Goal: Task Accomplishment & Management: Complete application form

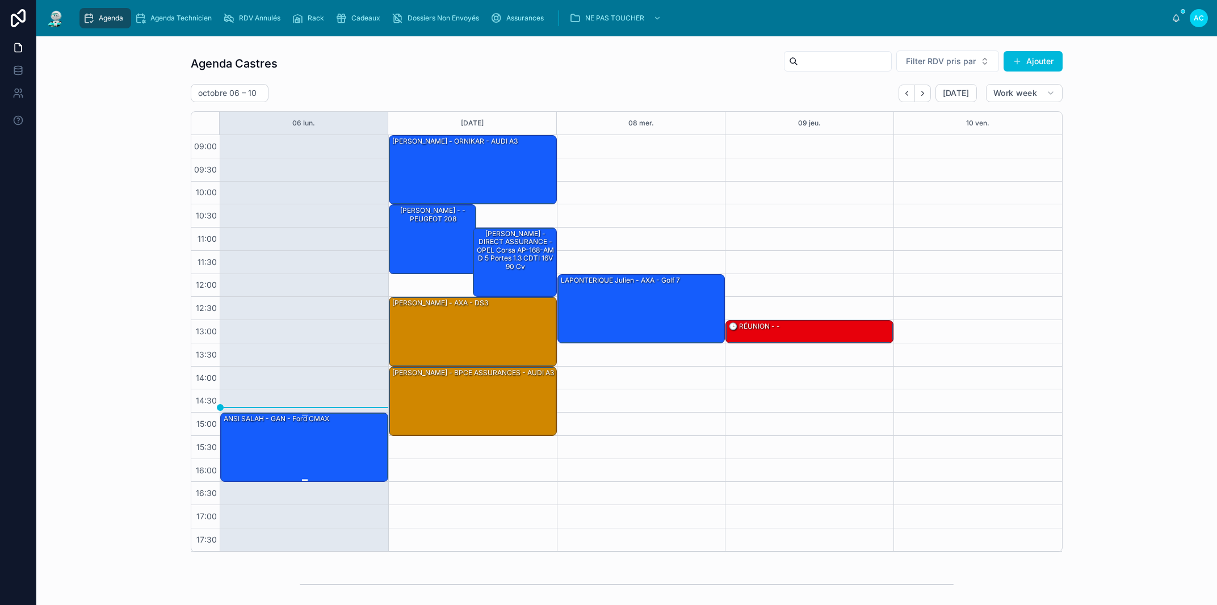
click at [349, 427] on div "ANSI SALAH - GAN - Ford CMAX" at bounding box center [304, 446] width 165 height 67
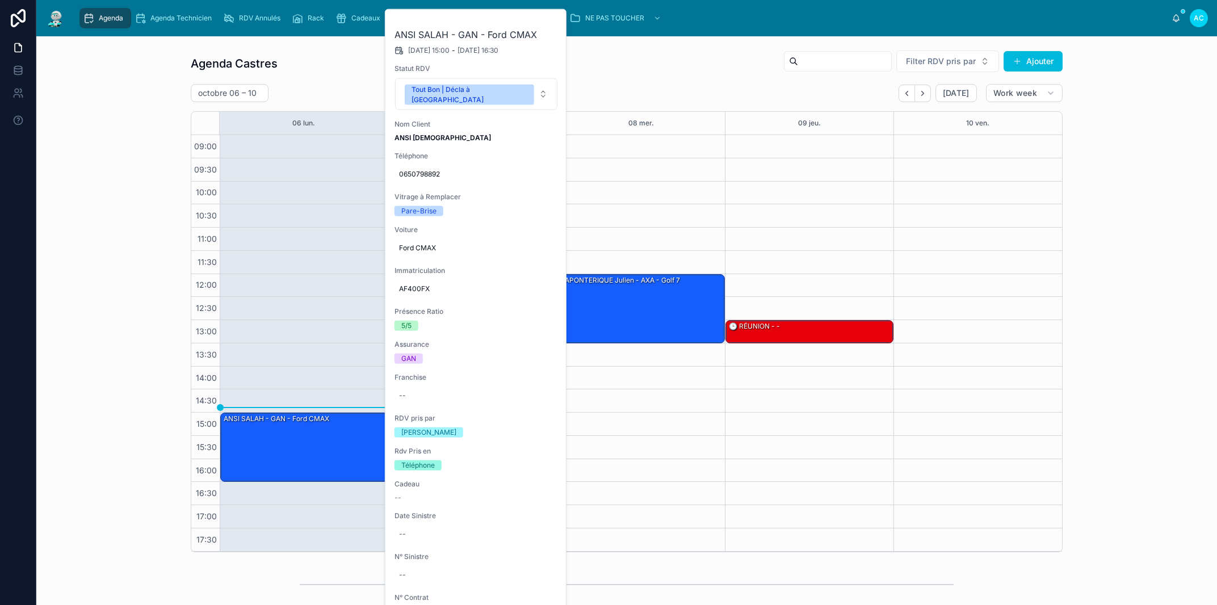
click at [0, 0] on button at bounding box center [0, 0] width 0 height 0
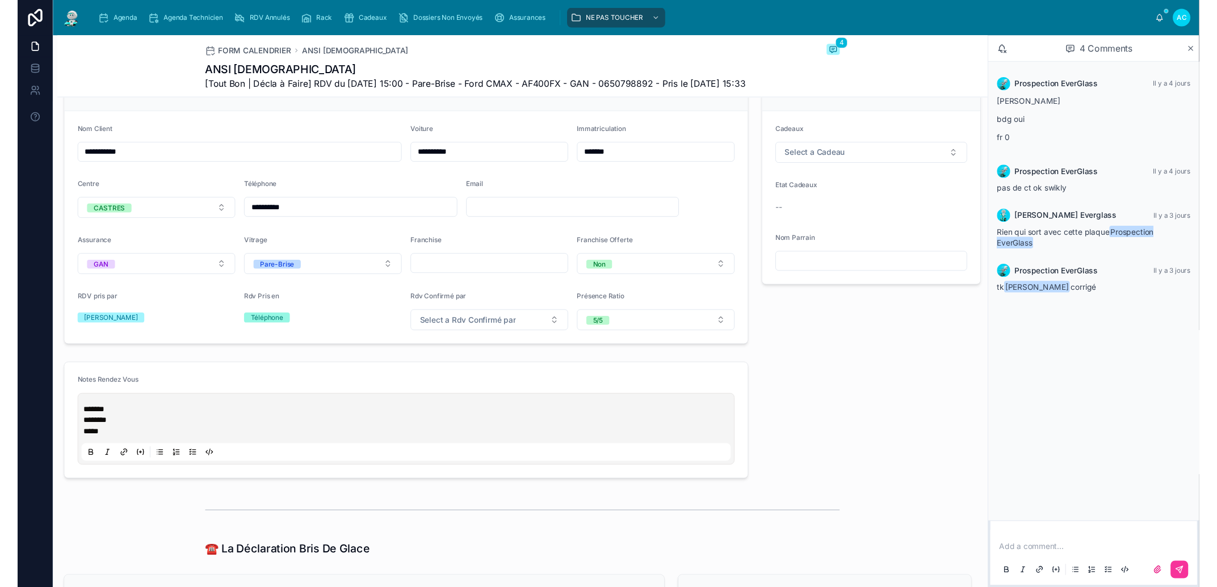
scroll to position [194, 0]
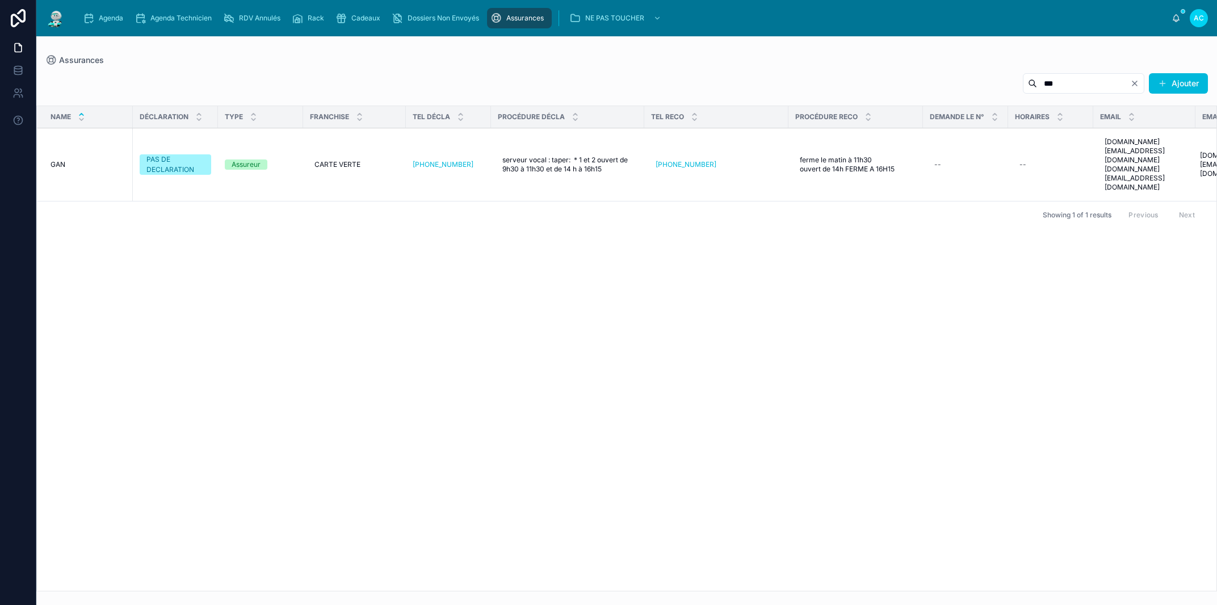
type input "***"
click at [343, 302] on div "Name DÉCLARATION TYPE FRANCHISE TEL DÉCLA PROCÉDURE DÉCLA TEL RECO PROCÉDURE RE…" at bounding box center [626, 348] width 1179 height 485
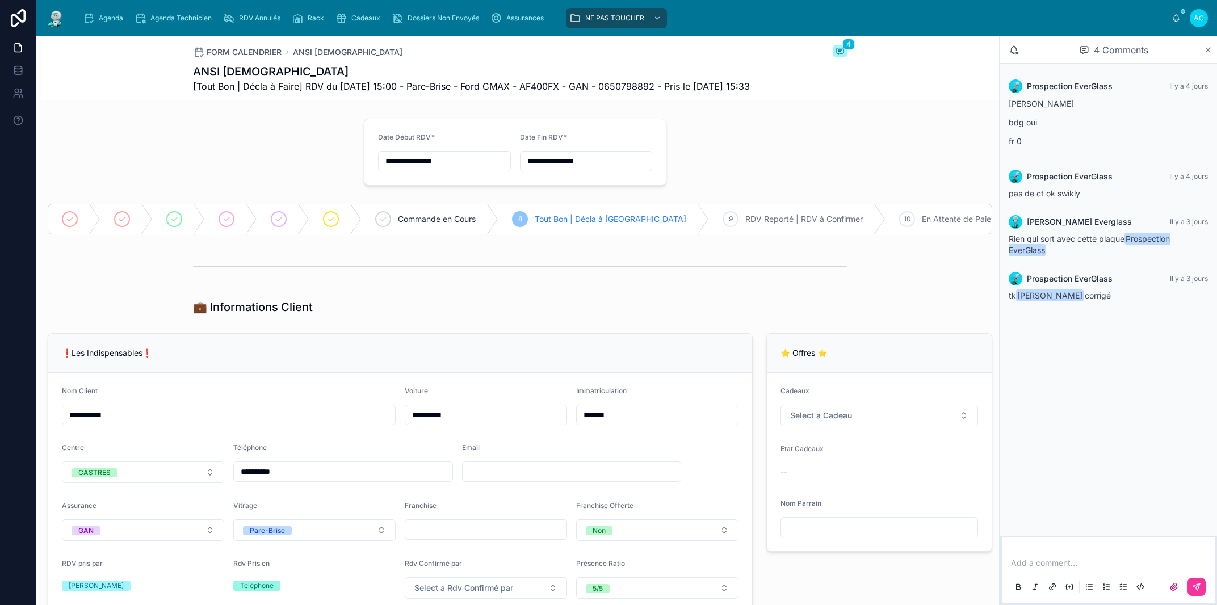
scroll to position [194, 0]
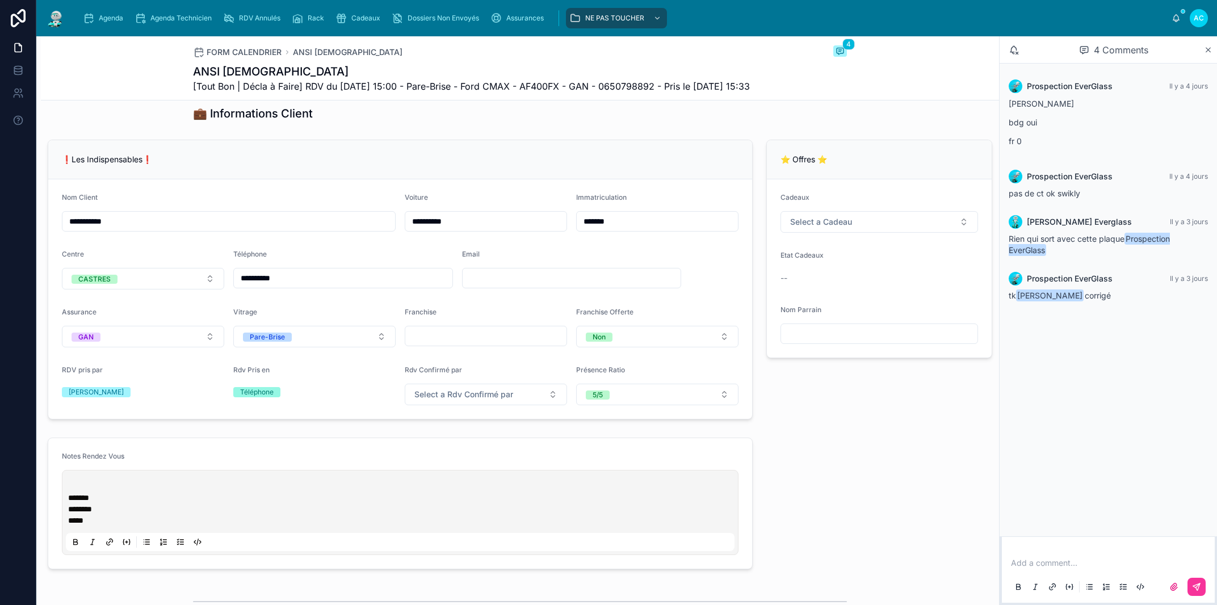
click at [72, 492] on p at bounding box center [402, 486] width 669 height 11
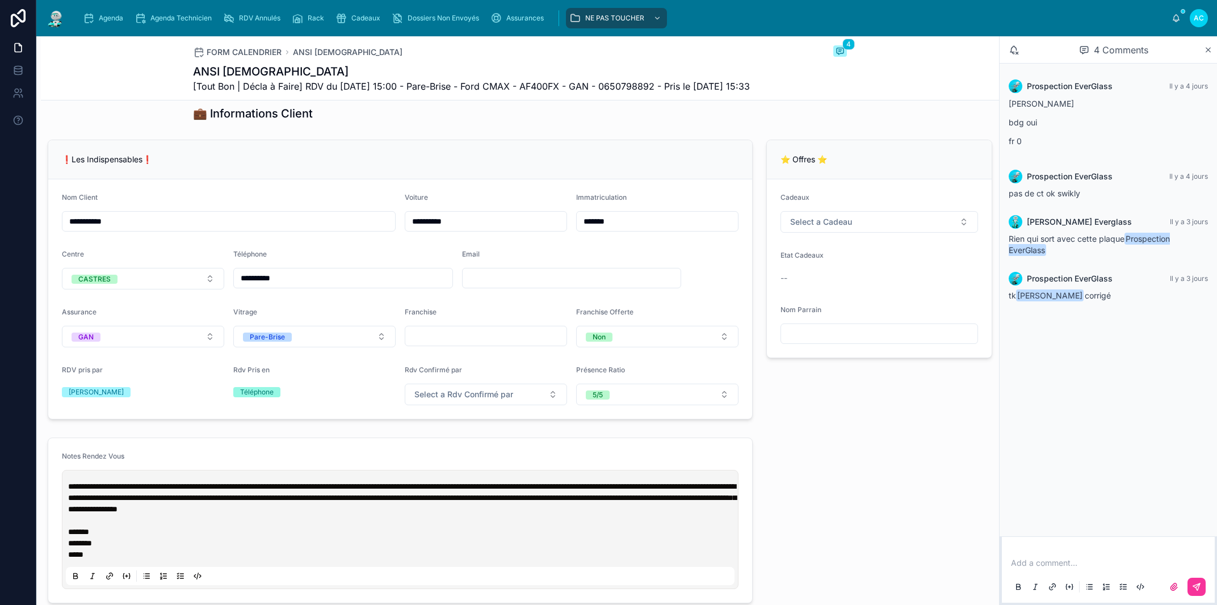
click at [70, 506] on p "**********" at bounding box center [402, 498] width 669 height 34
click at [622, 526] on p at bounding box center [402, 520] width 669 height 11
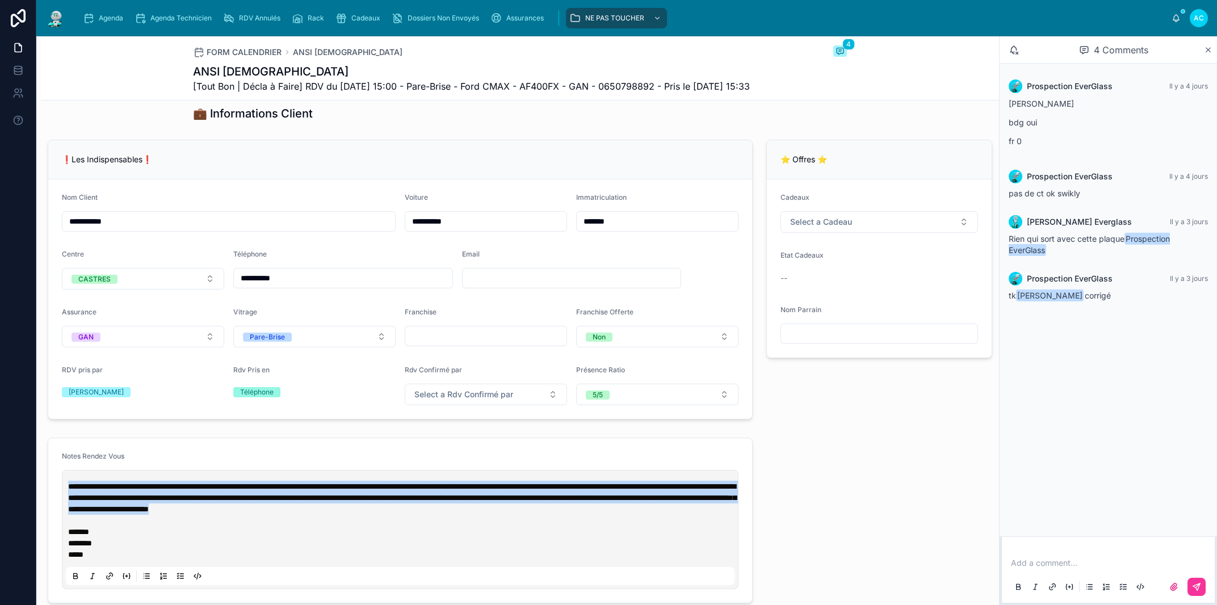
drag, startPoint x: 614, startPoint y: 536, endPoint x: 65, endPoint y: 506, distance: 549.7
click at [65, 506] on div "**********" at bounding box center [400, 529] width 677 height 119
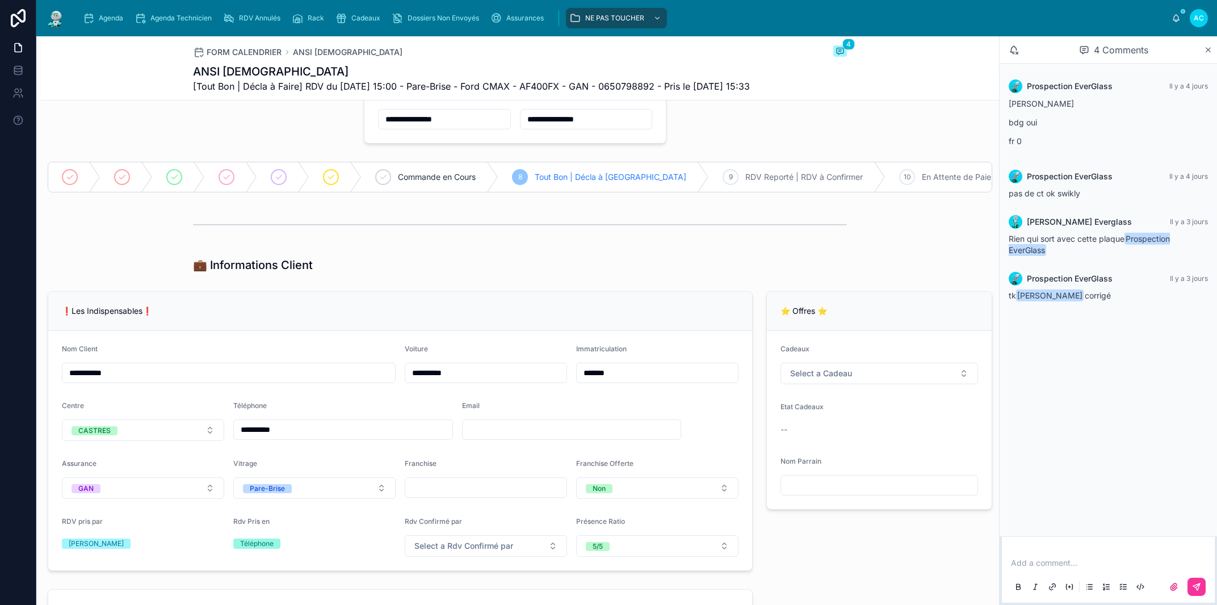
scroll to position [0, 0]
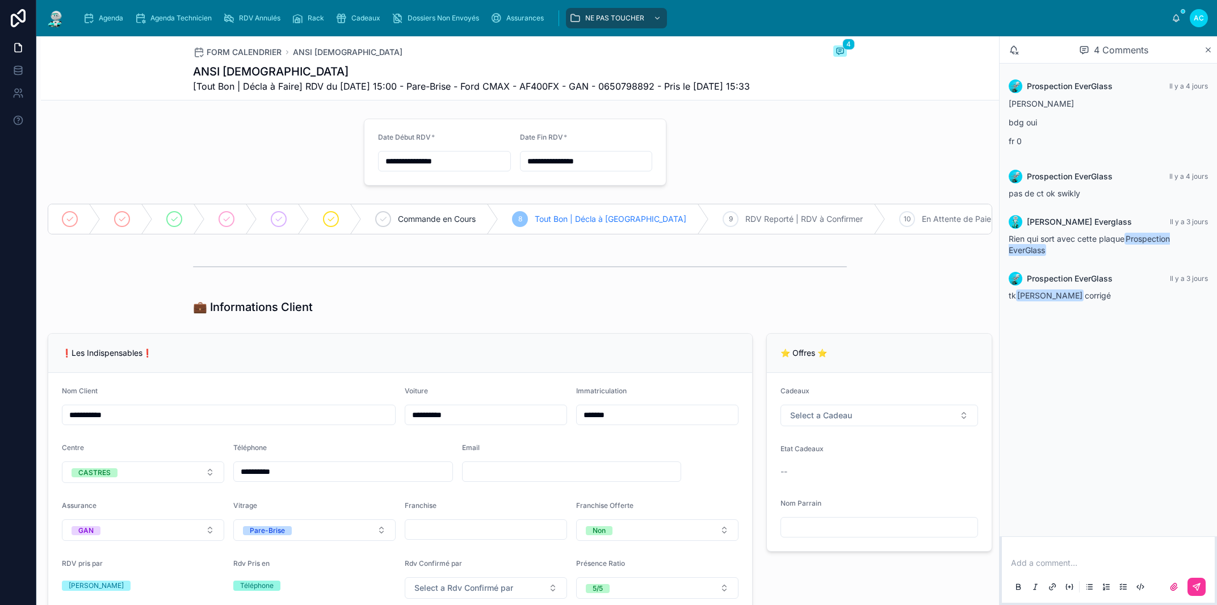
click at [184, 234] on div at bounding box center [179, 219] width 52 height 30
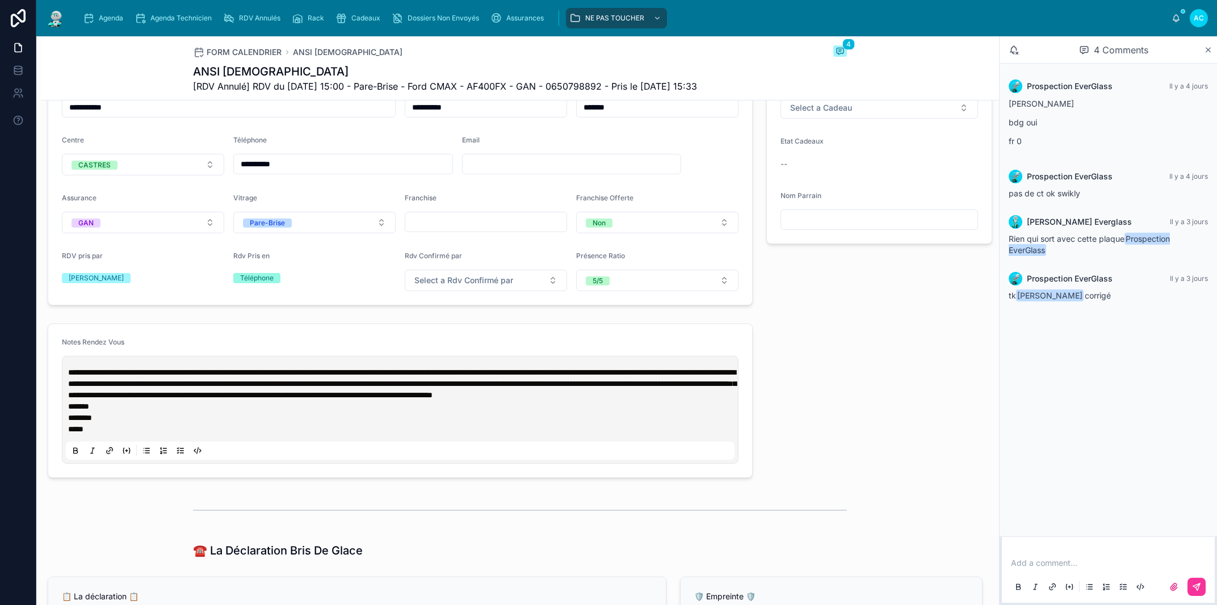
scroll to position [309, 0]
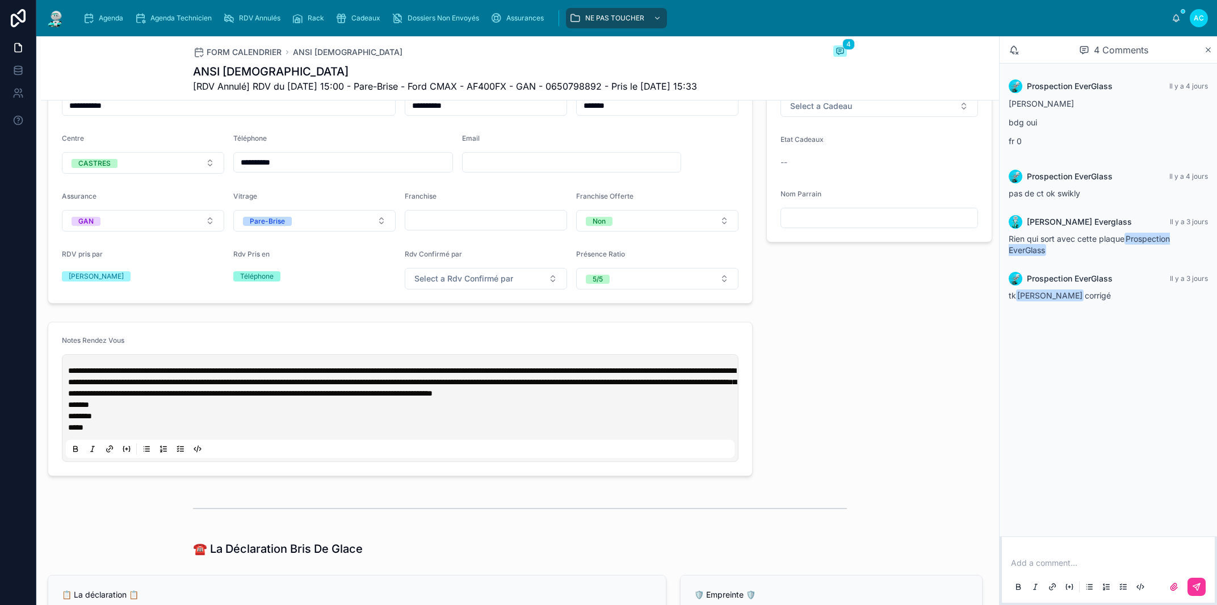
click at [325, 399] on p "**********" at bounding box center [402, 382] width 669 height 34
type input "**********"
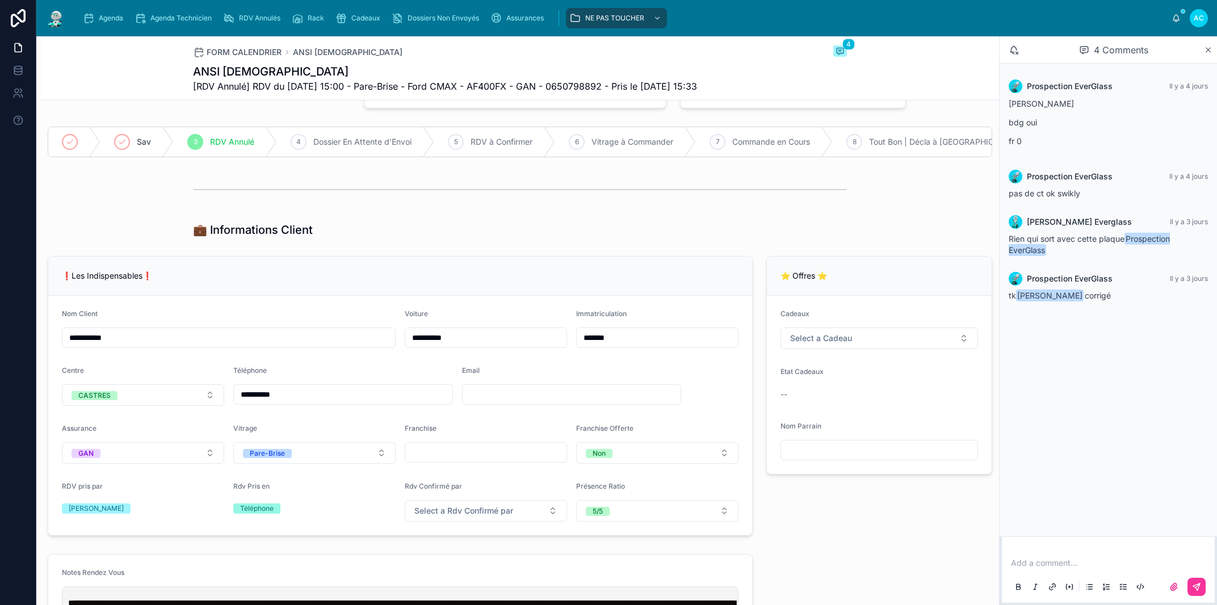
scroll to position [0, 0]
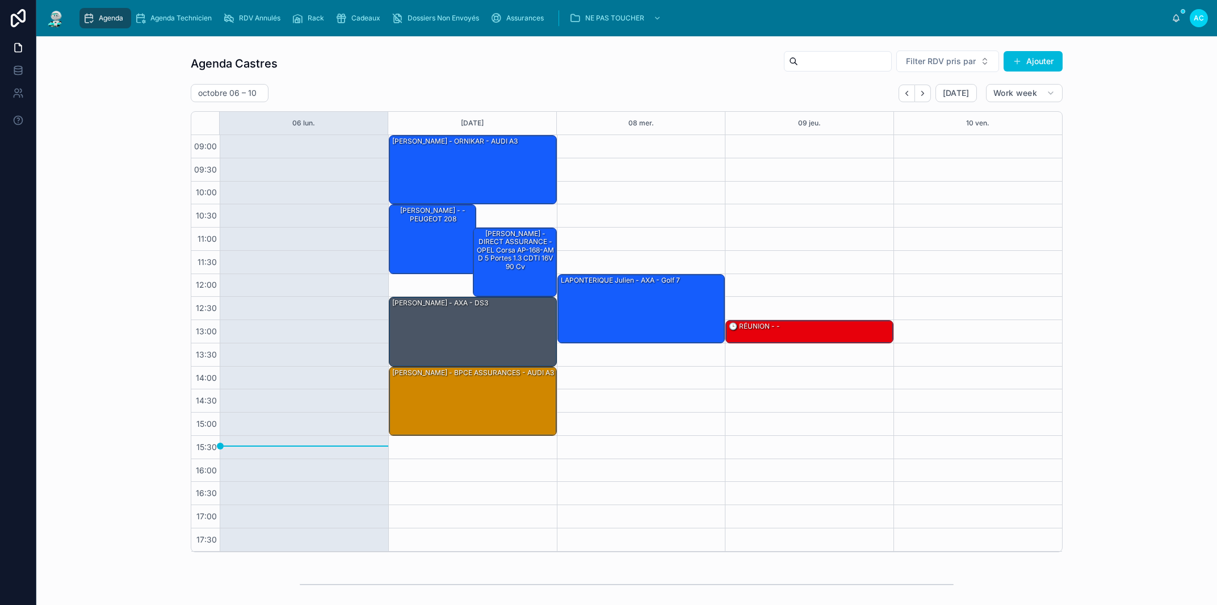
click at [246, 18] on span "RDV Annulés" at bounding box center [259, 18] width 41 height 9
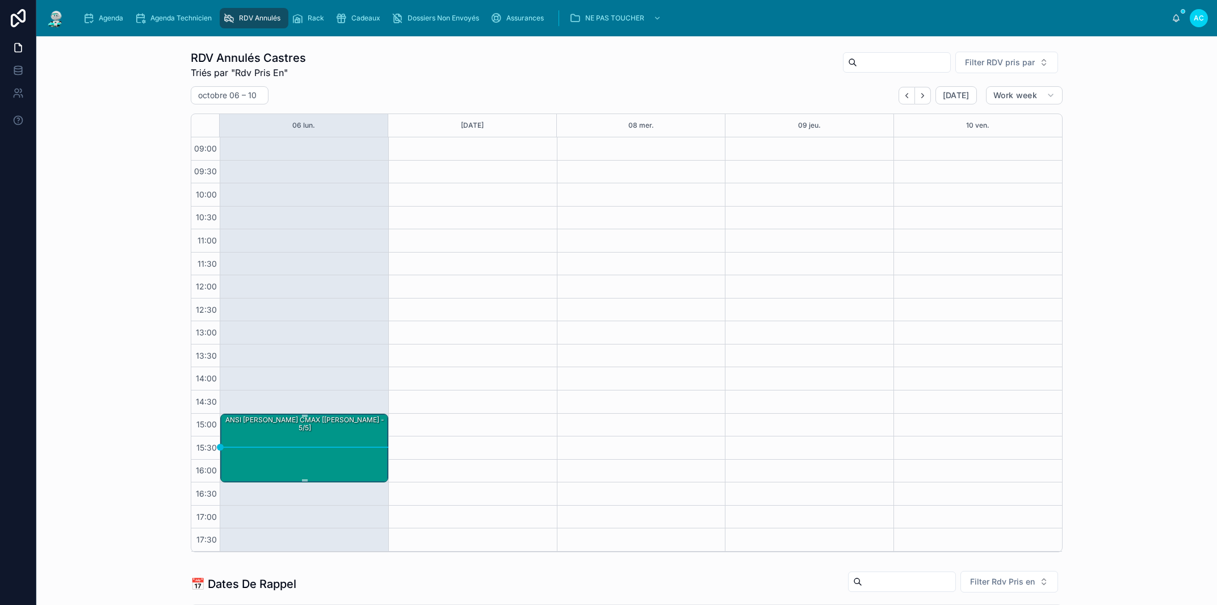
click at [293, 439] on div "ANSI SALAH - Ford CMAX [Jérémy - 5/5]" at bounding box center [304, 447] width 165 height 67
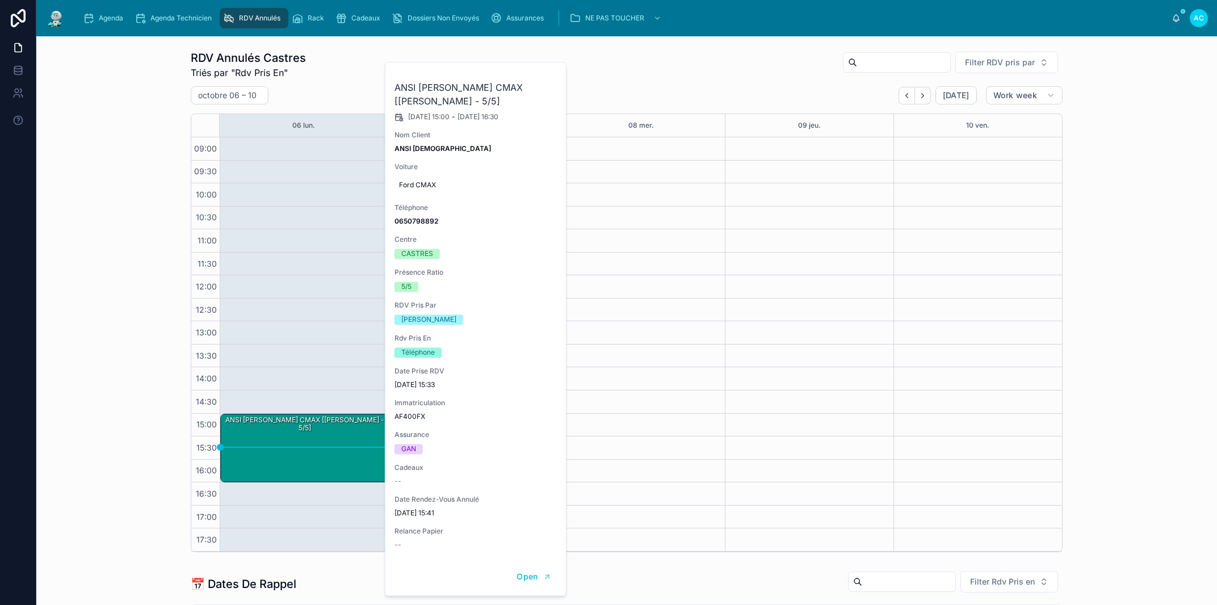
click at [0, 0] on icon at bounding box center [0, 0] width 0 height 0
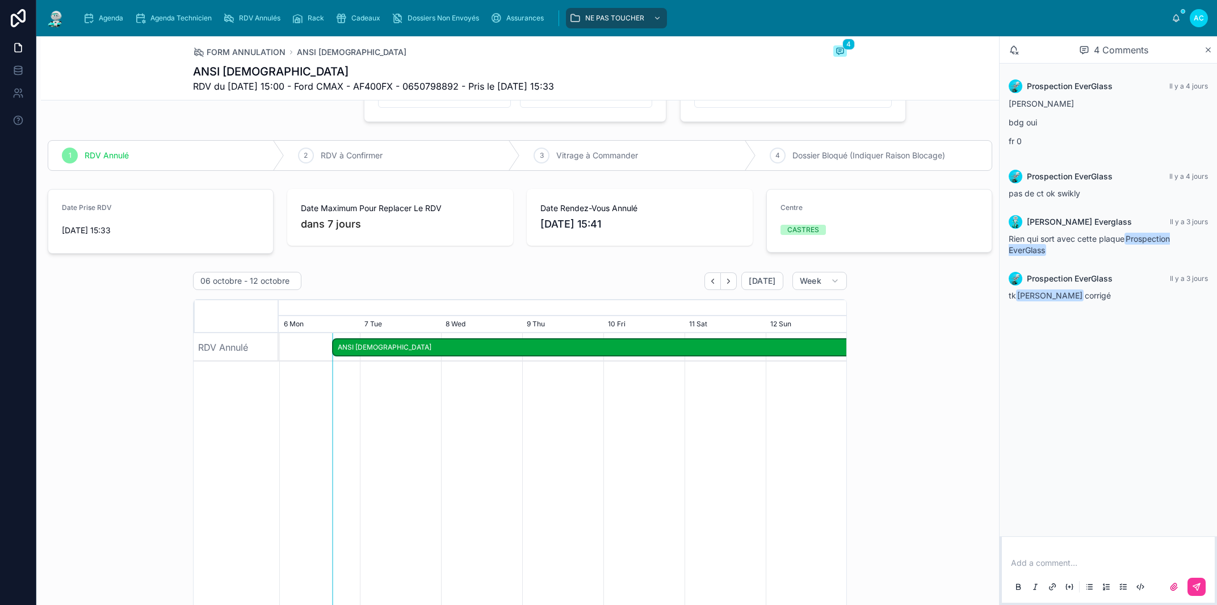
scroll to position [64, 0]
drag, startPoint x: 183, startPoint y: 65, endPoint x: 585, endPoint y: 95, distance: 402.5
click at [585, 95] on div "FORM ANNULATION ANSI SALAH 4 ANSI SALAH RDV du 06/10/2025 15:00 - Ford CMAX - A…" at bounding box center [520, 68] width 958 height 64
copy div "ANSI SALAH RDV du 06/10/2025 15:00 - Ford CMAX - AF400FX - 0650798892 - Pris le…"
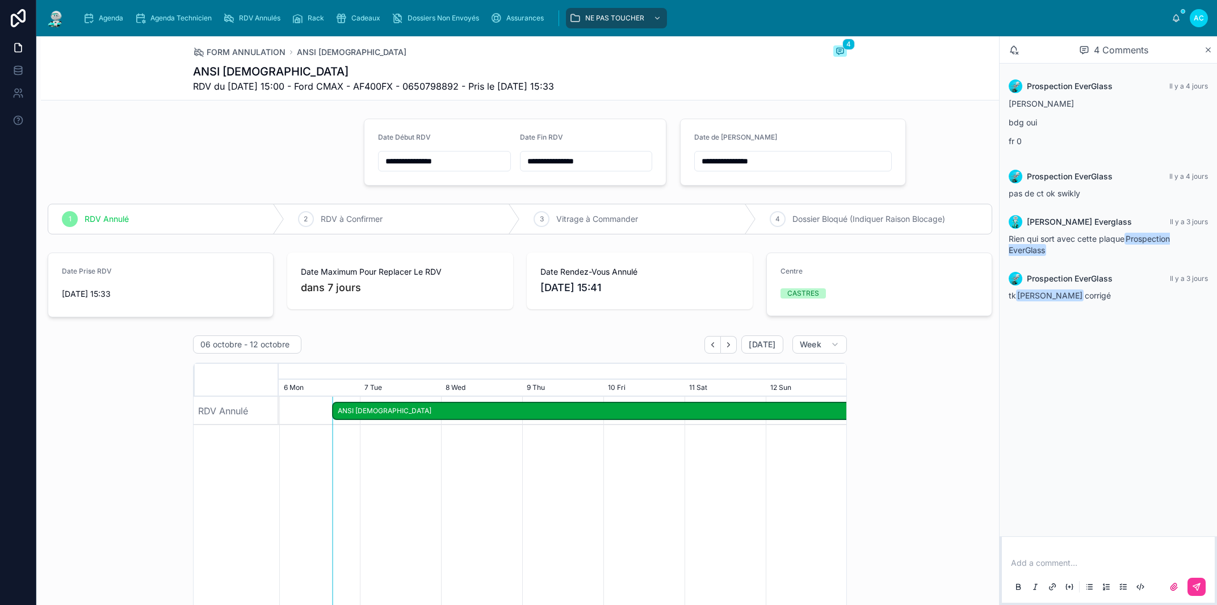
click at [163, 132] on div at bounding box center [199, 152] width 316 height 76
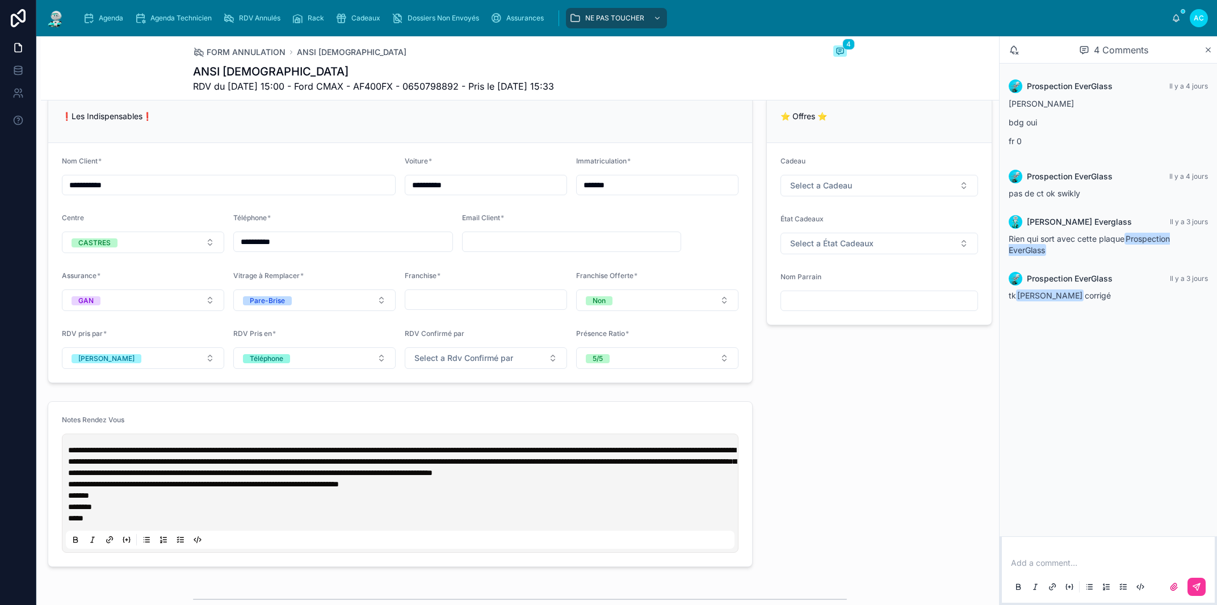
scroll to position [840, 0]
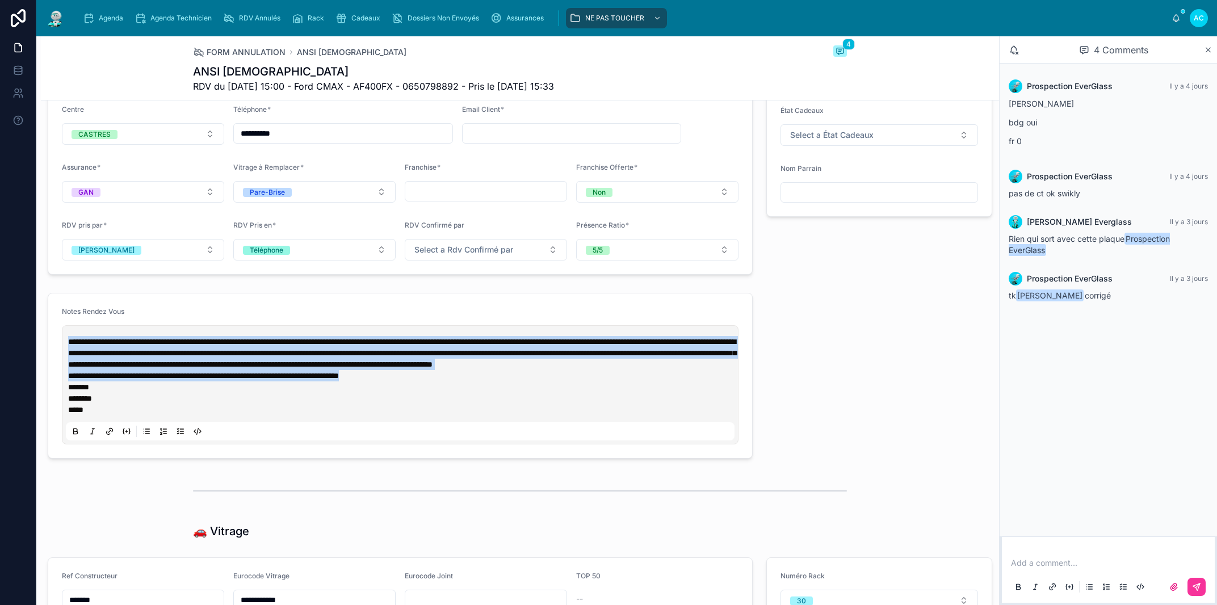
drag, startPoint x: 417, startPoint y: 389, endPoint x: 69, endPoint y: 344, distance: 350.8
click at [69, 344] on div "**********" at bounding box center [402, 375] width 669 height 79
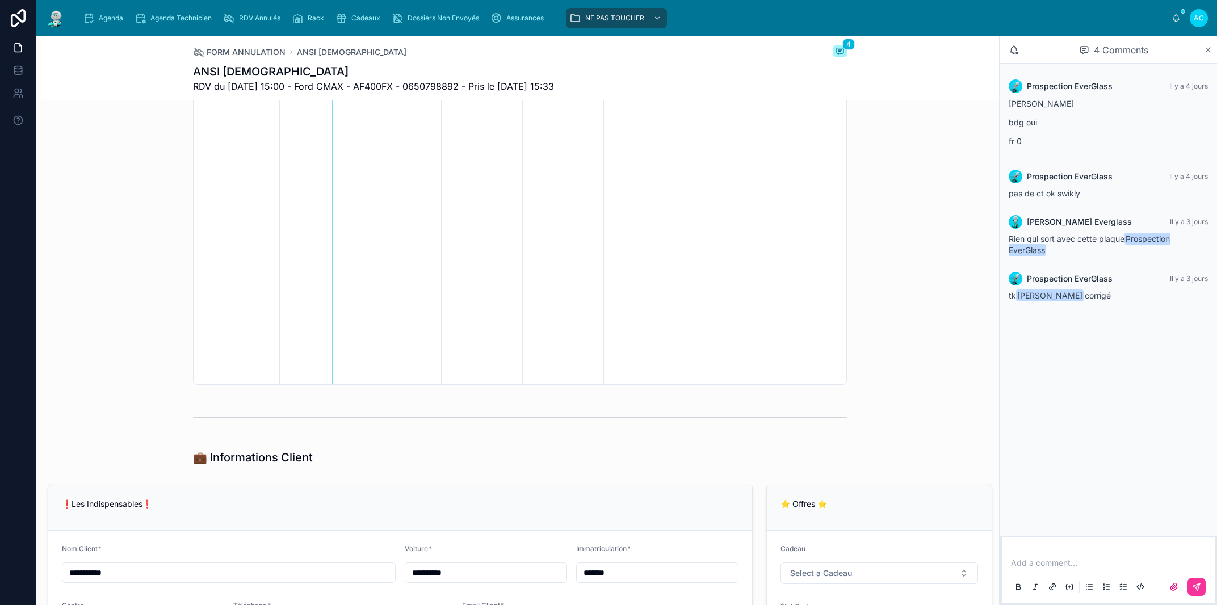
scroll to position [323, 0]
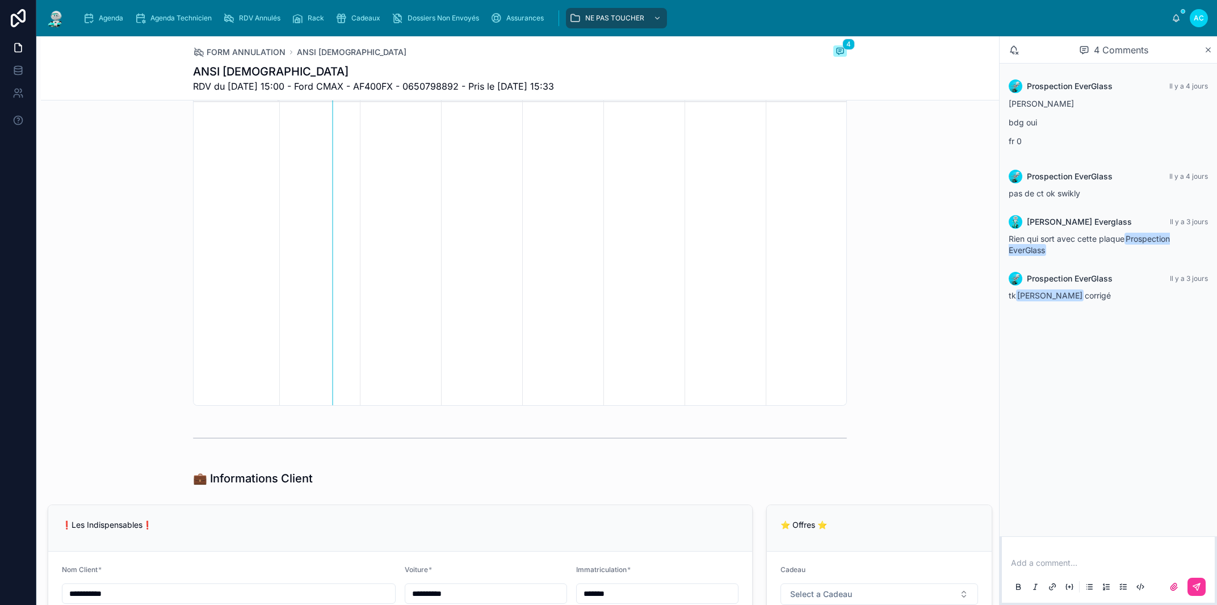
click at [108, 20] on span "Agenda" at bounding box center [111, 18] width 24 height 9
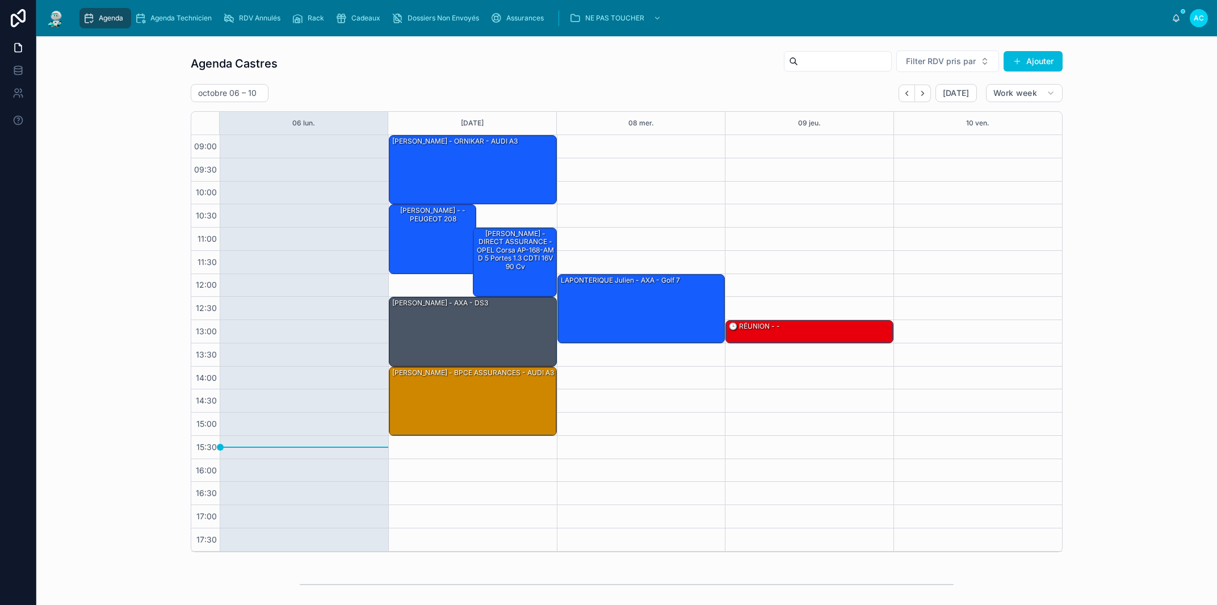
click at [902, 98] on button "Back" at bounding box center [907, 94] width 16 height 18
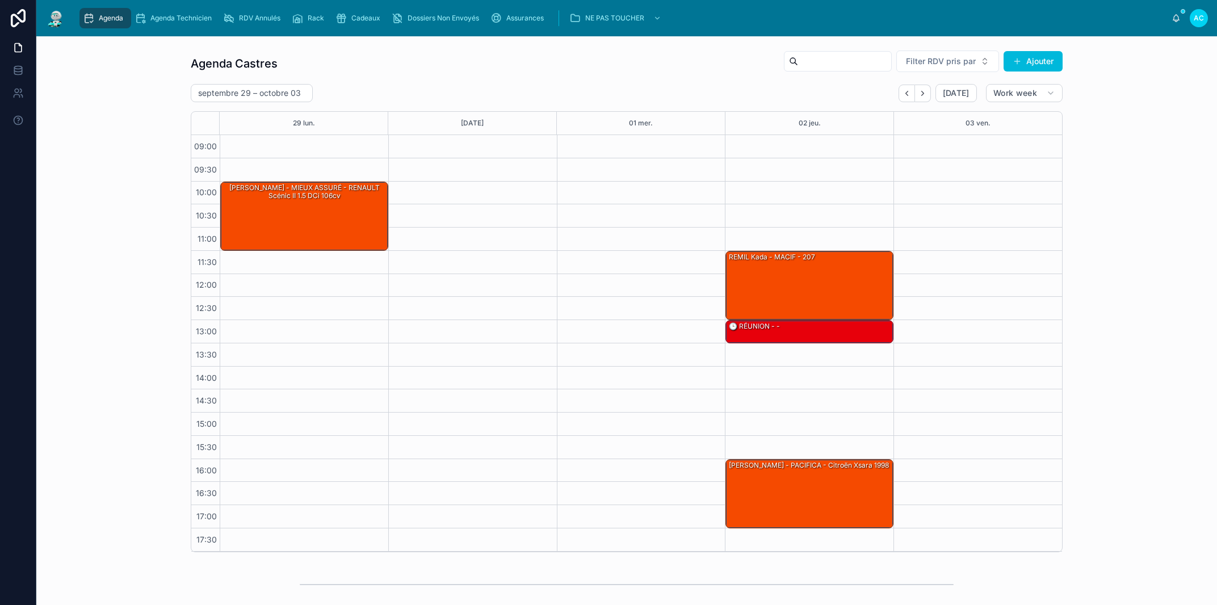
click at [918, 93] on icon "Next" at bounding box center [922, 93] width 9 height 9
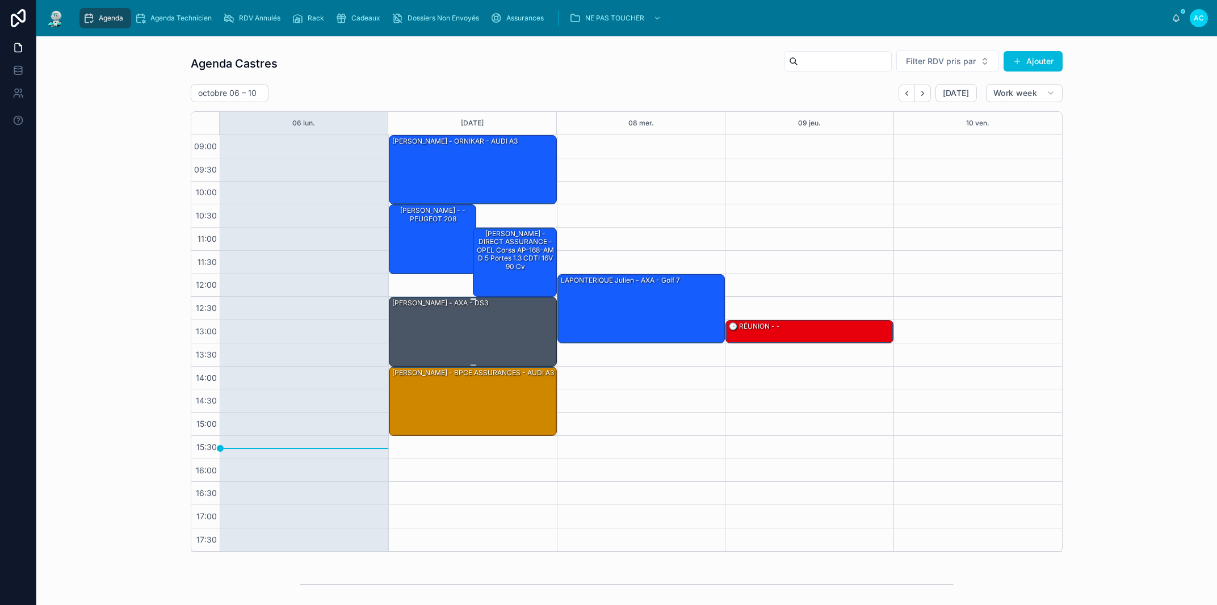
click at [510, 322] on div "[PERSON_NAME] - AXA - DS3" at bounding box center [473, 330] width 165 height 67
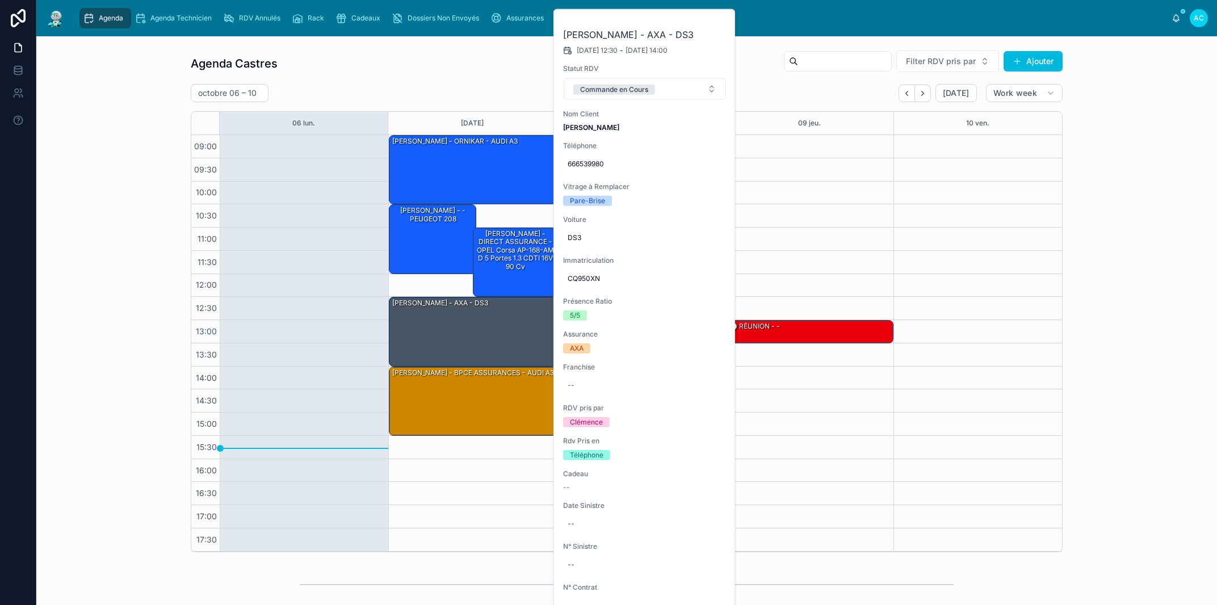
drag, startPoint x: 790, startPoint y: 266, endPoint x: 808, endPoint y: 220, distance: 49.4
click at [791, 266] on div "13:00 – 13:30 🕒 RÉUNION - -" at bounding box center [809, 343] width 169 height 417
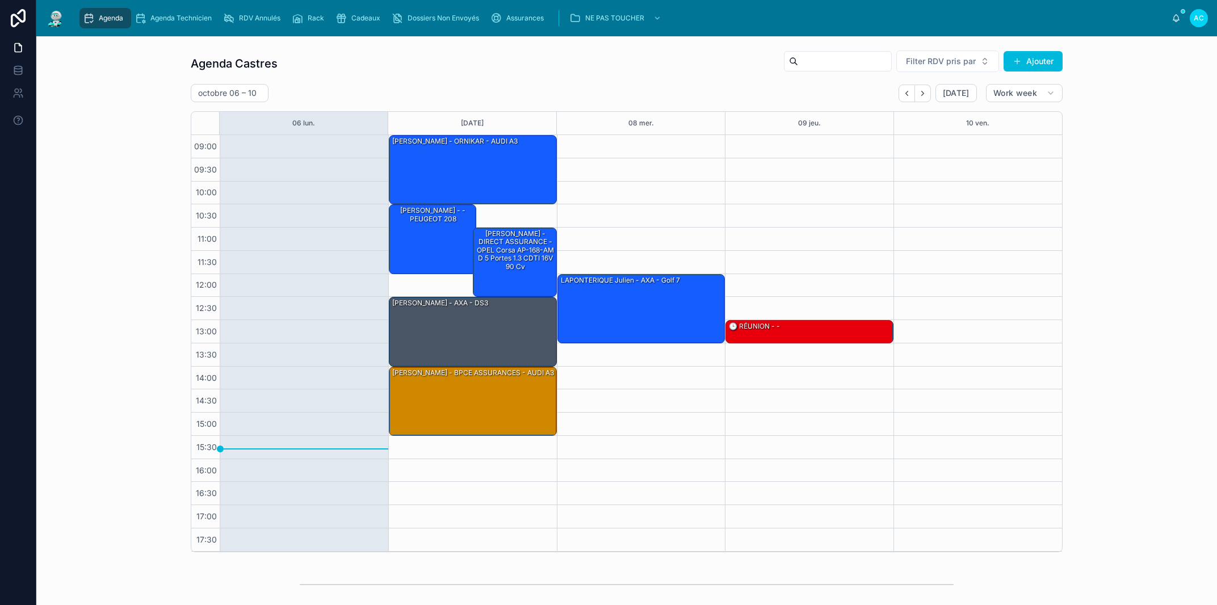
click at [505, 273] on div "[PERSON_NAME] - DIRECT ASSURANCE - OPEL Corsa AP-168-AM D 5 portes 1.3 CDTI 16V…" at bounding box center [515, 261] width 81 height 67
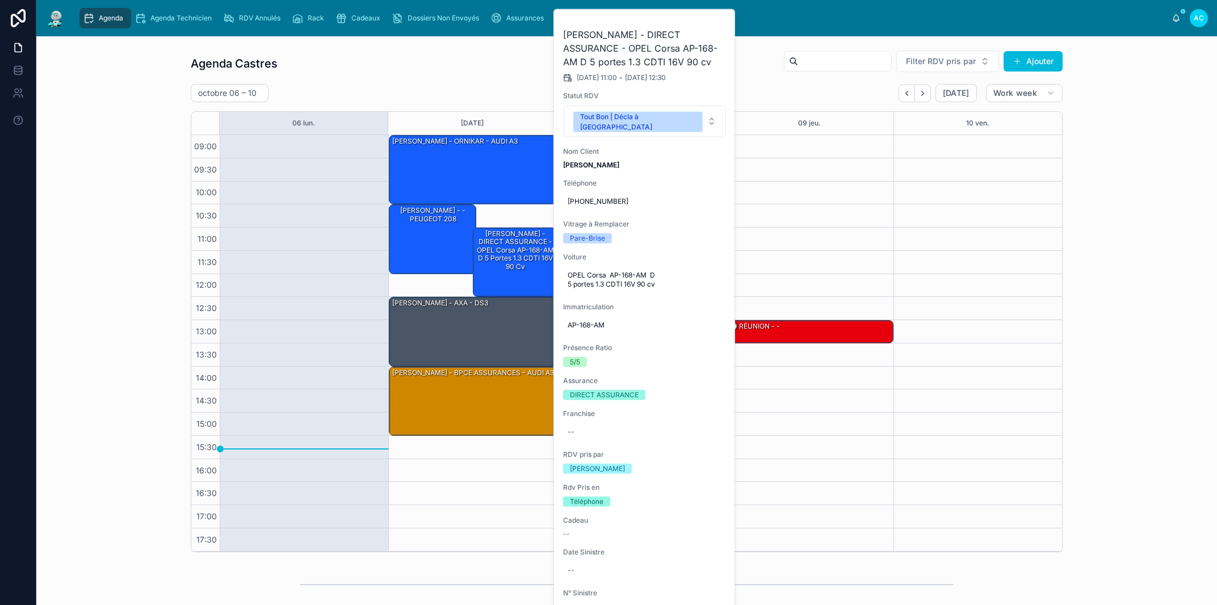
click at [425, 70] on div "Agenda Castres Filter RDV pris par Ajouter" at bounding box center [627, 63] width 872 height 27
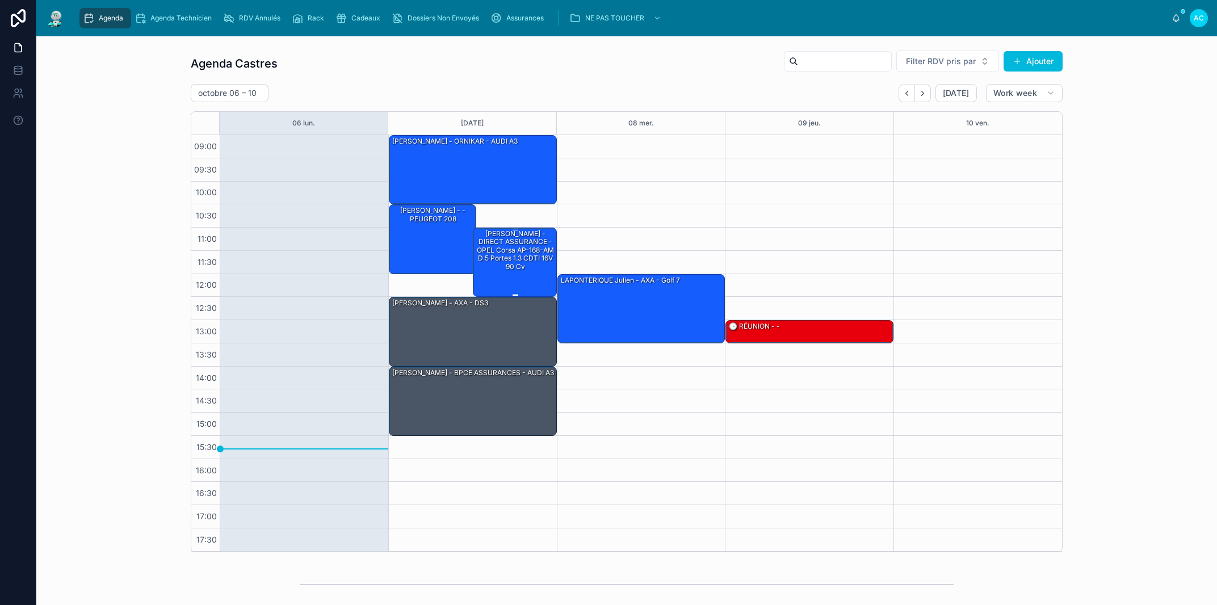
drag, startPoint x: 482, startPoint y: 278, endPoint x: 493, endPoint y: 282, distance: 11.5
click at [483, 278] on div "[PERSON_NAME] - DIRECT ASSURANCE - OPEL Corsa AP-168-AM D 5 portes 1.3 CDTI 16V…" at bounding box center [515, 261] width 81 height 67
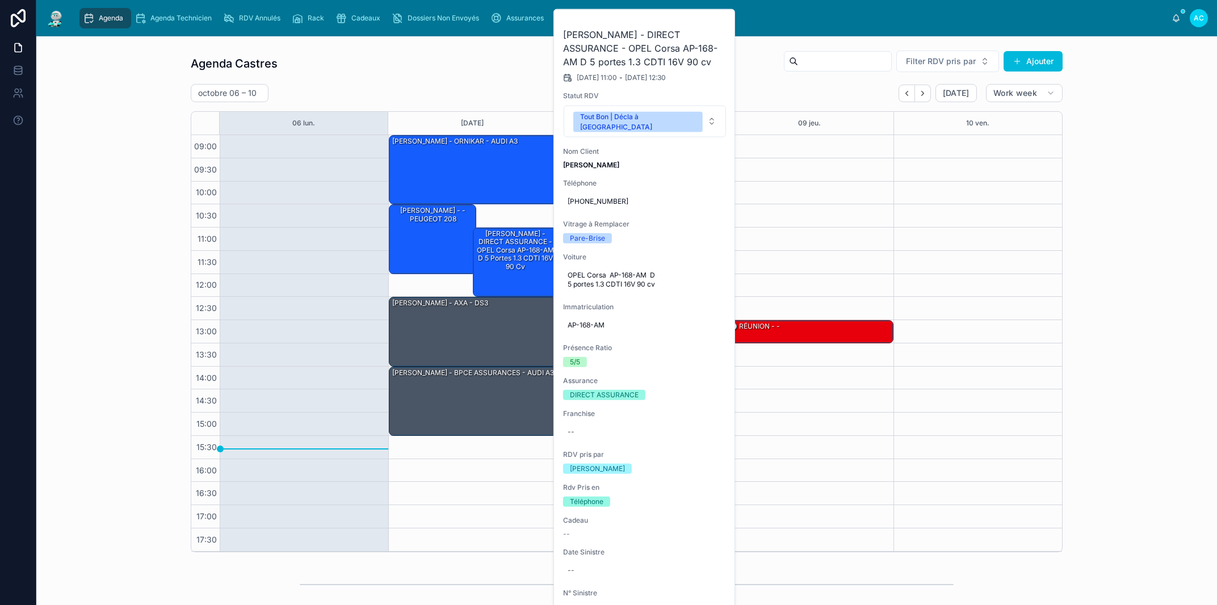
click at [0, 0] on icon at bounding box center [0, 0] width 0 height 0
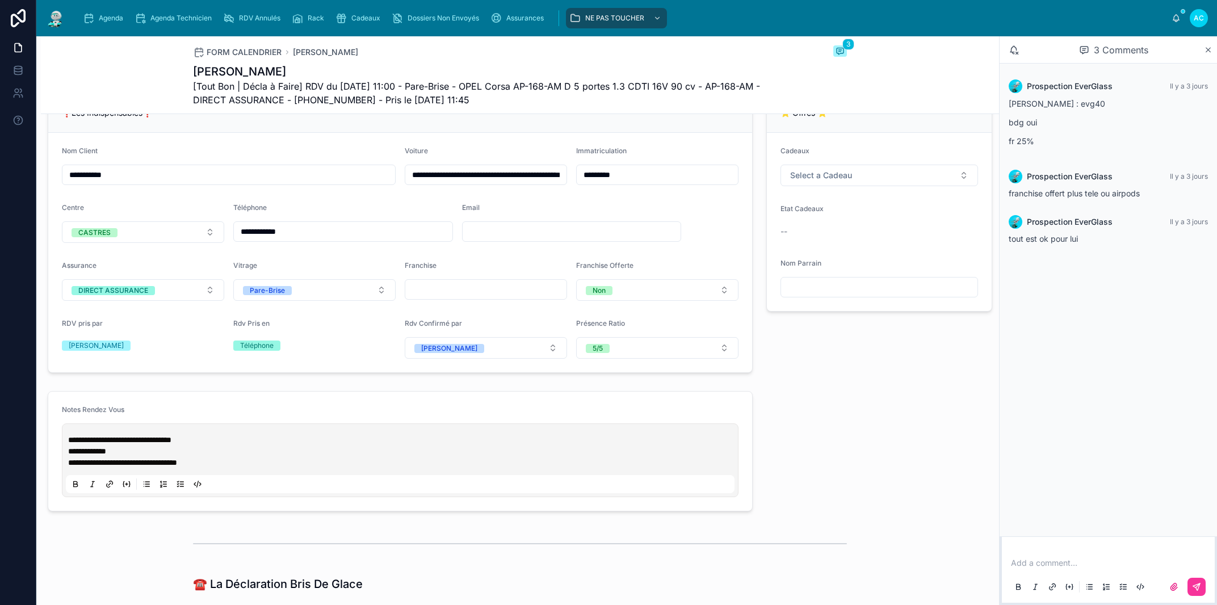
scroll to position [194, 0]
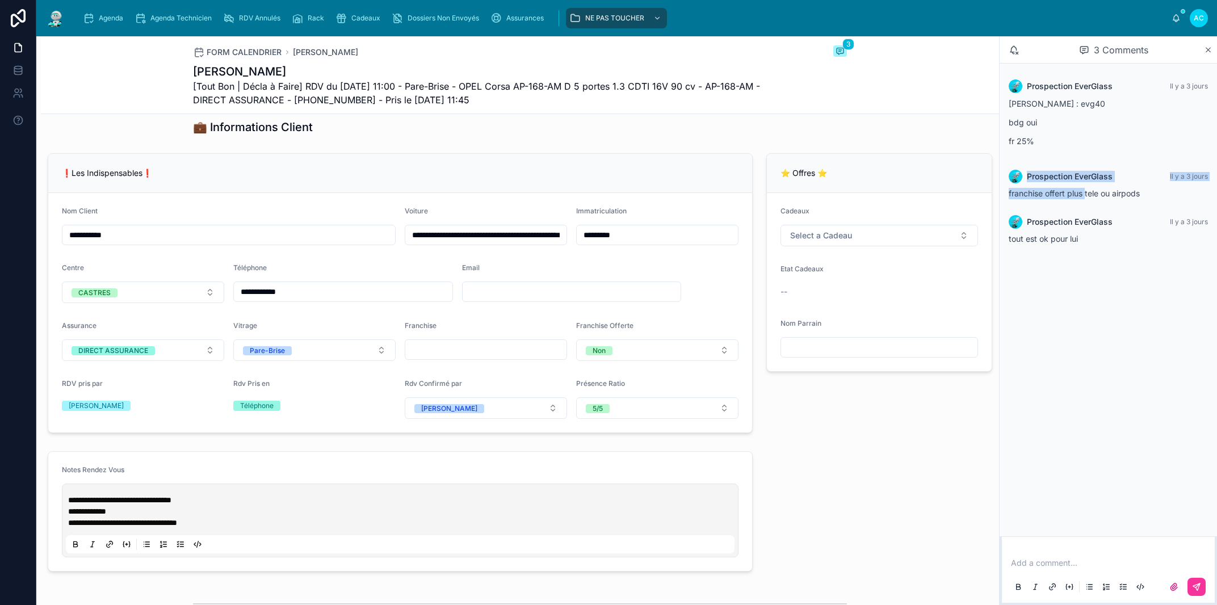
drag, startPoint x: 1011, startPoint y: 161, endPoint x: 1088, endPoint y: 196, distance: 85.1
click at [1088, 196] on div "Prospection EverGlass Il y a 3 jours Jeremy : evg40 bdg oui fr 25% Prospection …" at bounding box center [1108, 162] width 217 height 197
click at [1125, 137] on p "fr 25%" at bounding box center [1108, 141] width 199 height 12
drag, startPoint x: 1147, startPoint y: 196, endPoint x: 1007, endPoint y: 175, distance: 141.2
click at [1007, 175] on div "Prospection EverGlass Il y a 3 jours franchise offert plus tele ou airpods" at bounding box center [1108, 184] width 213 height 43
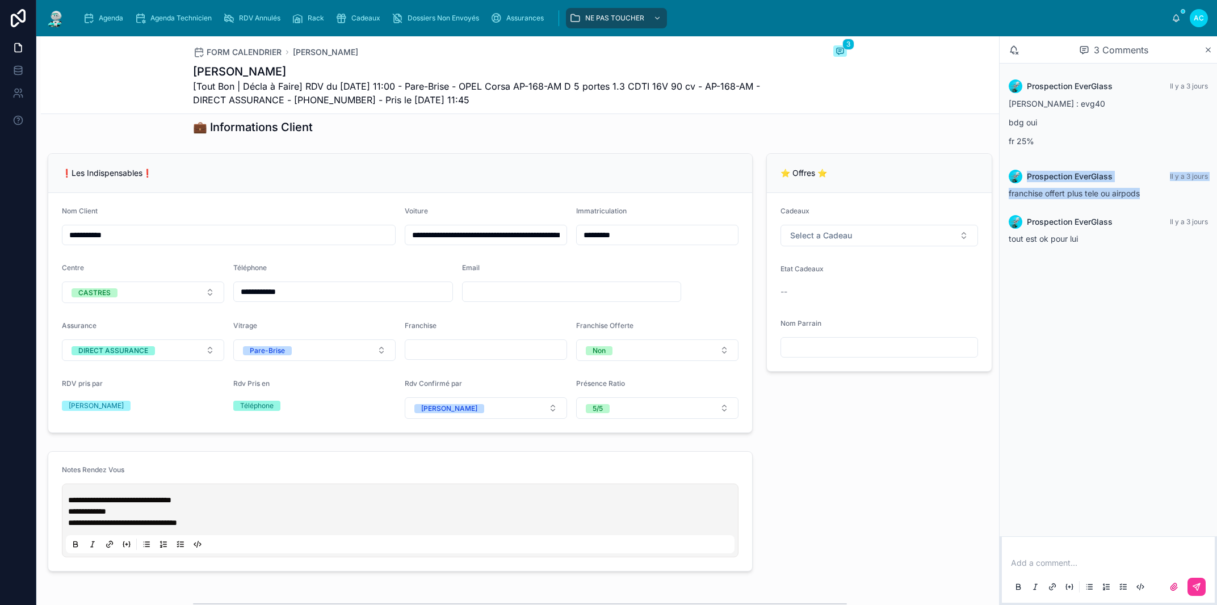
copy div "Prospection EverGlass Il y a 3 jours franchise offert plus tele ou airpods"
click at [620, 361] on button "Non" at bounding box center [657, 350] width 162 height 22
click at [599, 440] on div "OUI (COMMENTAIRE AVEC QUI A VALIDÉ)" at bounding box center [643, 442] width 121 height 18
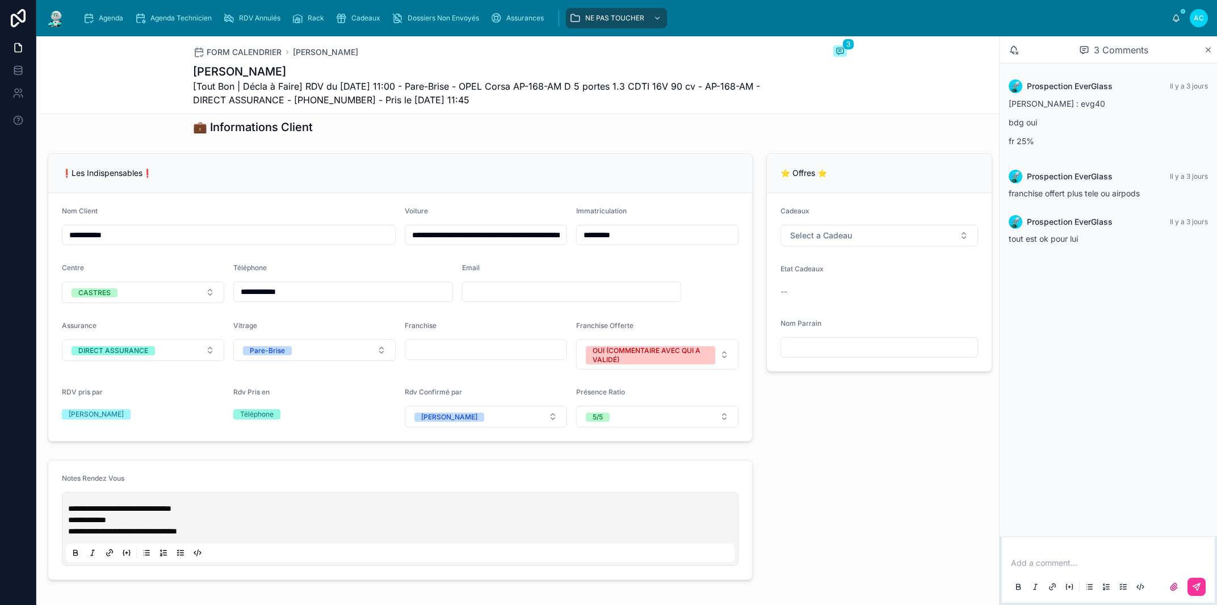
click at [69, 519] on div "**********" at bounding box center [400, 529] width 669 height 66
click at [69, 513] on span "**********" at bounding box center [119, 509] width 103 height 8
click at [76, 514] on p at bounding box center [402, 508] width 669 height 11
click at [69, 513] on span "**********" at bounding box center [98, 509] width 61 height 8
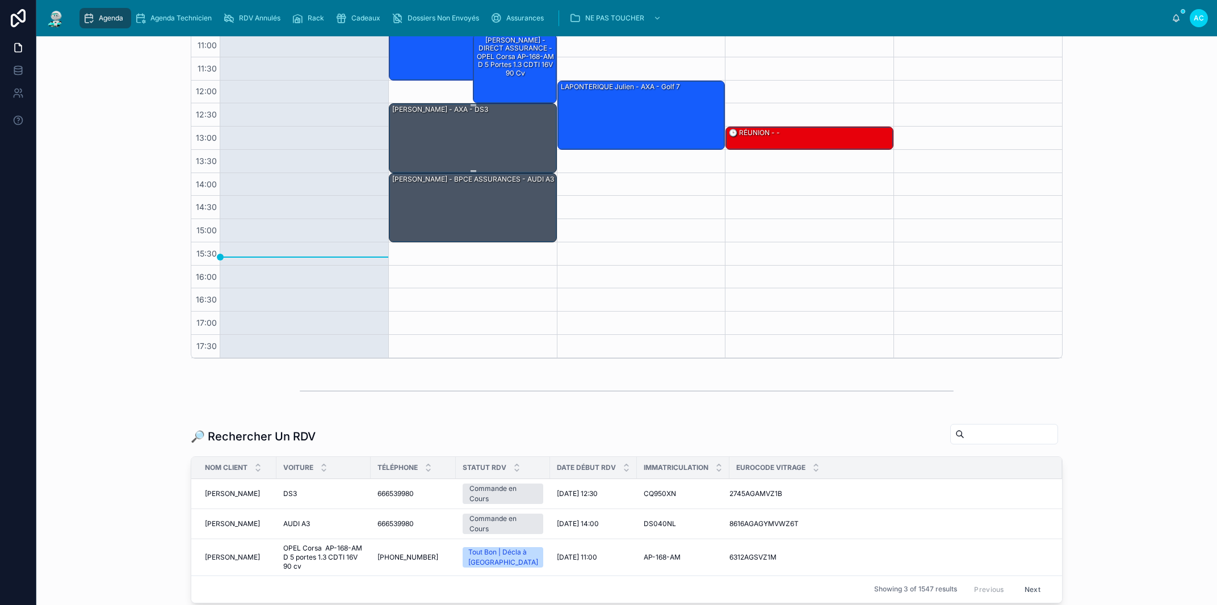
click at [499, 142] on div "[PERSON_NAME] - AXA - DS3" at bounding box center [473, 137] width 165 height 67
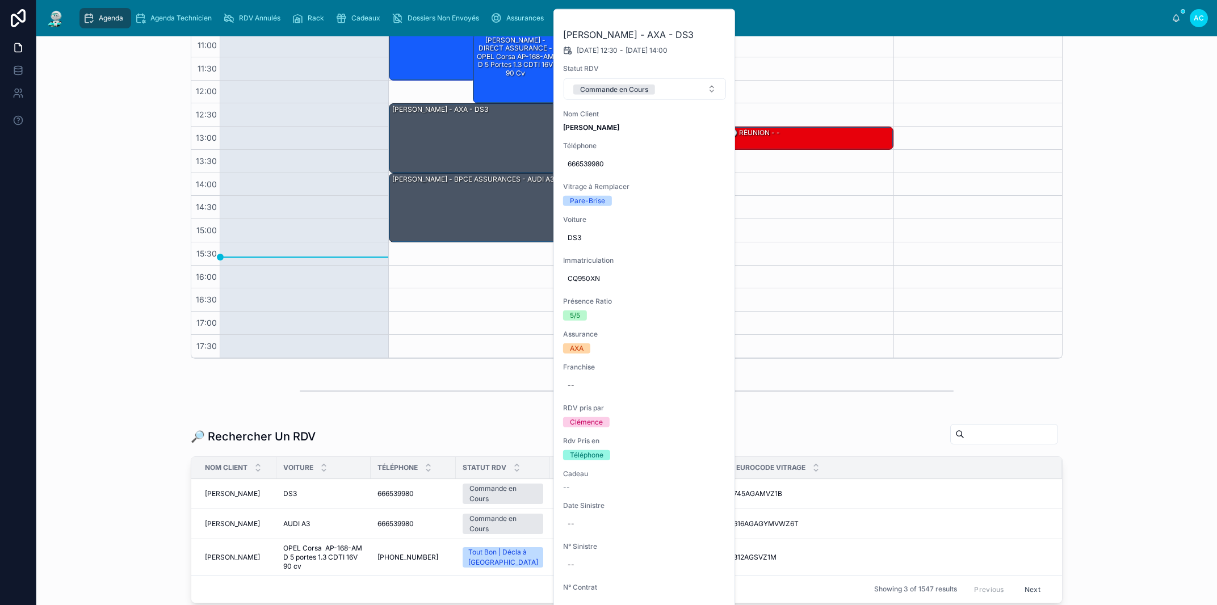
click at [843, 245] on div "13:00 – 13:30 🕒 RÉUNION - -" at bounding box center [809, 150] width 169 height 417
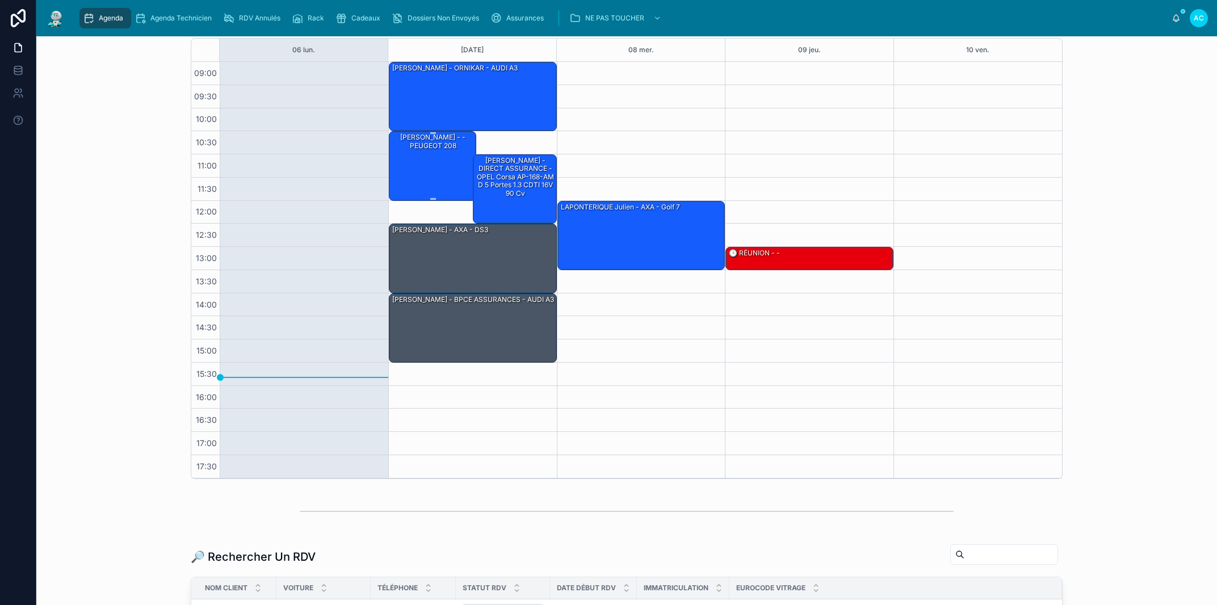
scroll to position [64, 0]
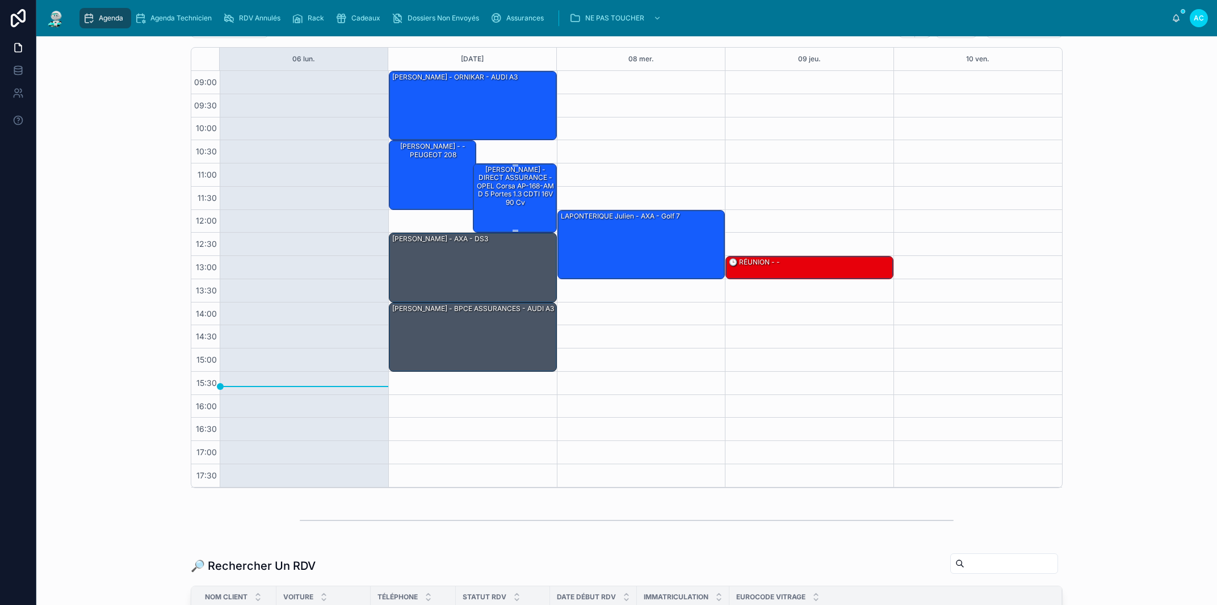
click at [527, 203] on div "[PERSON_NAME] - DIRECT ASSURANCE - OPEL Corsa AP-168-AM D 5 portes 1.3 CDTI 16V…" at bounding box center [515, 186] width 81 height 43
click at [534, 219] on div "[PERSON_NAME] - DIRECT ASSURANCE - OPEL Corsa AP-168-AM D 5 portes 1.3 CDTI 16V…" at bounding box center [515, 197] width 81 height 67
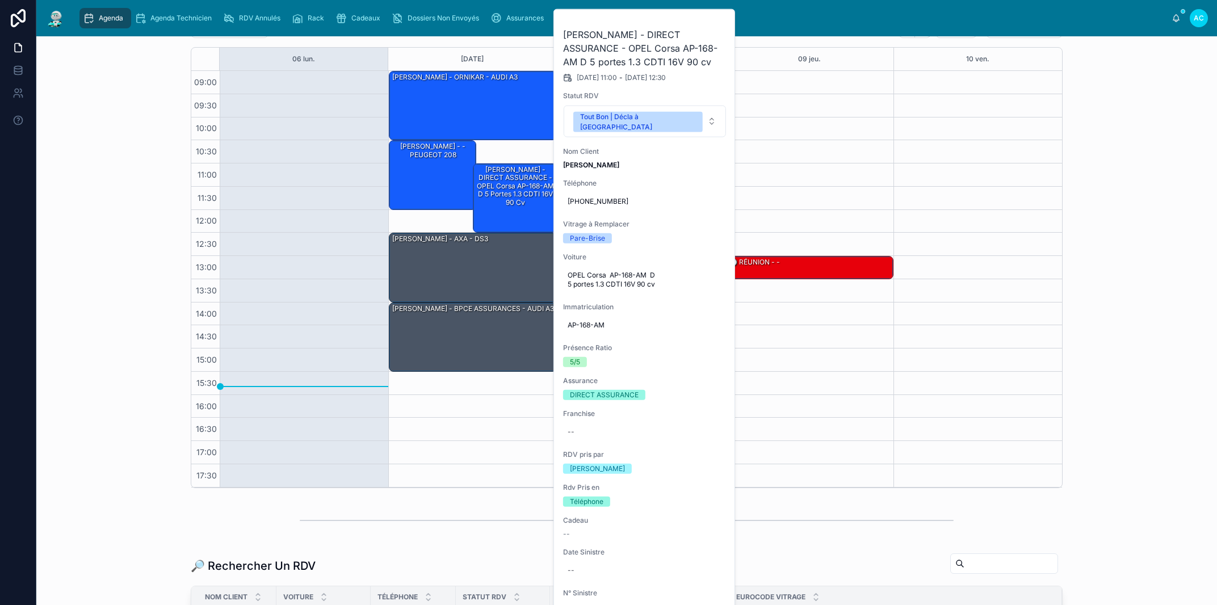
click at [0, 0] on button at bounding box center [0, 0] width 0 height 0
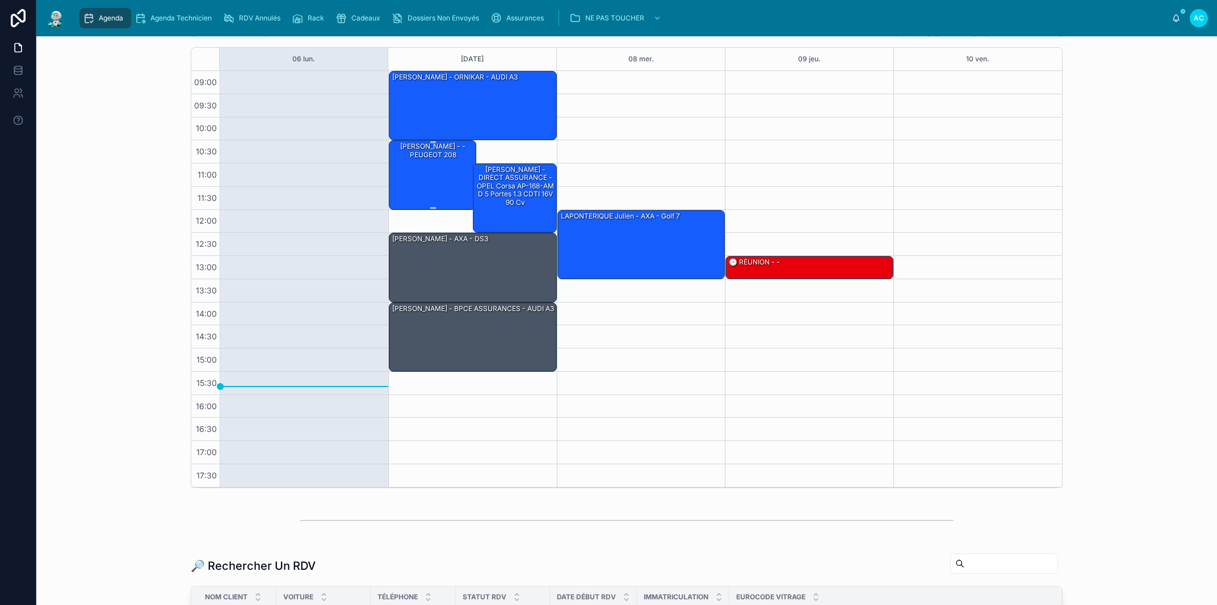
click at [439, 183] on div "[PERSON_NAME] - - PEUGEOT 208" at bounding box center [433, 174] width 84 height 67
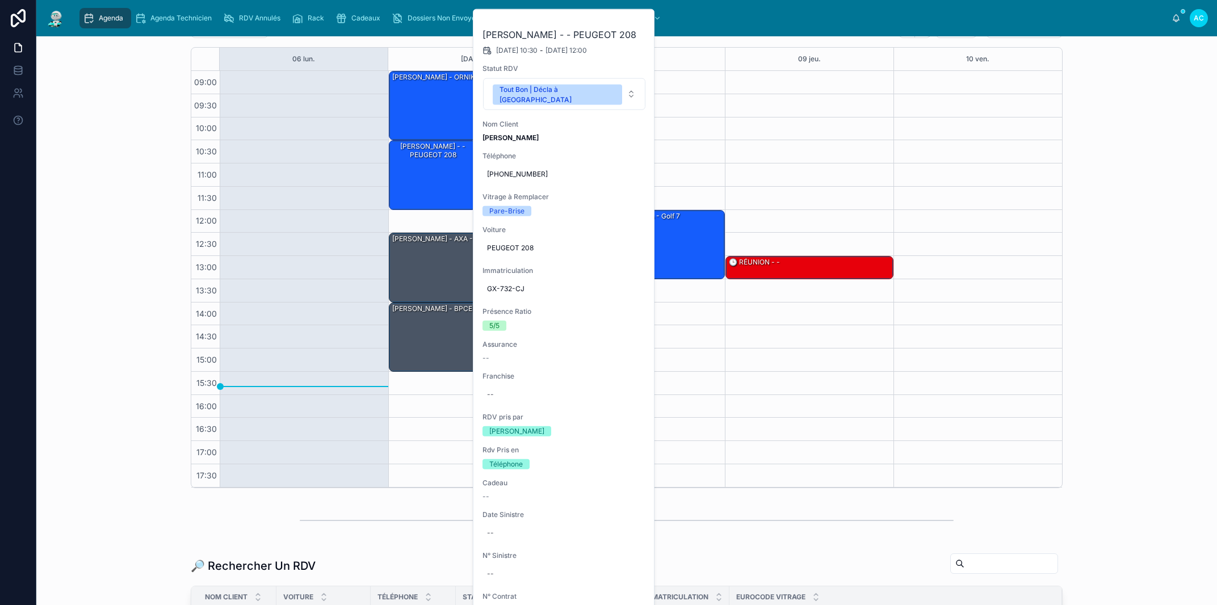
click at [0, 0] on icon at bounding box center [0, 0] width 0 height 0
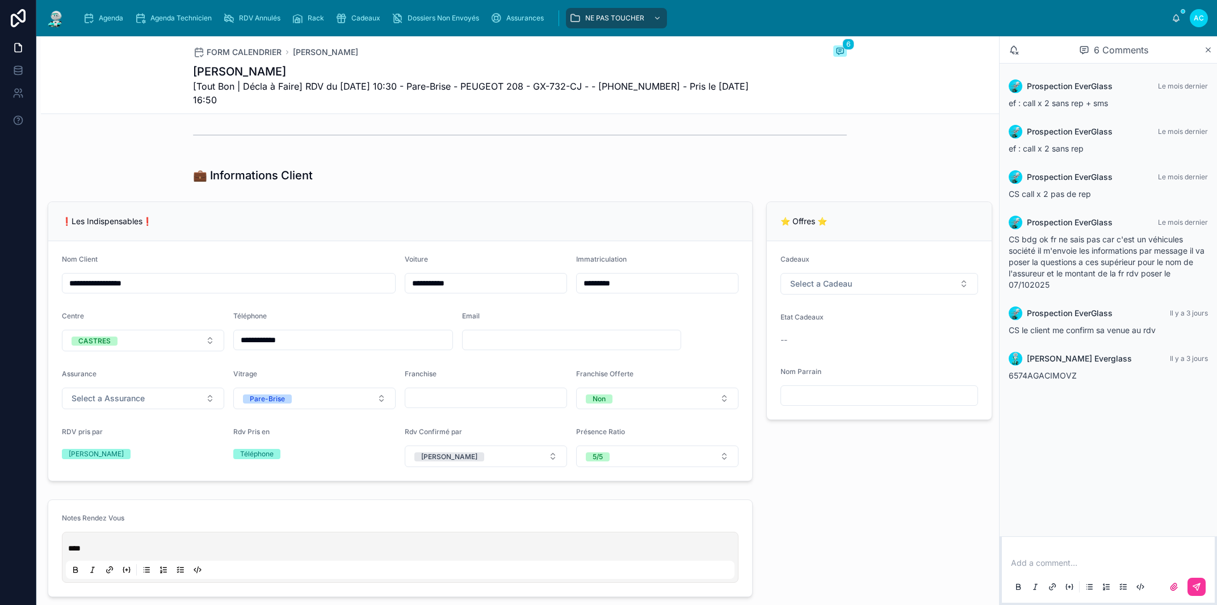
scroll to position [64, 0]
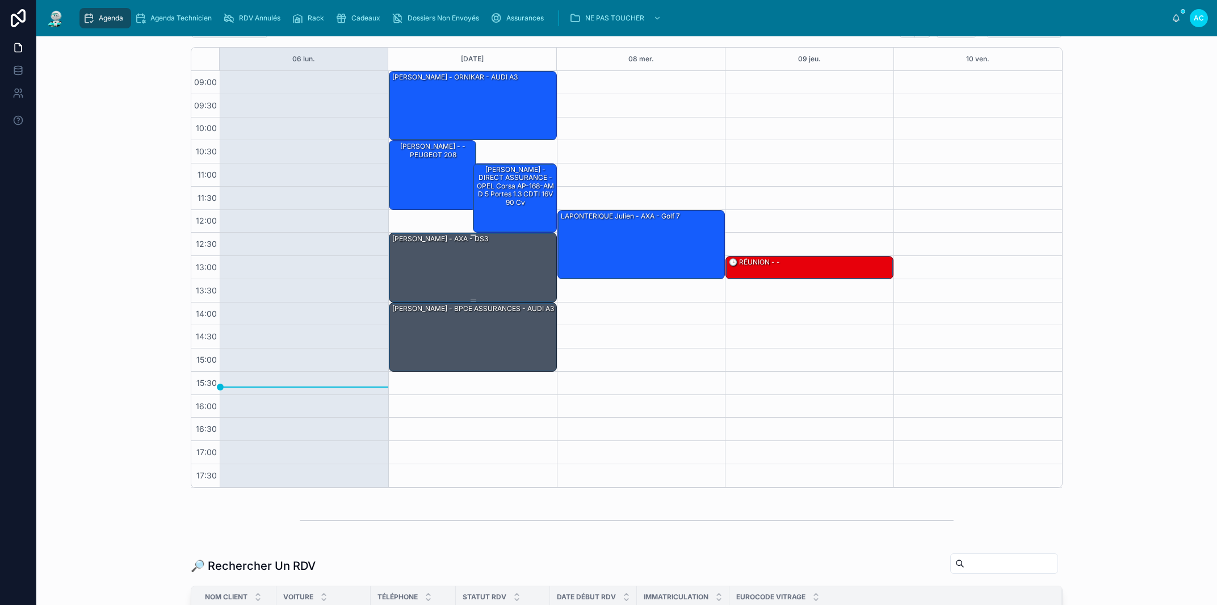
click at [482, 271] on div "[PERSON_NAME] - AXA - DS3" at bounding box center [473, 266] width 165 height 67
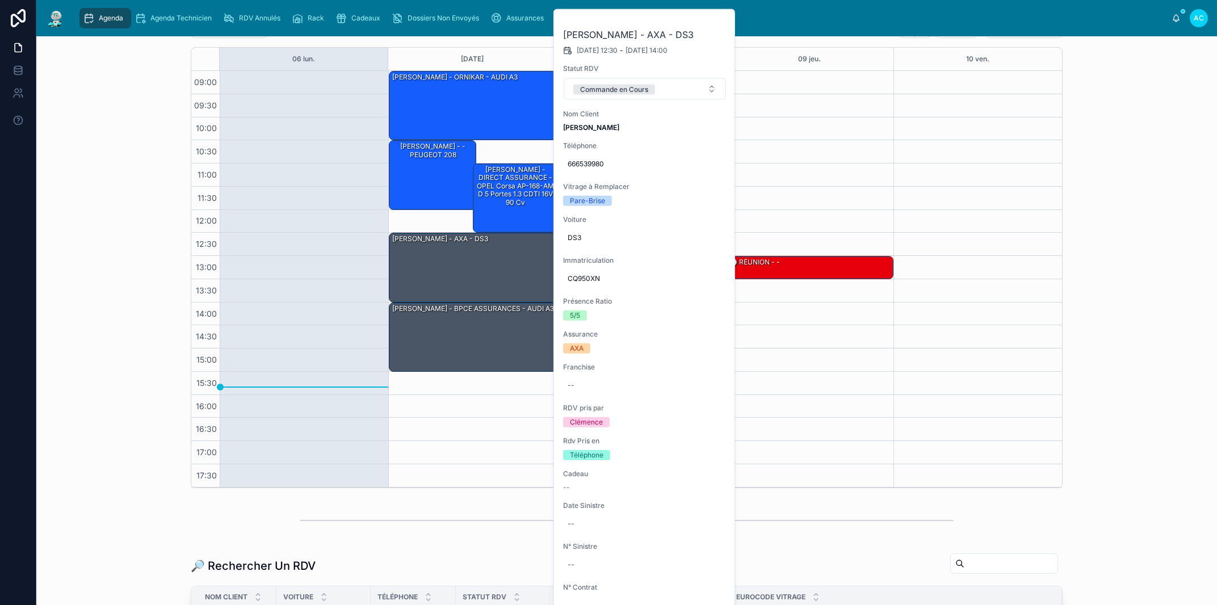
drag, startPoint x: 338, startPoint y: 317, endPoint x: 346, endPoint y: 315, distance: 8.3
click at [338, 317] on div at bounding box center [304, 279] width 169 height 417
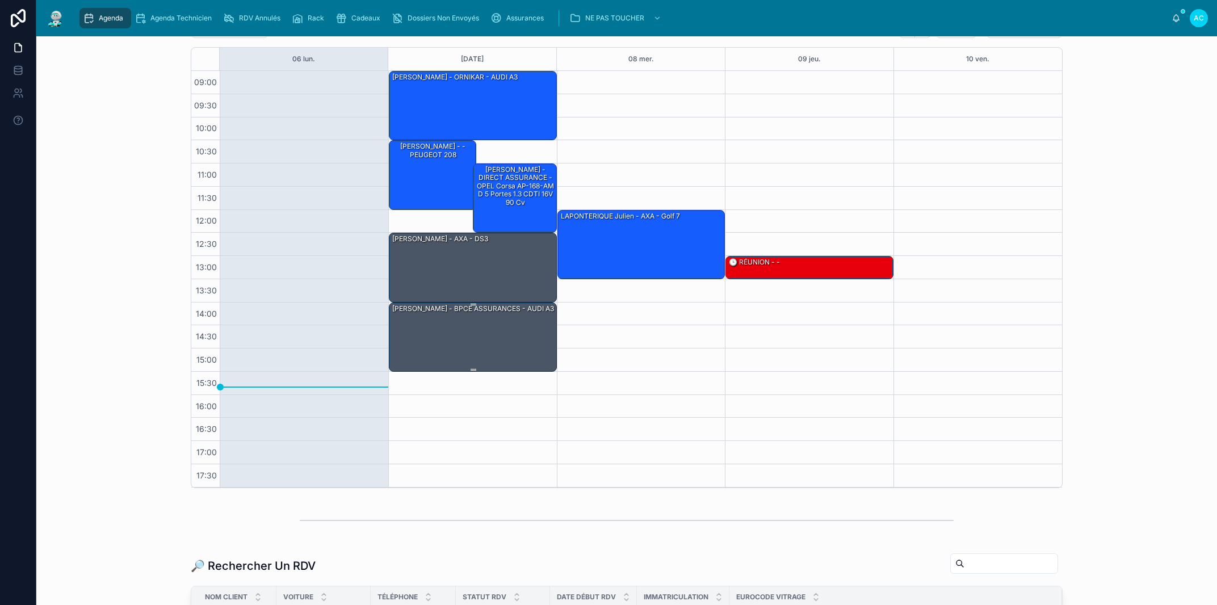
click at [485, 329] on div "[PERSON_NAME] - BPCE ASSURANCES - AUDI A3" at bounding box center [473, 336] width 165 height 67
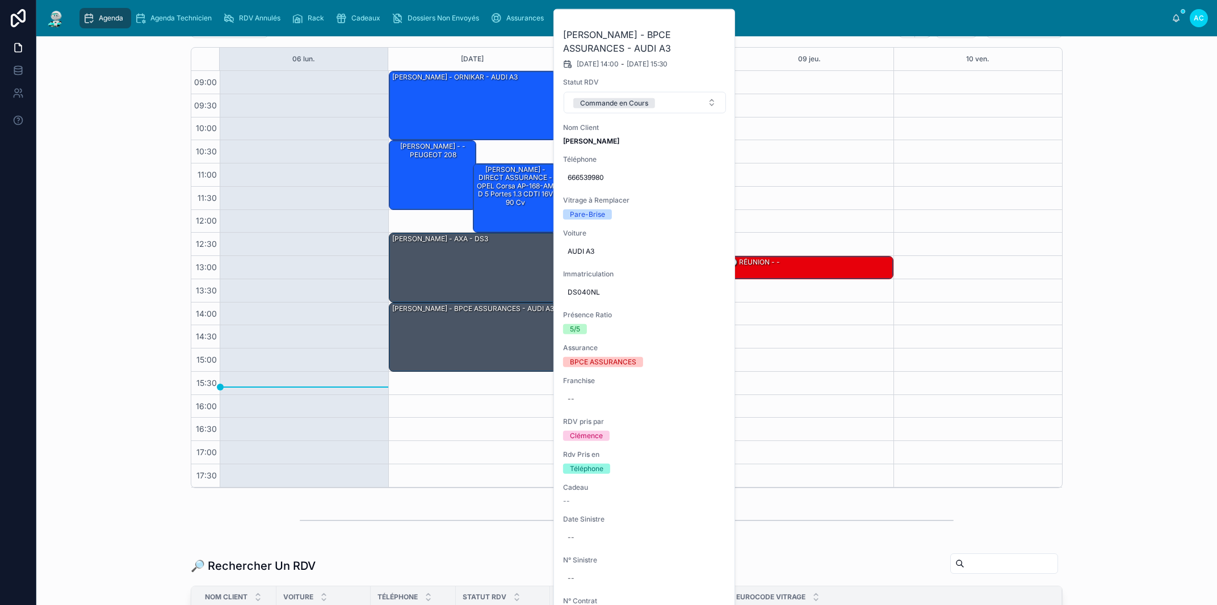
click at [801, 83] on div "13:00 – 13:30 🕒 RÉUNION - -" at bounding box center [809, 279] width 169 height 417
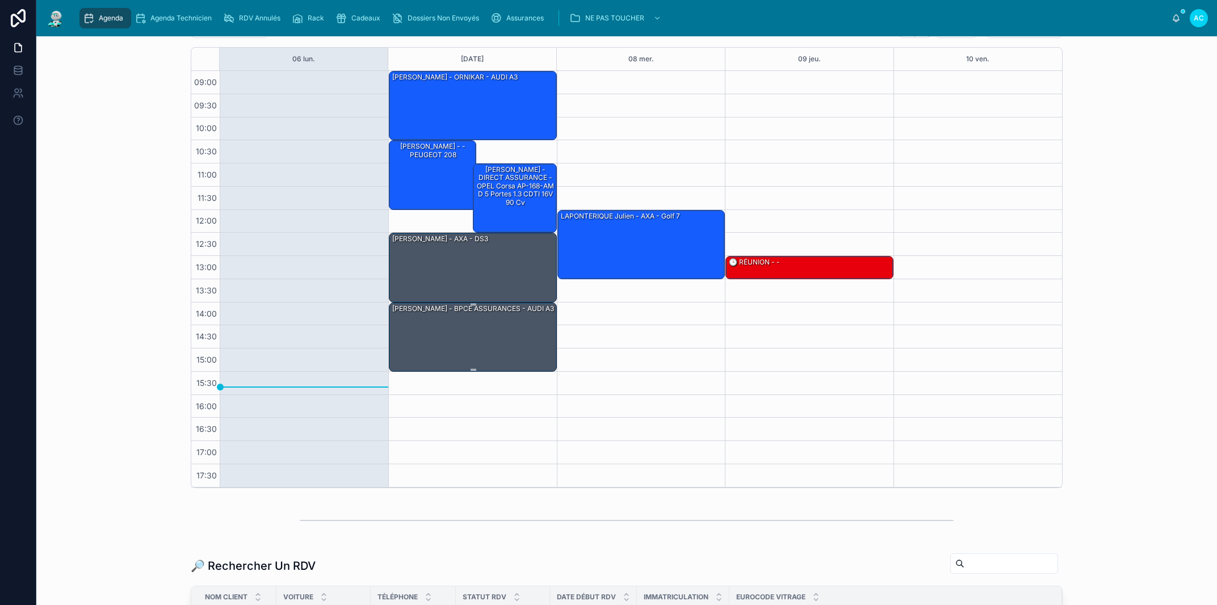
click at [478, 346] on div "[PERSON_NAME] - BPCE ASSURANCES - AUDI A3" at bounding box center [473, 336] width 165 height 67
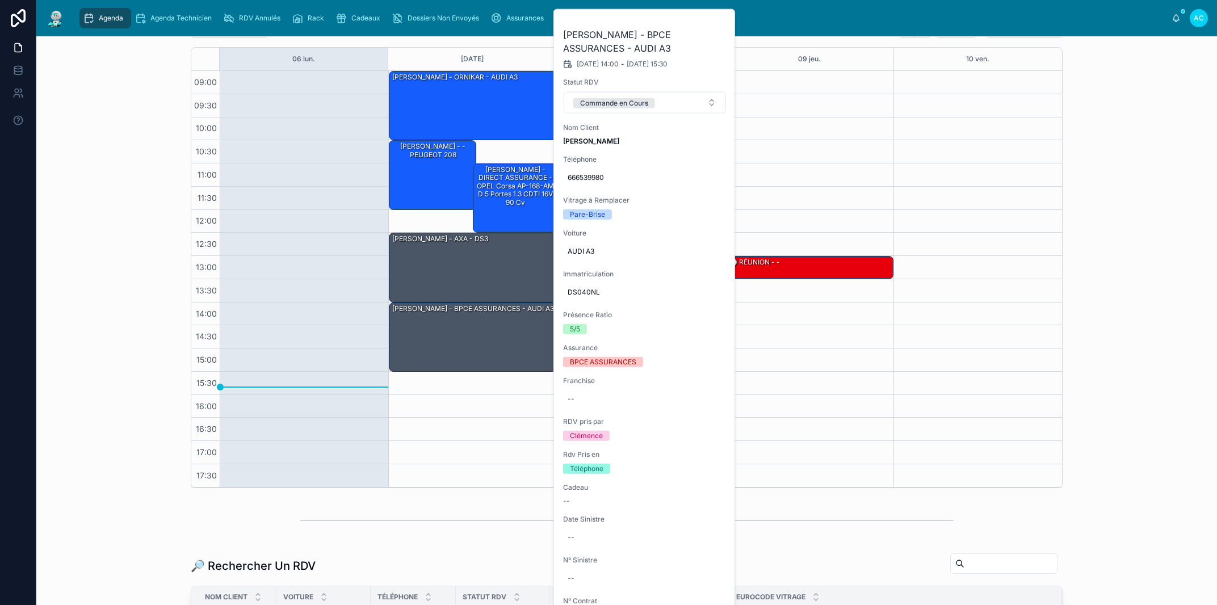
click at [0, 0] on icon at bounding box center [0, 0] width 0 height 0
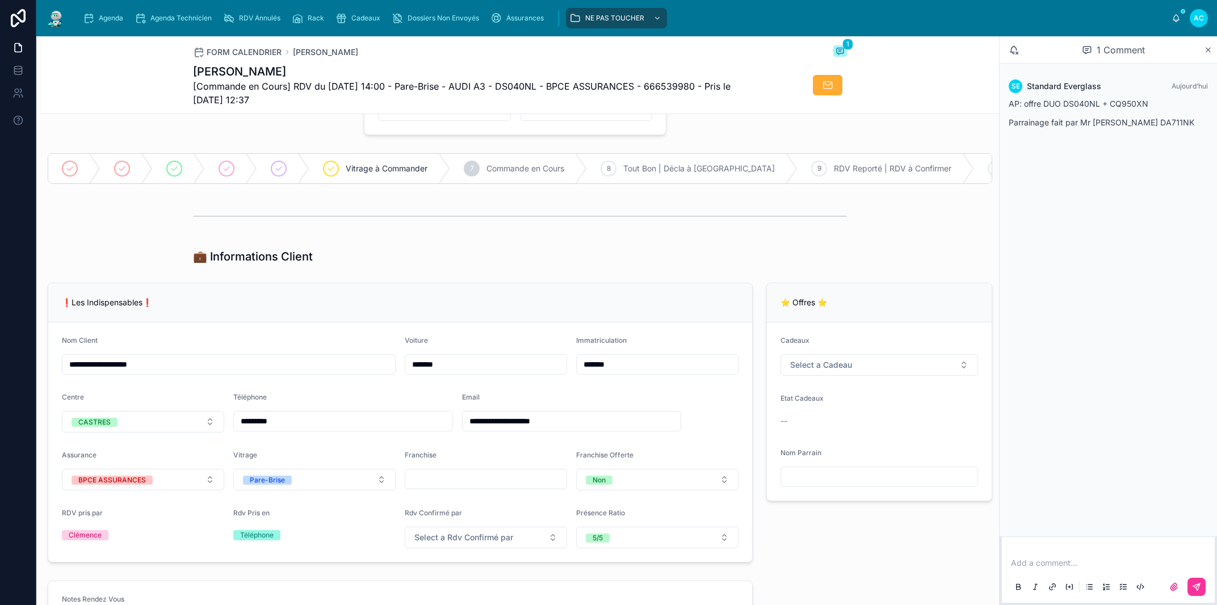
type input "**********"
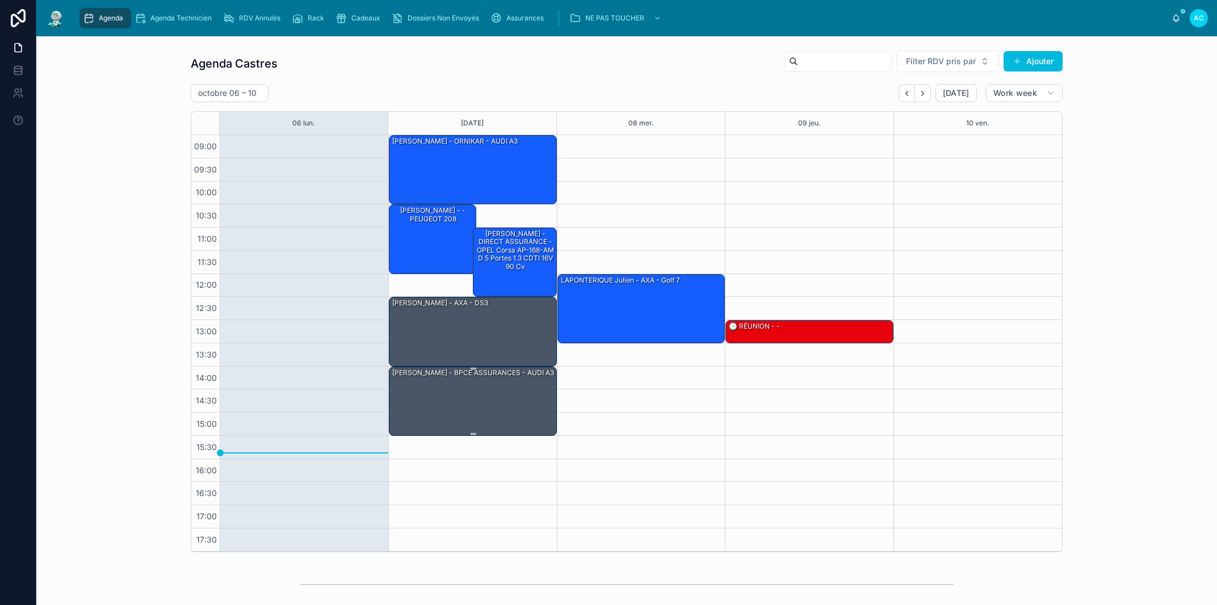
drag, startPoint x: 514, startPoint y: 396, endPoint x: 499, endPoint y: 383, distance: 20.1
click at [514, 391] on div "[PERSON_NAME] - BPCE ASSURANCES - AUDI A3" at bounding box center [473, 400] width 165 height 67
drag, startPoint x: 526, startPoint y: 387, endPoint x: 522, endPoint y: 404, distance: 17.5
click at [503, 397] on div "[PERSON_NAME] - BPCE ASSURANCES - AUDI A3" at bounding box center [473, 400] width 165 height 67
click at [719, 22] on div "Agenda Agenda Technicien RDV Annulés Rack Cadeaux Dossiers Non Envoyés Assuranc…" at bounding box center [623, 18] width 1097 height 25
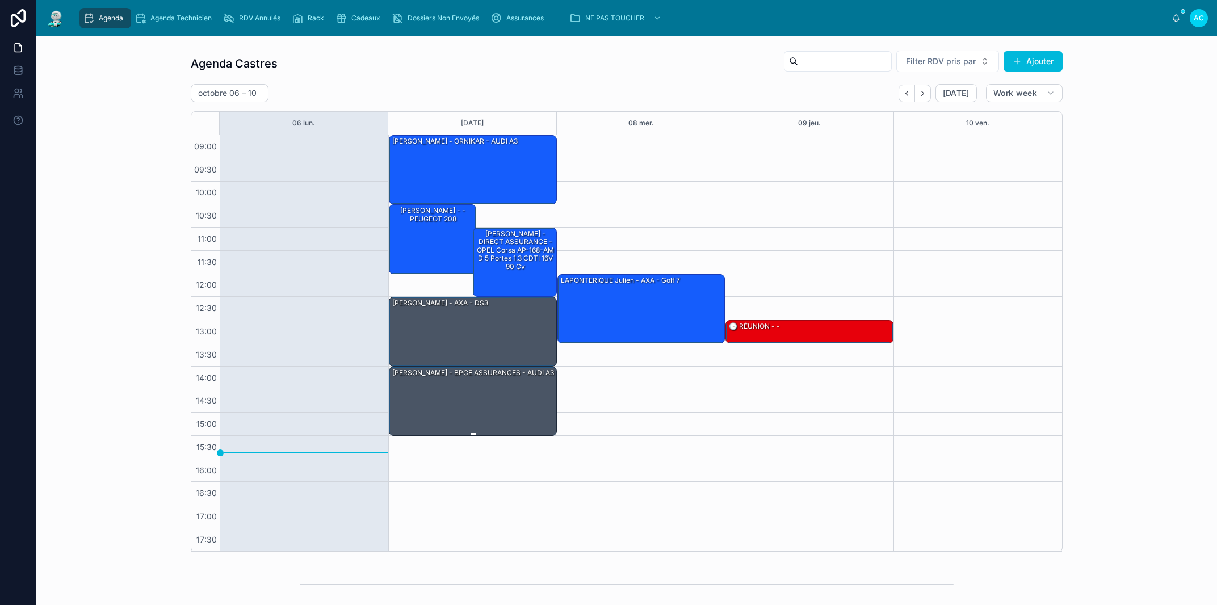
click at [517, 378] on div "[PERSON_NAME] - BPCE ASSURANCES - AUDI A3" at bounding box center [473, 373] width 164 height 10
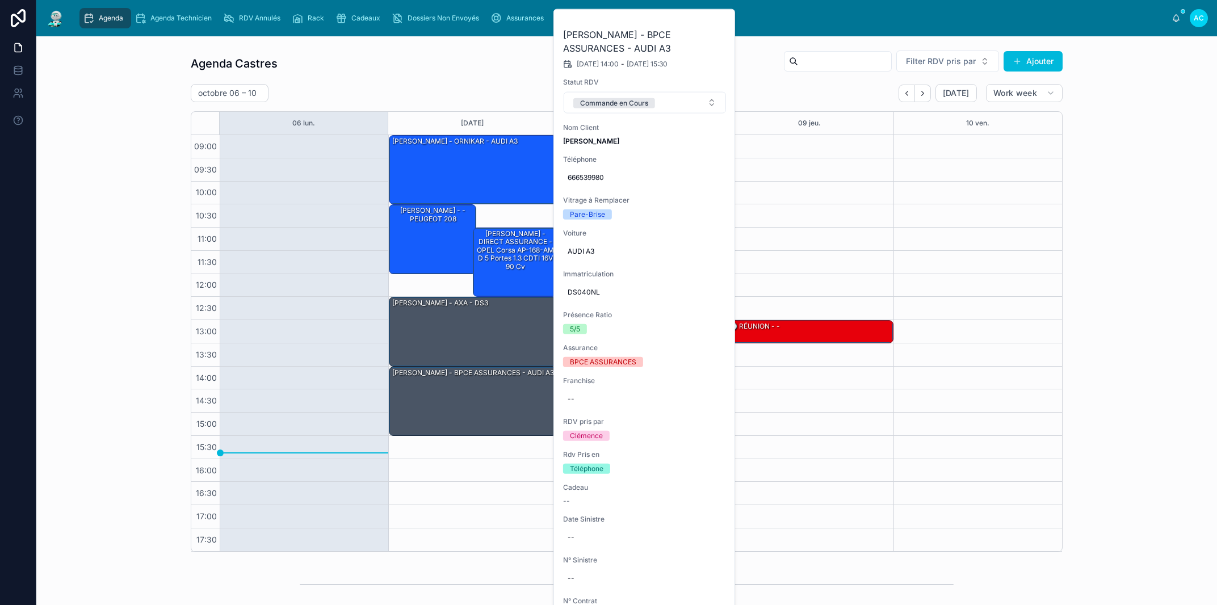
click at [0, 0] on button at bounding box center [0, 0] width 0 height 0
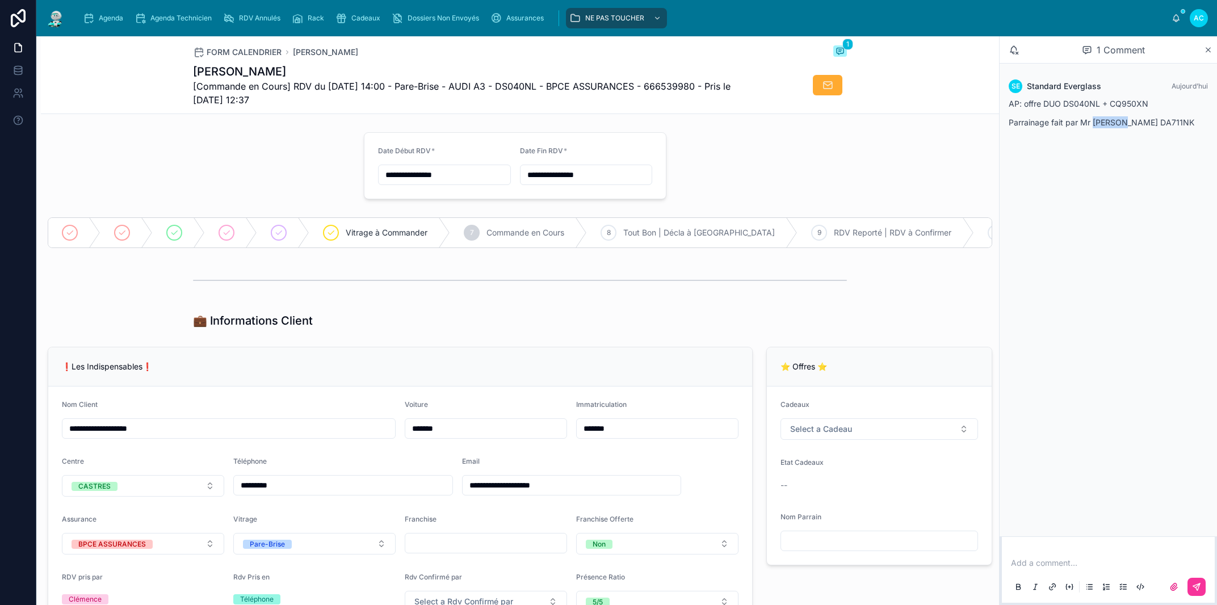
drag, startPoint x: 1130, startPoint y: 120, endPoint x: 1093, endPoint y: 123, distance: 37.0
click at [1093, 123] on p "Parrainage fait par Mr TANDRYA Jérémy DA711NK" at bounding box center [1108, 122] width 199 height 12
copy p "TANDRYA"
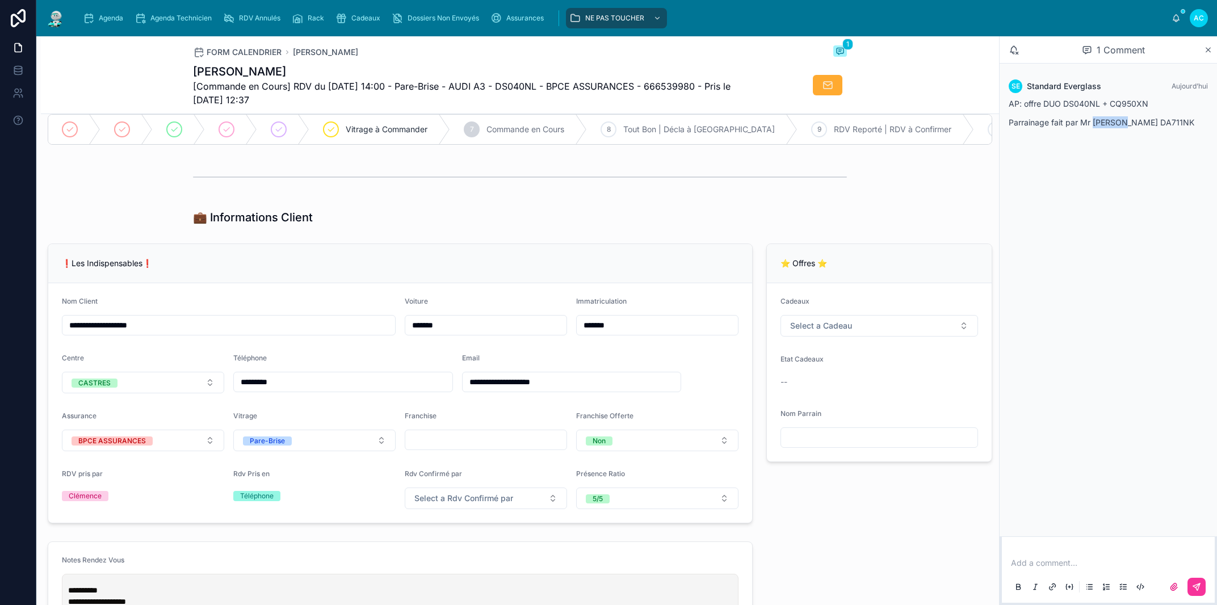
scroll to position [129, 0]
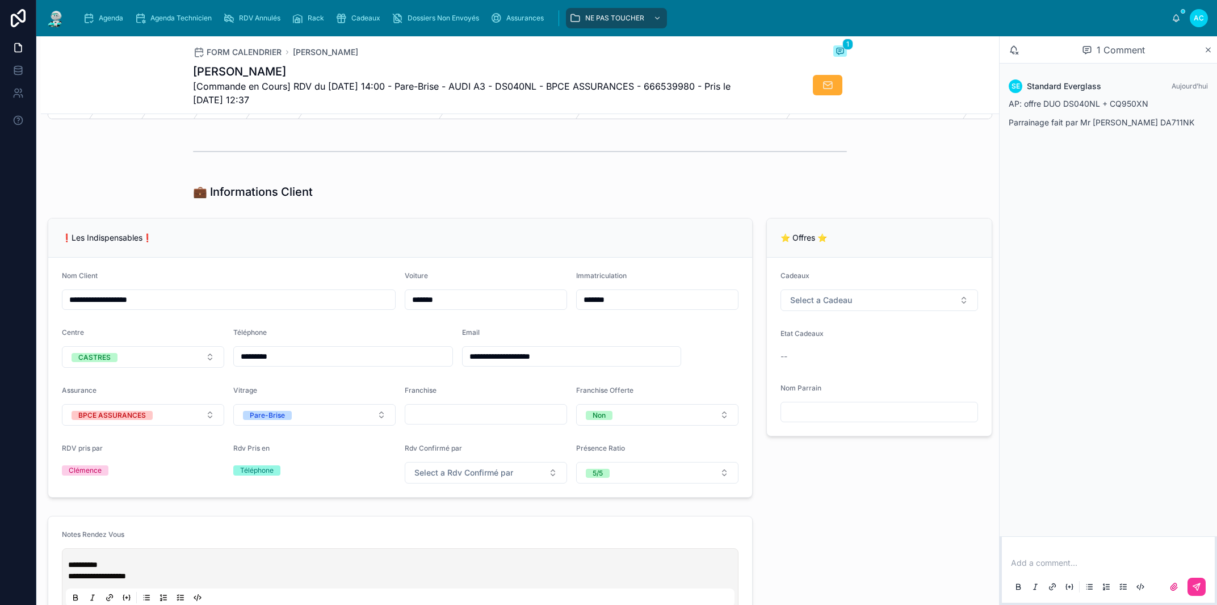
click at [795, 420] on input "text" at bounding box center [879, 412] width 196 height 16
paste input "**********"
type input "**********"
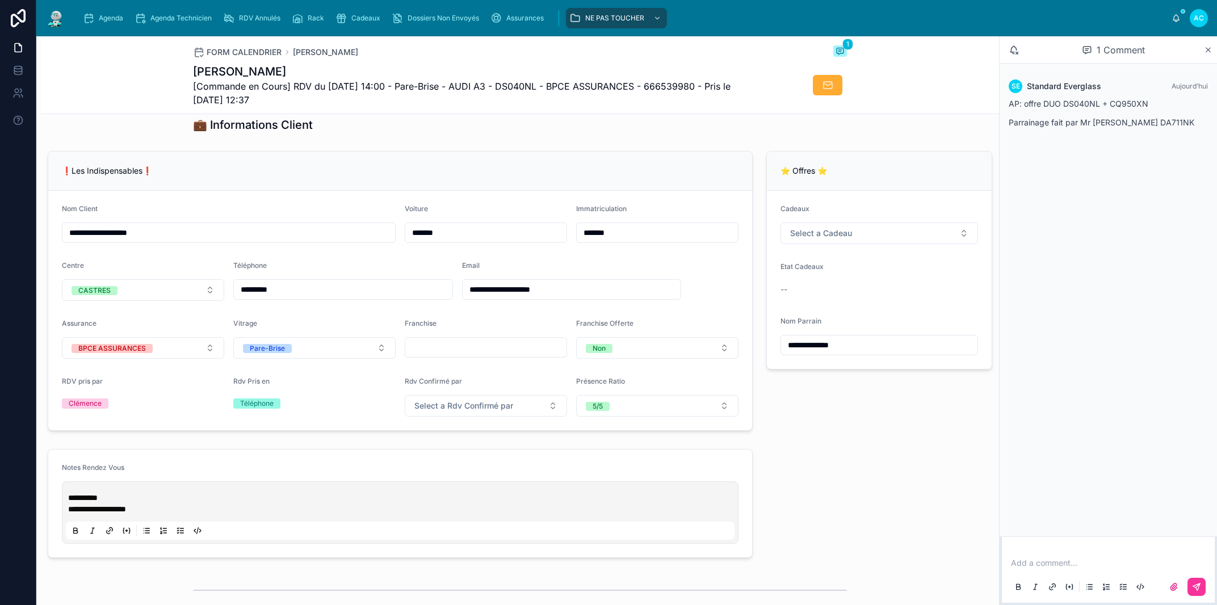
scroll to position [0, 0]
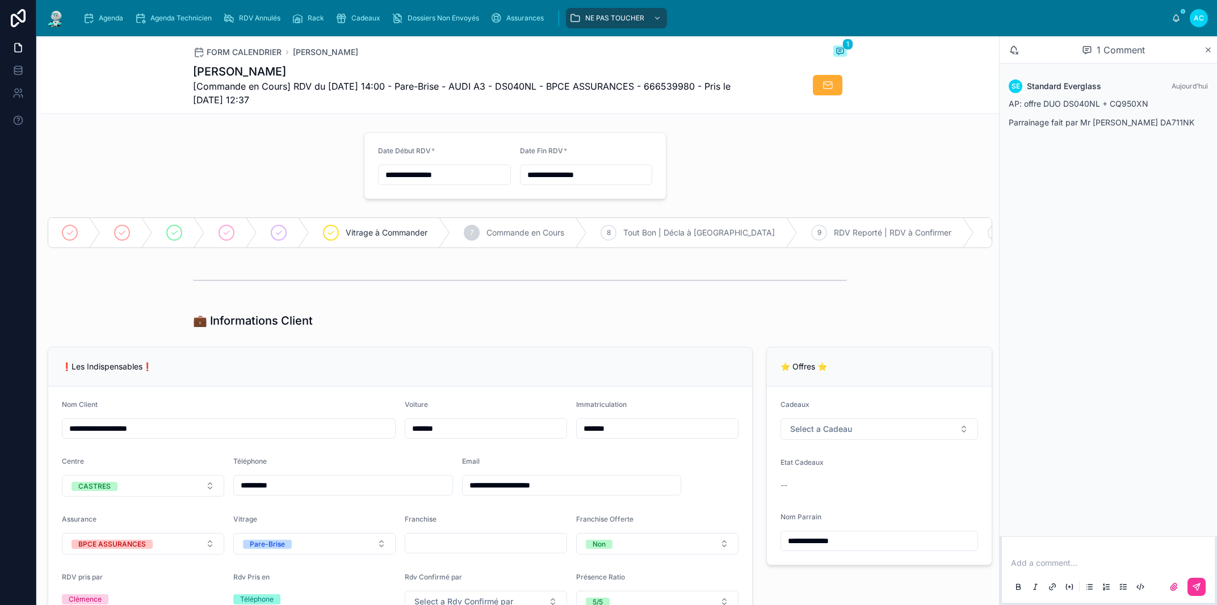
click at [218, 157] on div at bounding box center [199, 166] width 316 height 76
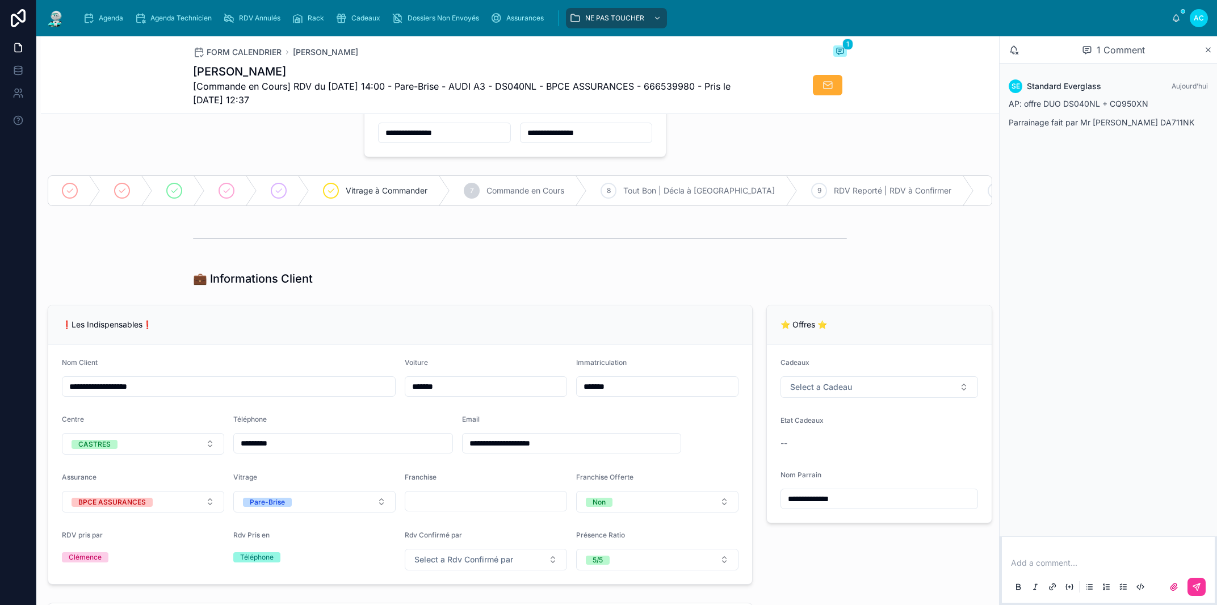
scroll to position [129, 0]
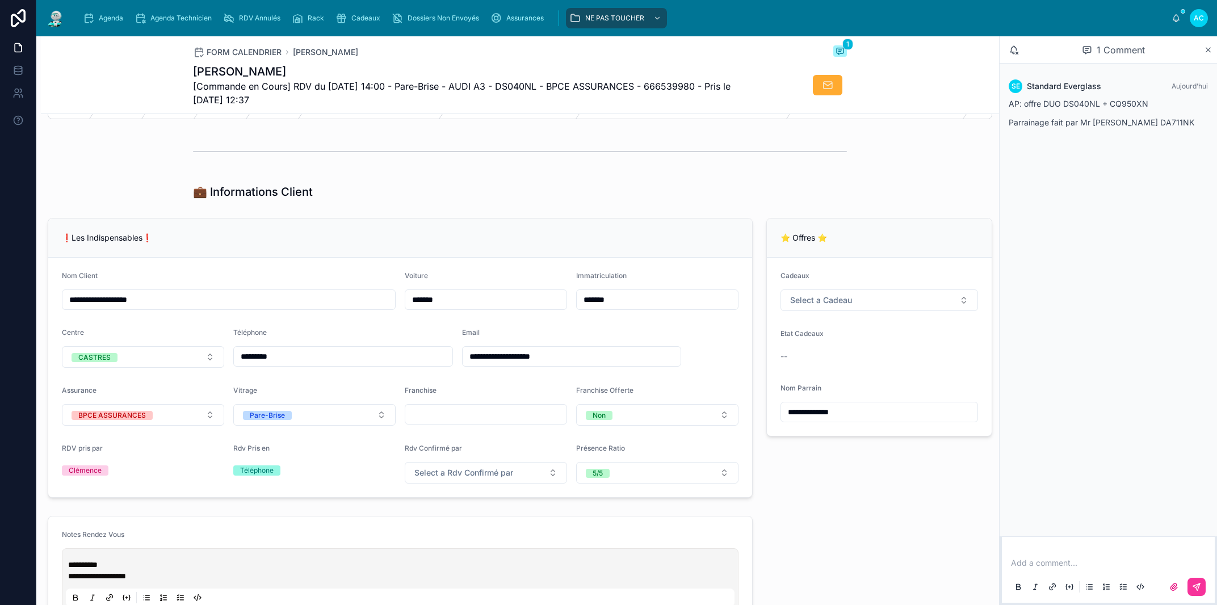
click at [831, 306] on span "Select a Cadeau" at bounding box center [821, 300] width 62 height 11
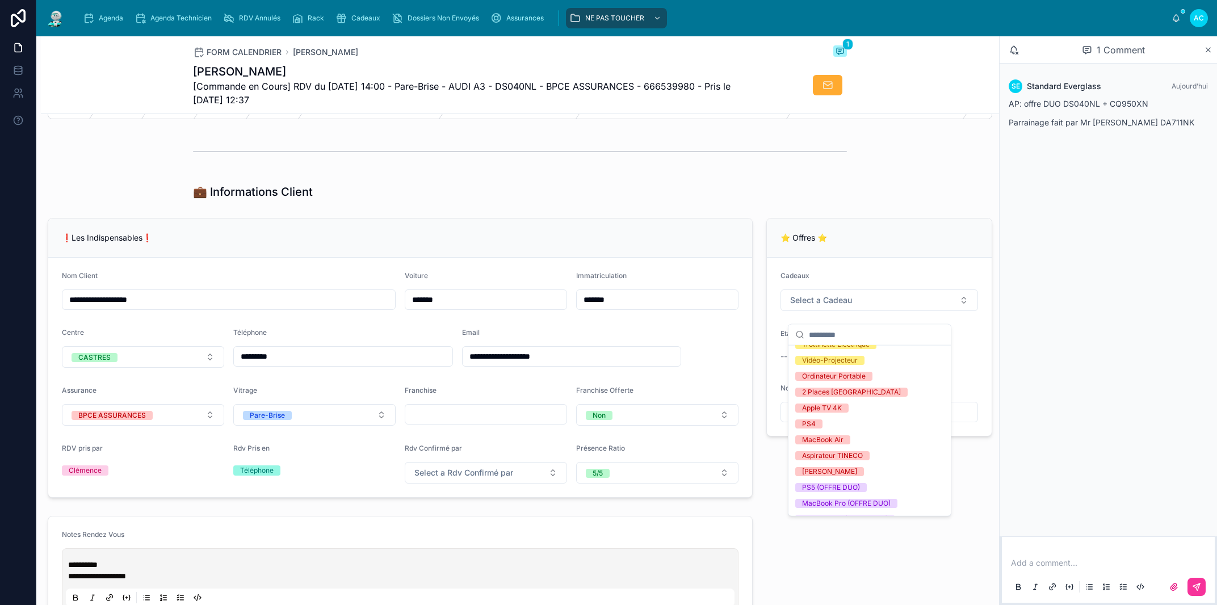
scroll to position [194, 0]
click at [834, 482] on div "PS5 (OFFRE DUO)" at bounding box center [831, 480] width 58 height 9
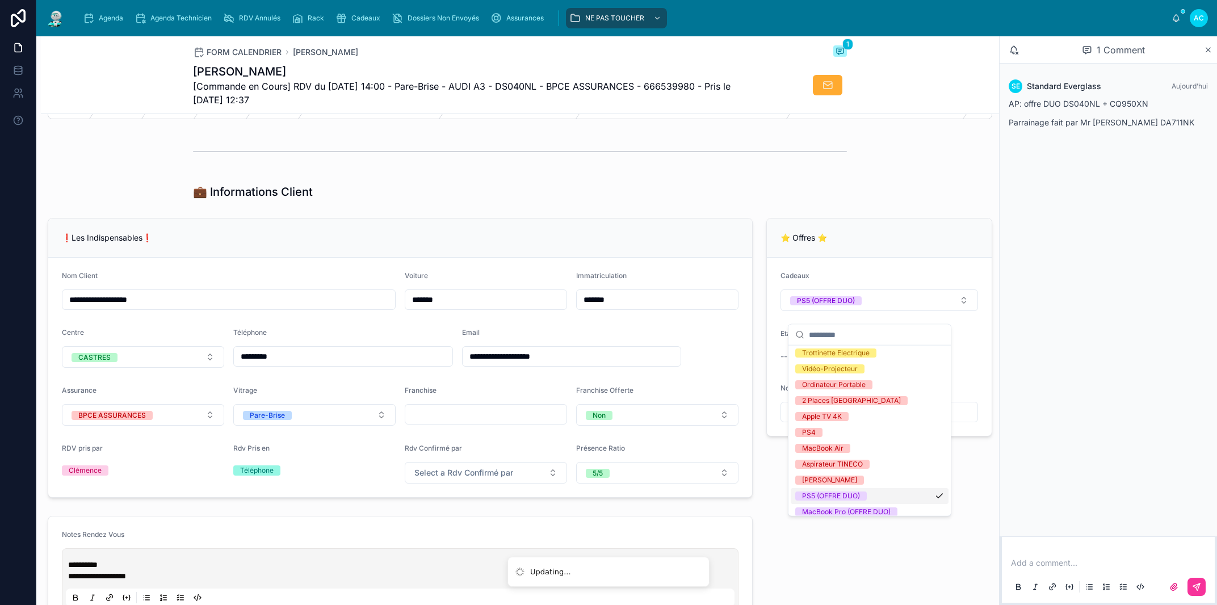
scroll to position [0, 0]
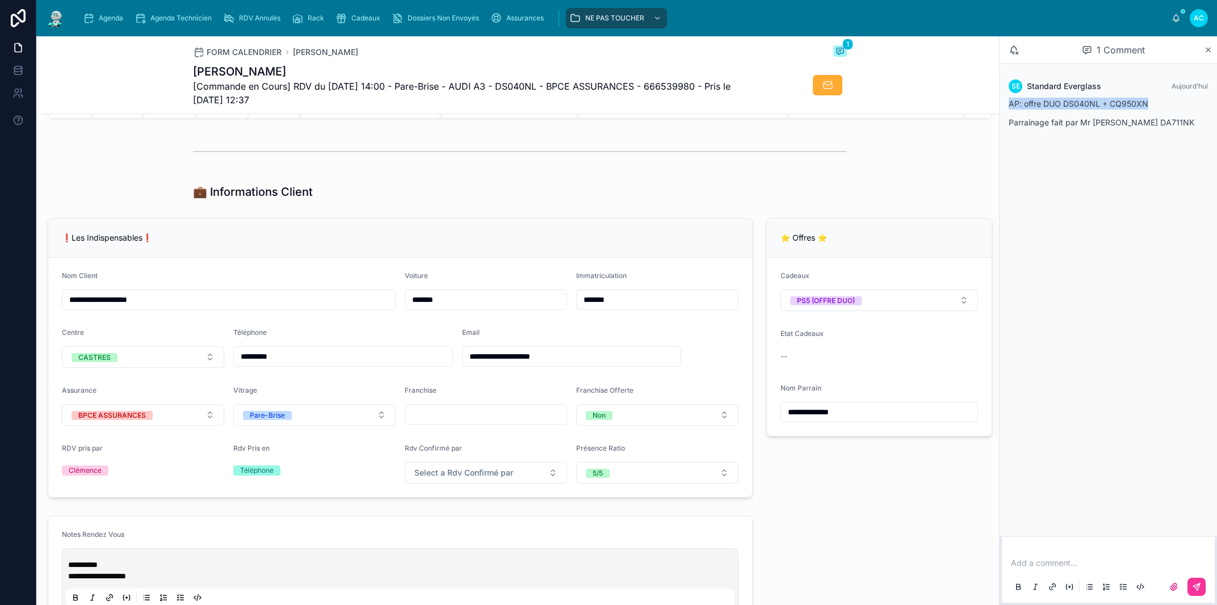
drag, startPoint x: 1152, startPoint y: 104, endPoint x: 1010, endPoint y: 105, distance: 141.9
click at [1010, 105] on p "AP: offre DUO DS040NL + CQ950XN" at bounding box center [1108, 104] width 199 height 12
copy p "AP: offre DUO DS040NL + CQ950XN"
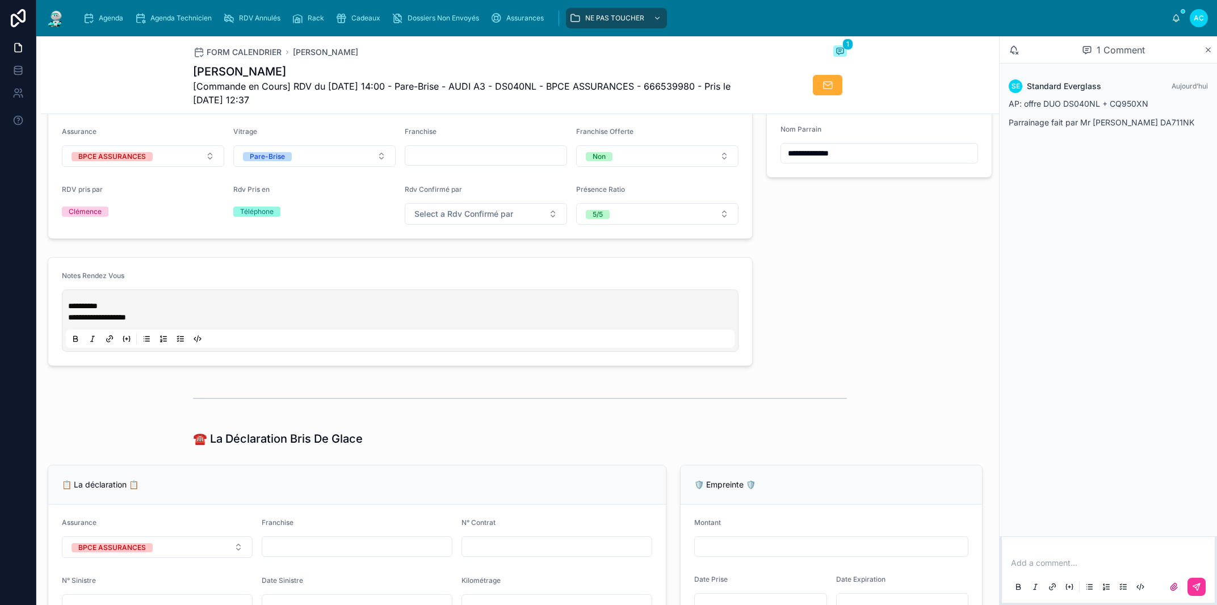
click at [70, 310] on span "*********" at bounding box center [83, 306] width 30 height 8
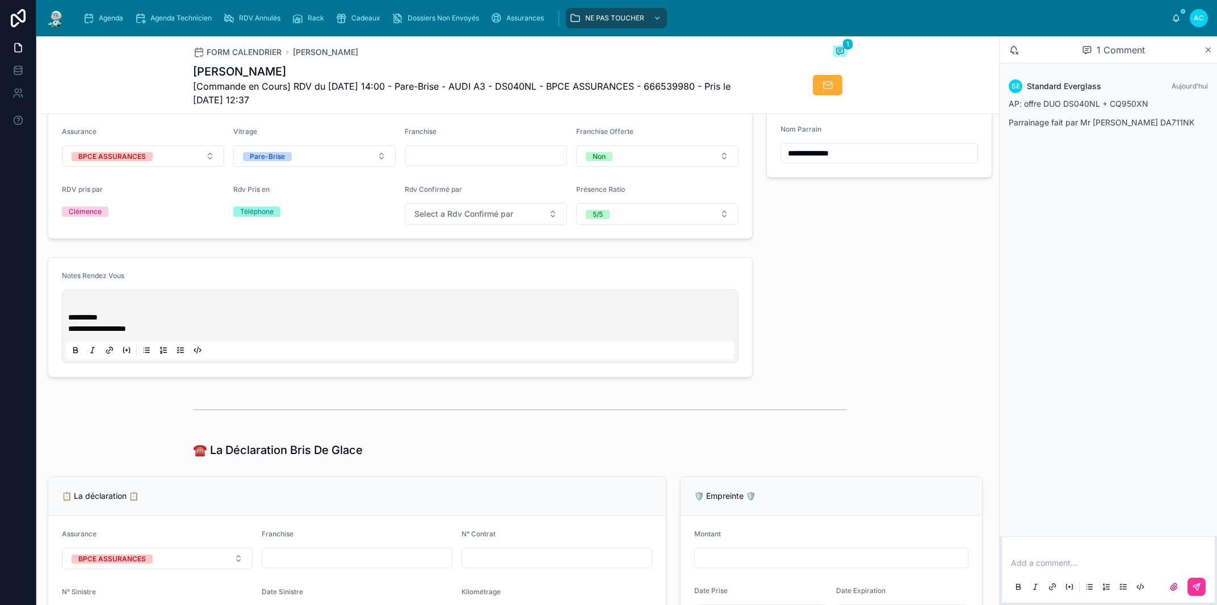
click at [71, 312] on p at bounding box center [402, 305] width 669 height 11
click at [125, 417] on div at bounding box center [520, 409] width 958 height 37
drag, startPoint x: 1151, startPoint y: 105, endPoint x: 1021, endPoint y: 87, distance: 130.6
click at [1021, 87] on div "SE Standard Everglass Aujourd’hui AP: offre DUO DS040NL + CQ950XN Parrainage fa…" at bounding box center [1108, 107] width 213 height 69
copy div "Standard Everglass Aujourd’hui AP: offre DUO DS040NL + CQ950XN"
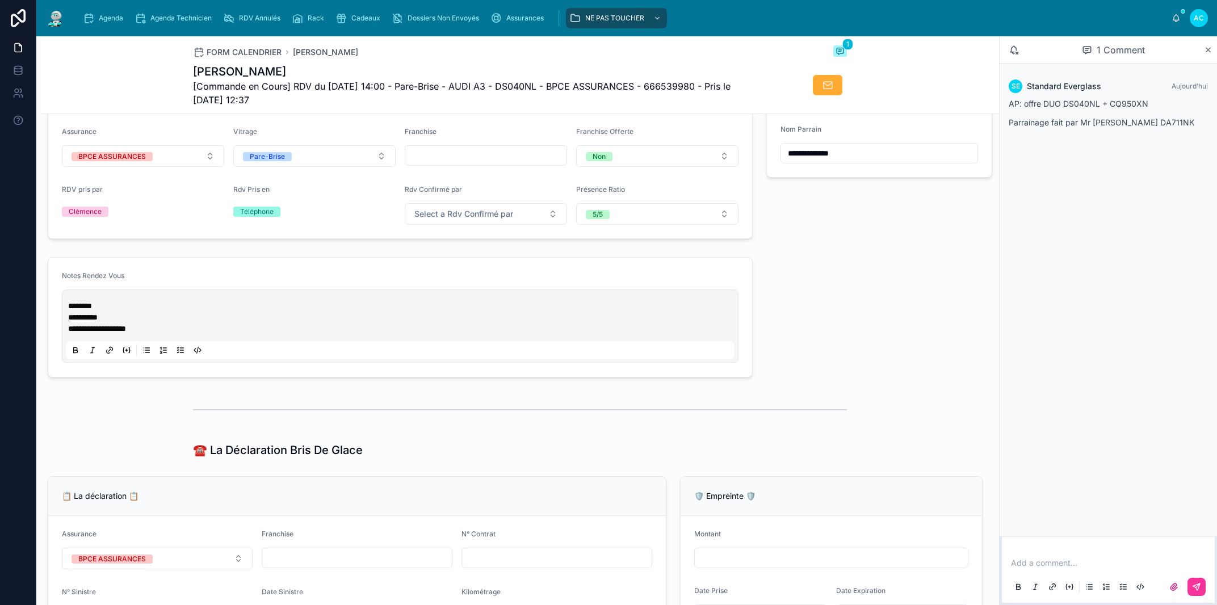
click at [100, 312] on p "*******" at bounding box center [402, 305] width 669 height 11
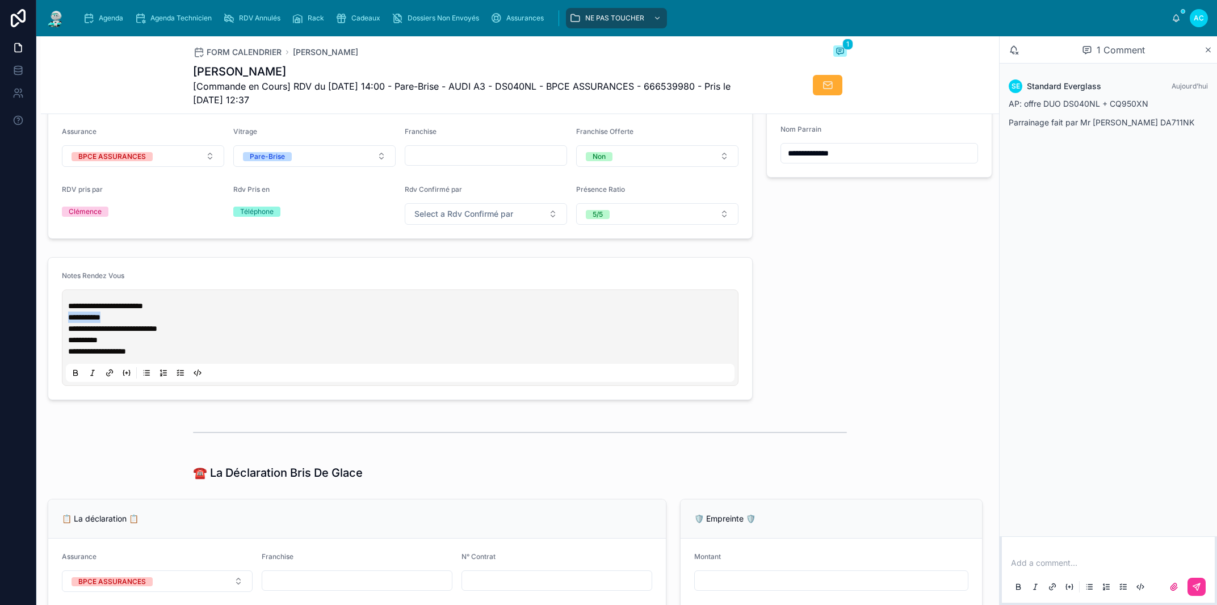
drag, startPoint x: 114, startPoint y: 330, endPoint x: 67, endPoint y: 327, distance: 46.7
click at [67, 327] on div "**********" at bounding box center [400, 337] width 669 height 89
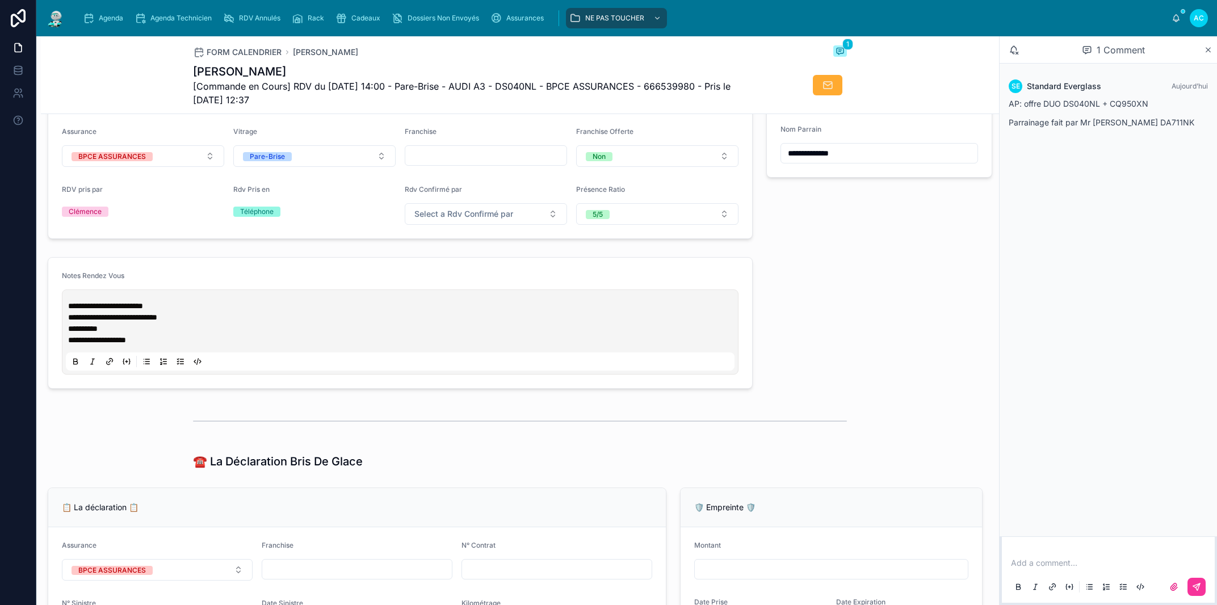
click at [238, 323] on p "**********" at bounding box center [402, 317] width 669 height 11
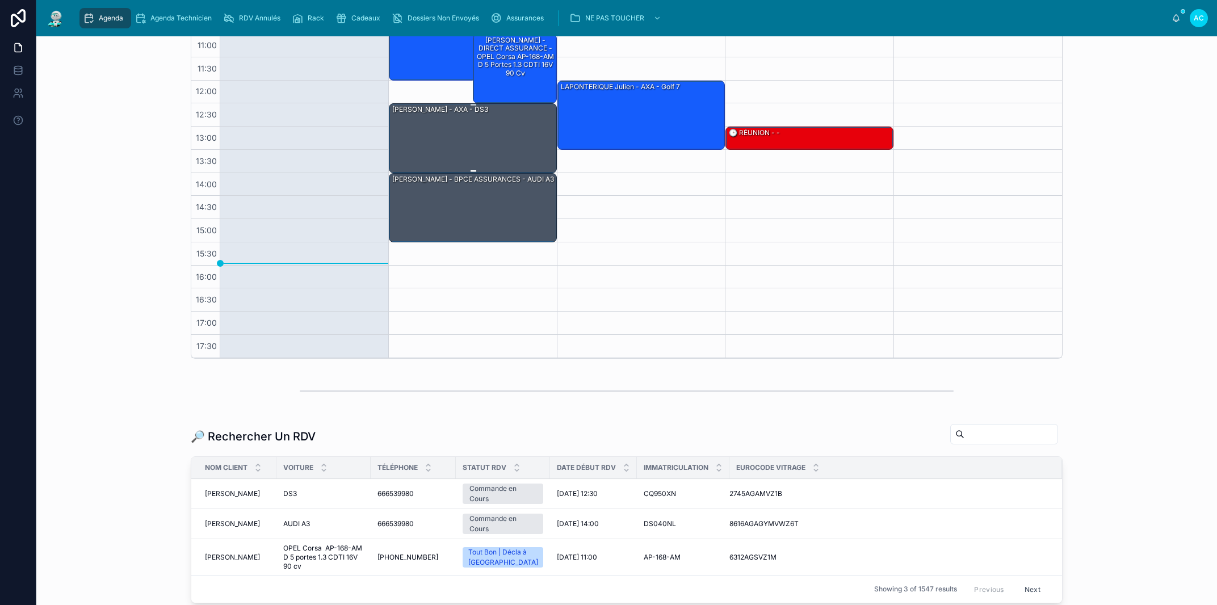
click at [456, 153] on div "[PERSON_NAME] - AXA - DS3" at bounding box center [473, 137] width 165 height 67
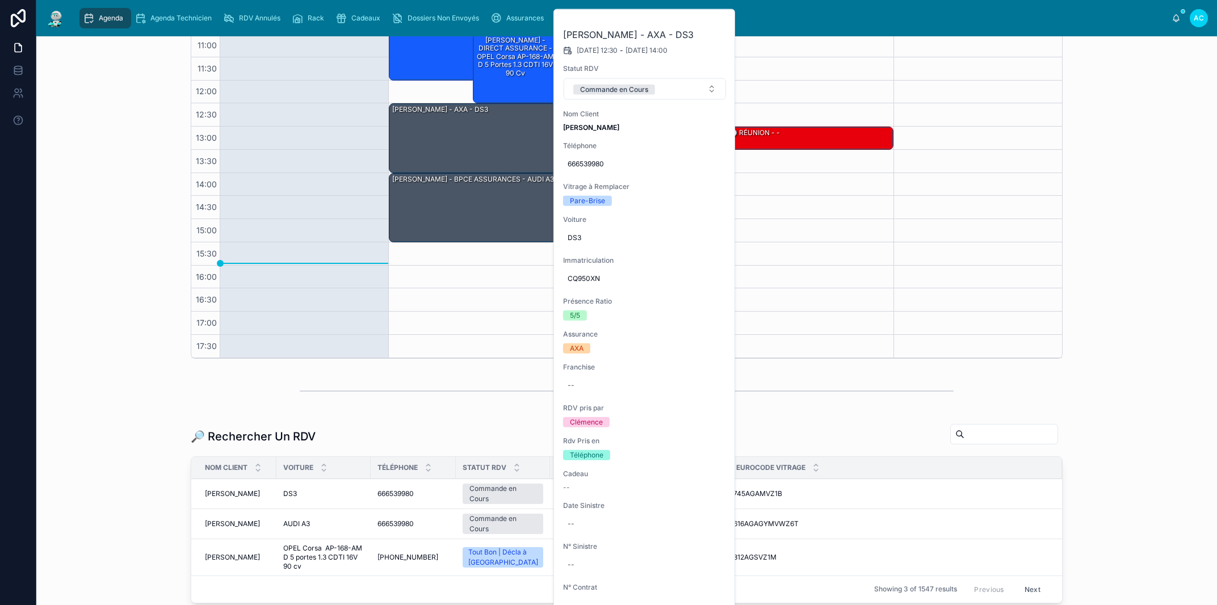
click at [0, 0] on icon at bounding box center [0, 0] width 0 height 0
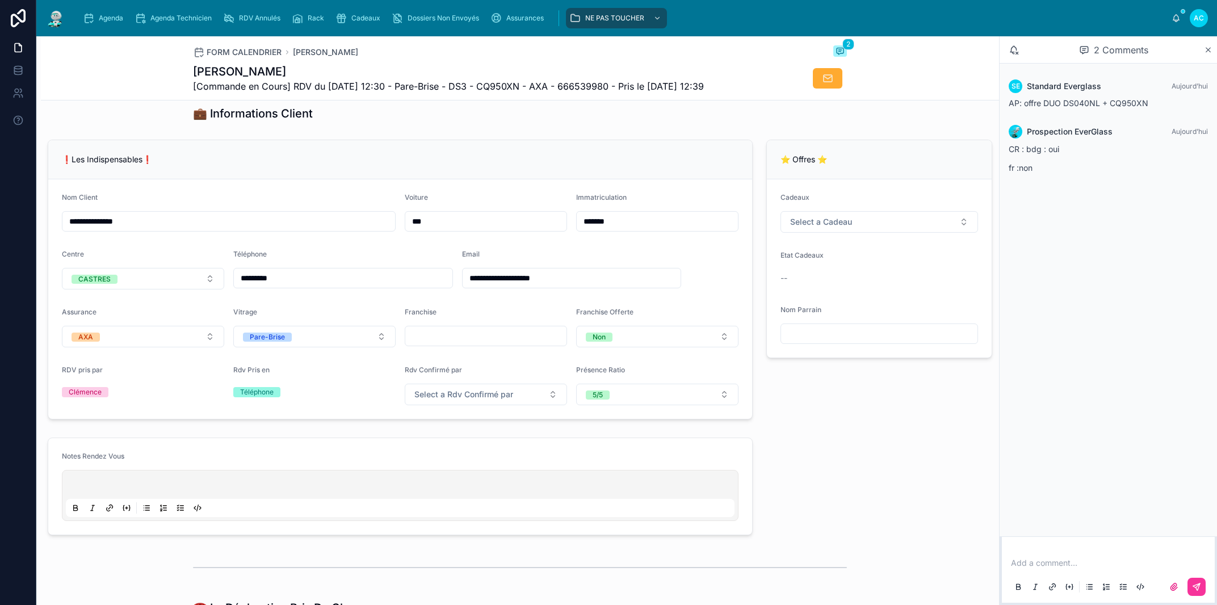
type input "**********"
type input "******"
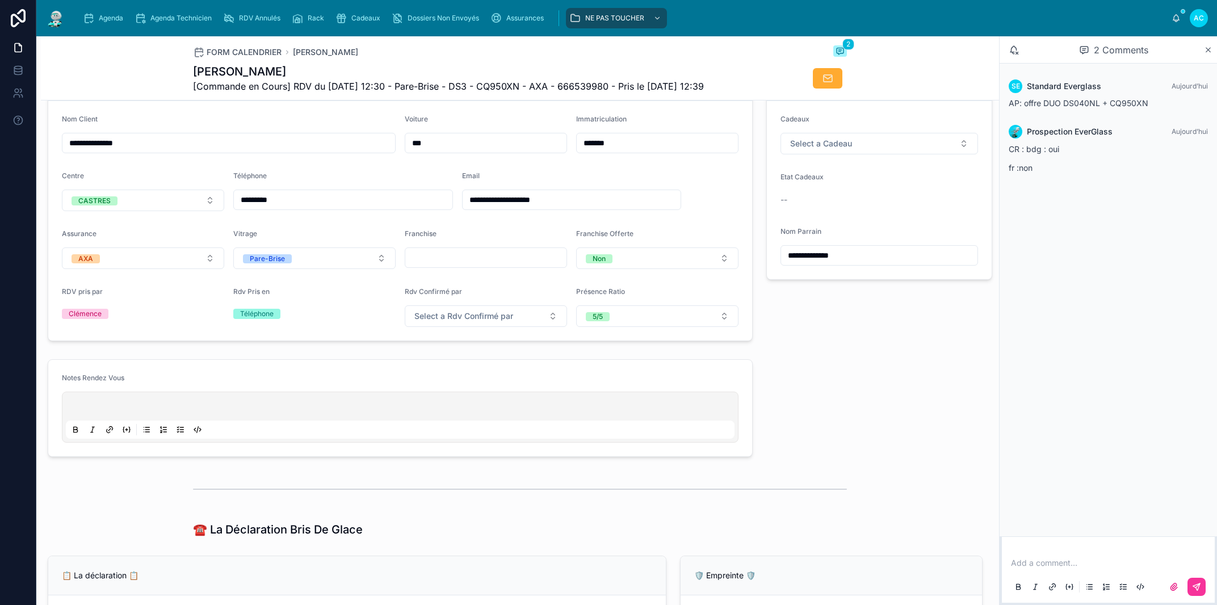
scroll to position [258, 0]
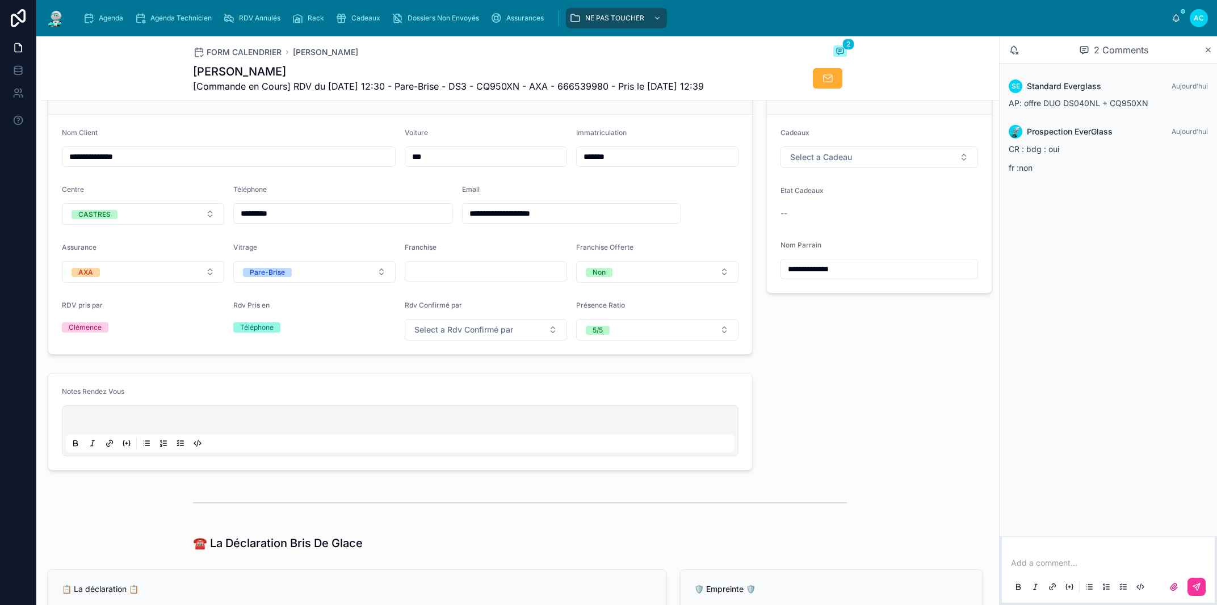
click at [82, 427] on p at bounding box center [402, 421] width 669 height 11
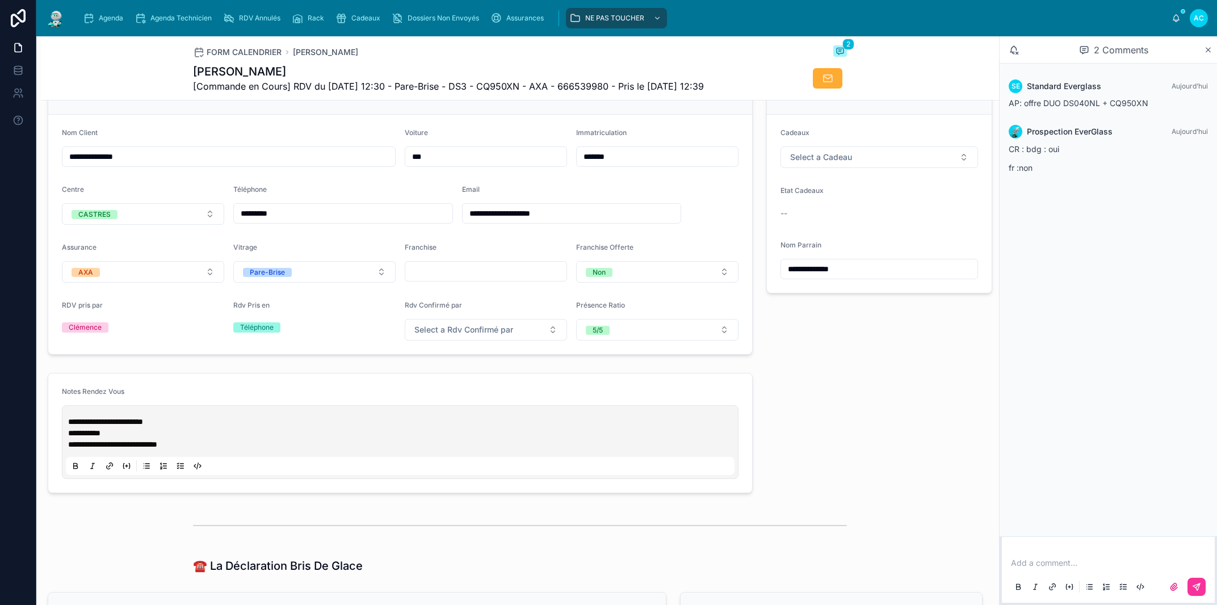
click at [114, 439] on p "**********" at bounding box center [402, 432] width 669 height 11
click at [78, 437] on span "**********" at bounding box center [112, 433] width 89 height 8
click at [453, 397] on form "**********" at bounding box center [400, 427] width 704 height 108
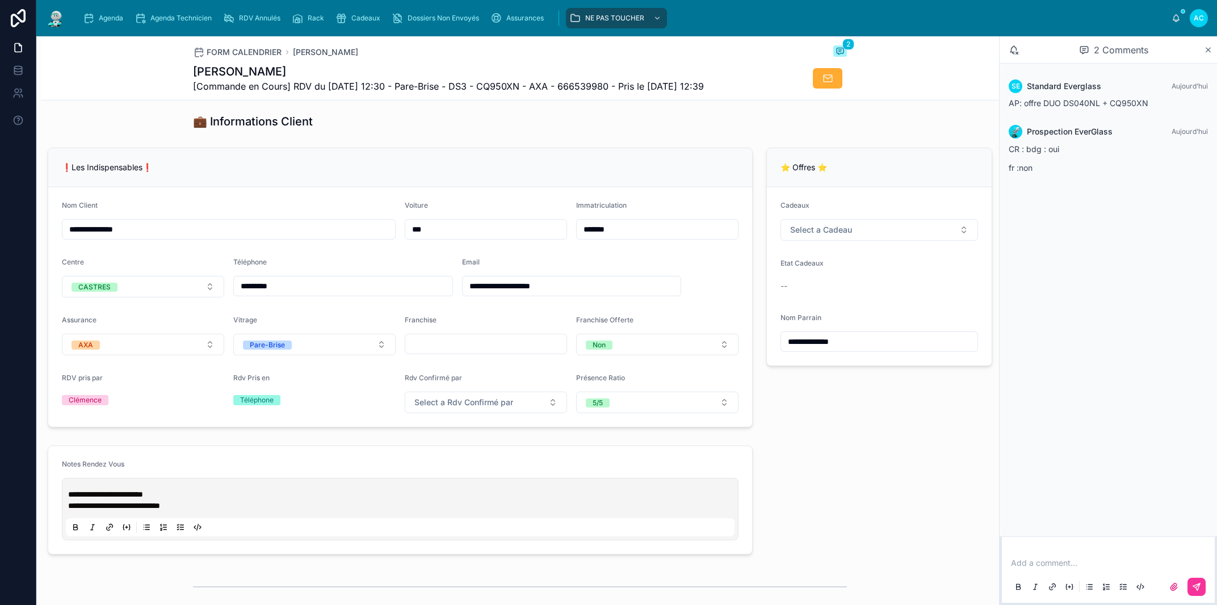
scroll to position [194, 0]
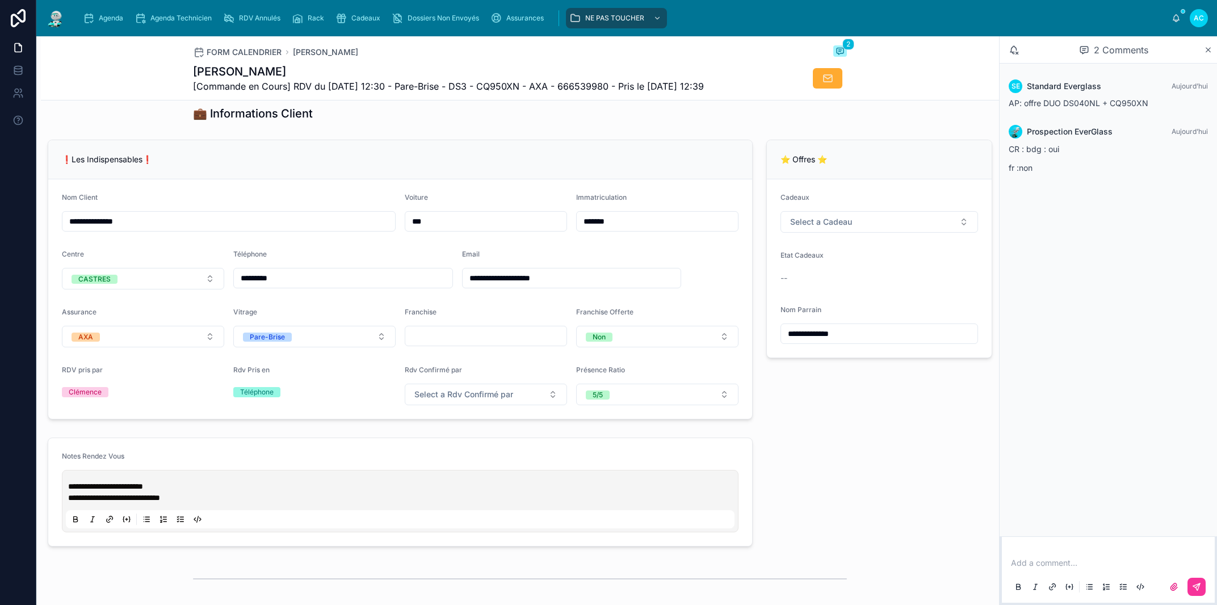
click at [842, 228] on span "Select a Cadeau" at bounding box center [821, 221] width 62 height 11
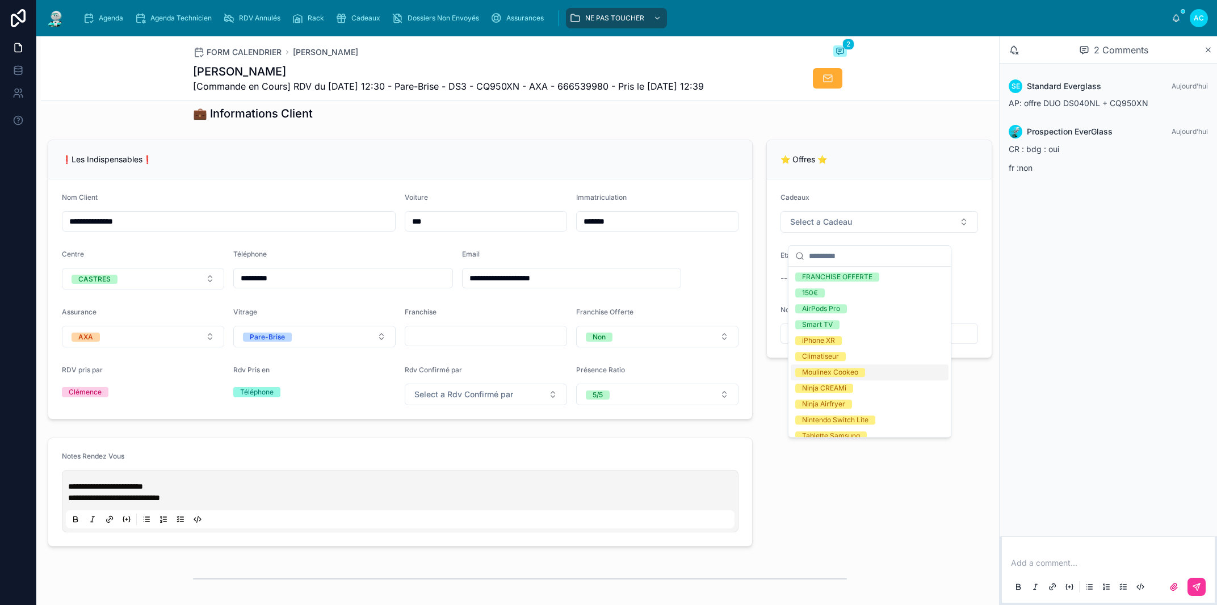
scroll to position [215, 0]
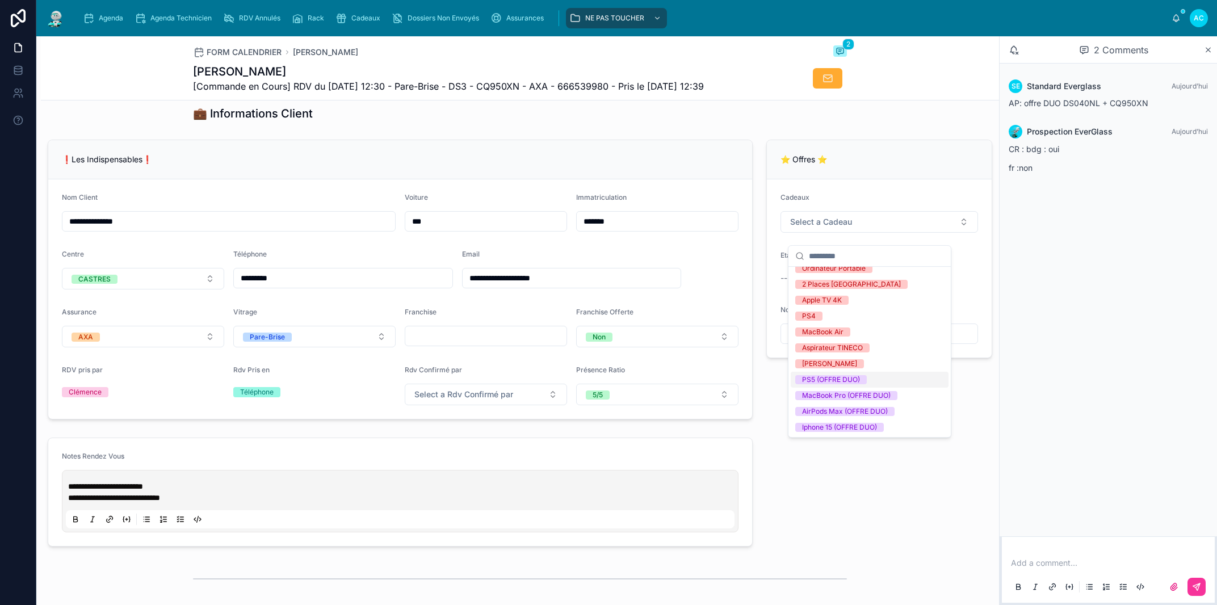
drag, startPoint x: 837, startPoint y: 380, endPoint x: 820, endPoint y: 487, distance: 108.1
click at [837, 379] on div "PS5 (OFFRE DUO)" at bounding box center [831, 379] width 58 height 9
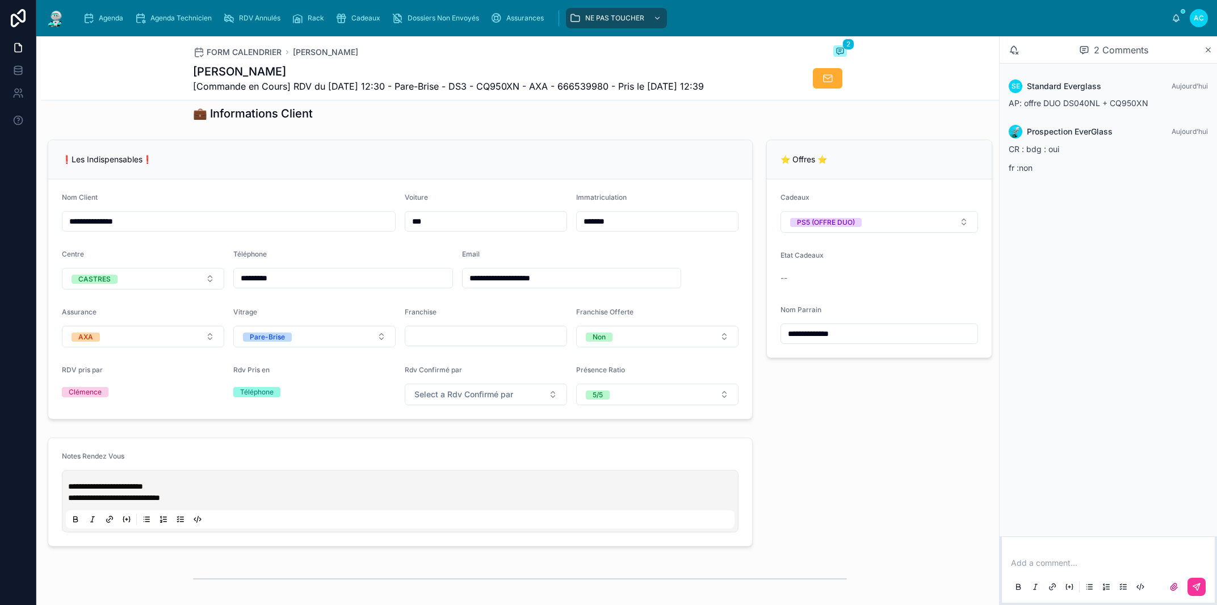
scroll to position [0, 0]
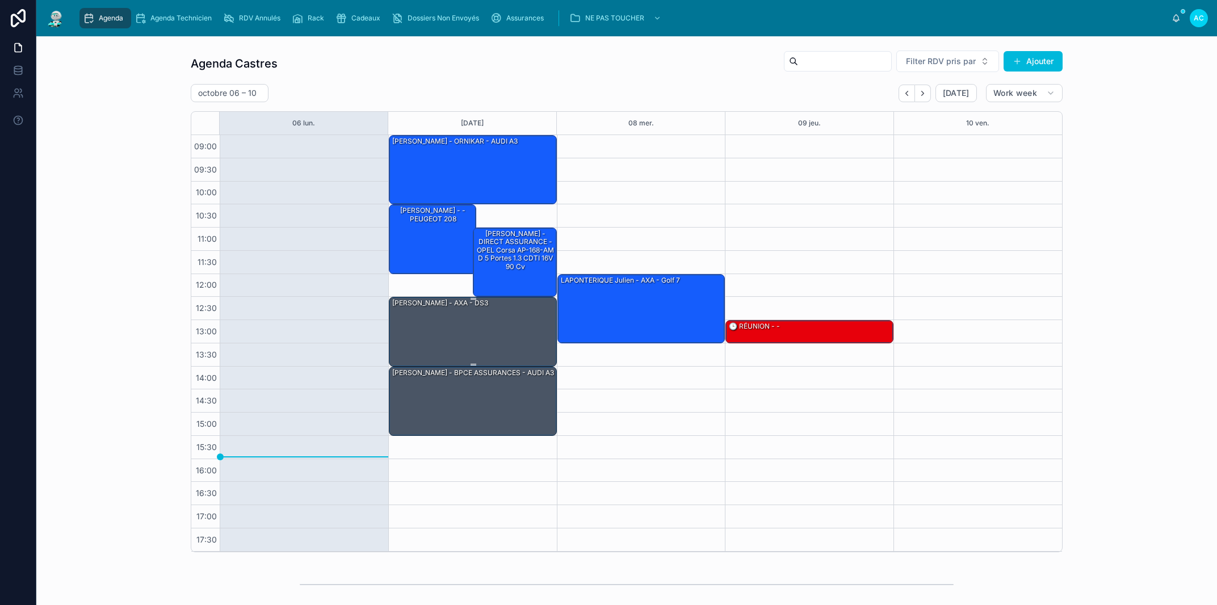
click at [509, 338] on div "[PERSON_NAME] - AXA - DS3" at bounding box center [473, 330] width 165 height 67
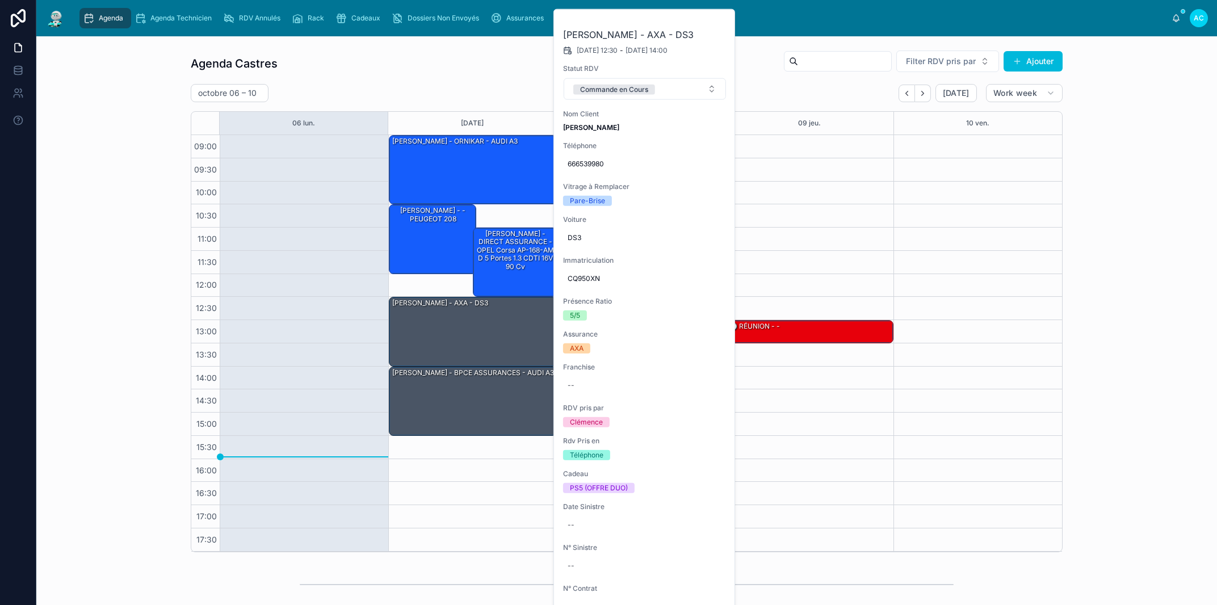
click at [0, 0] on button at bounding box center [0, 0] width 0 height 0
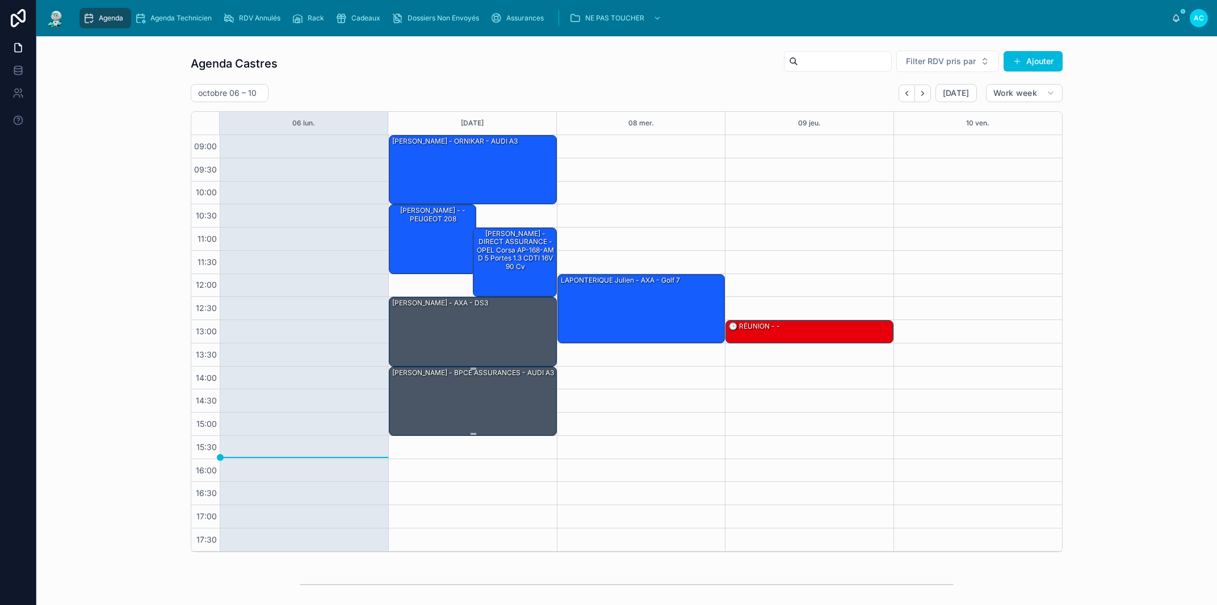
click at [513, 418] on div "[PERSON_NAME] - BPCE ASSURANCES - AUDI A3" at bounding box center [473, 400] width 165 height 67
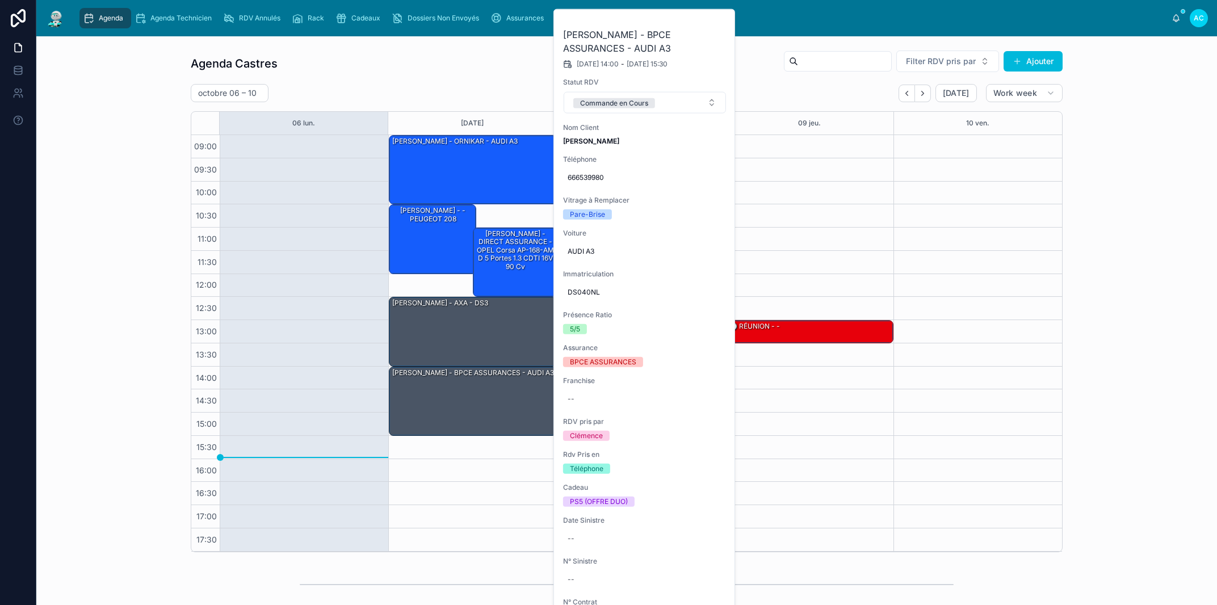
click at [0, 0] on icon at bounding box center [0, 0] width 0 height 0
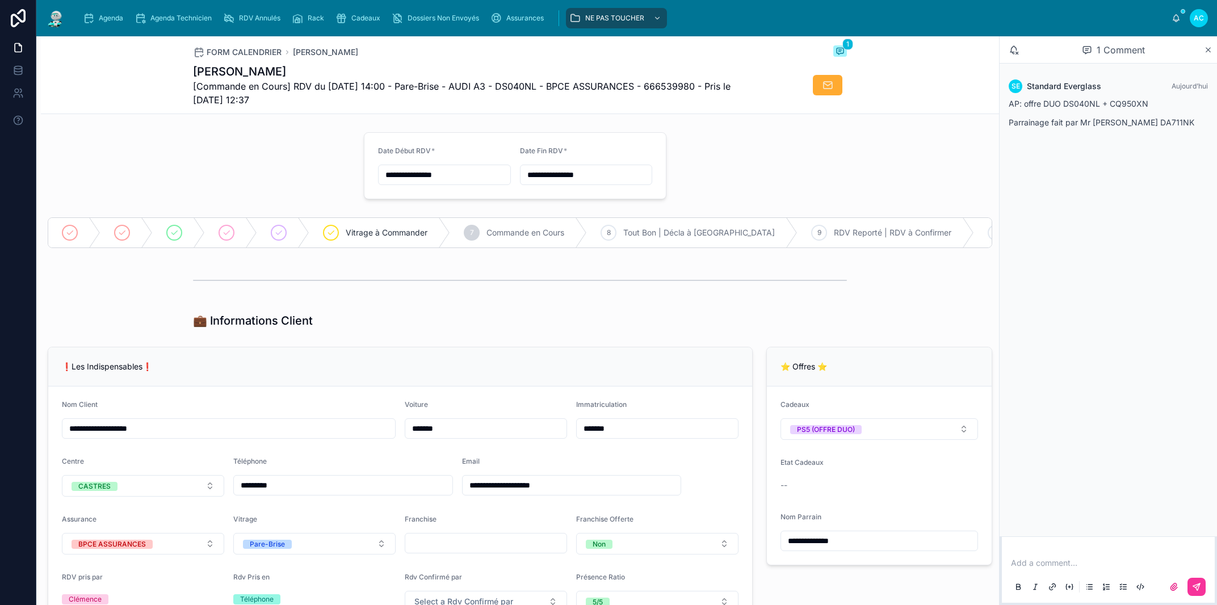
scroll to position [258, 0]
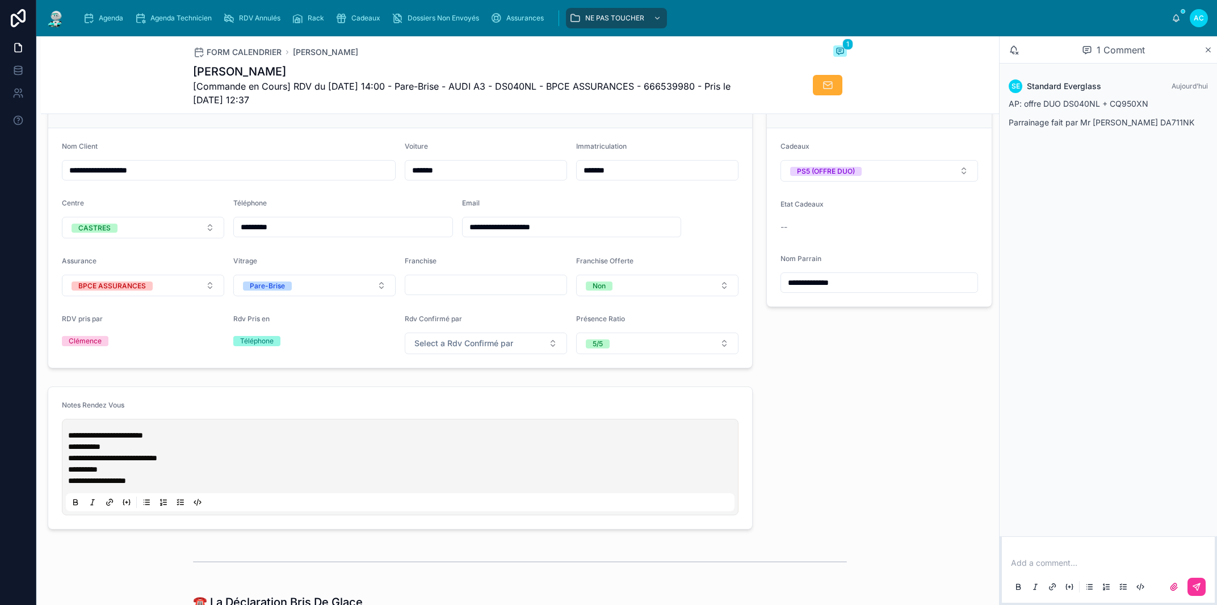
click at [77, 462] on span "**********" at bounding box center [112, 458] width 89 height 8
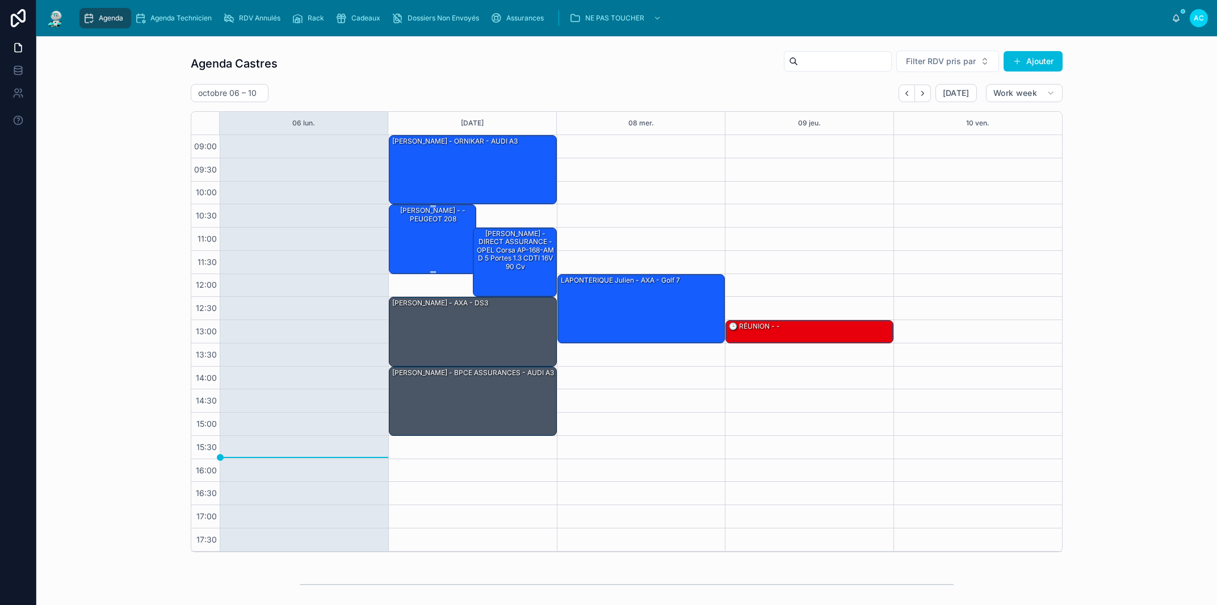
click at [418, 237] on div "[PERSON_NAME] - - PEUGEOT 208" at bounding box center [433, 238] width 84 height 67
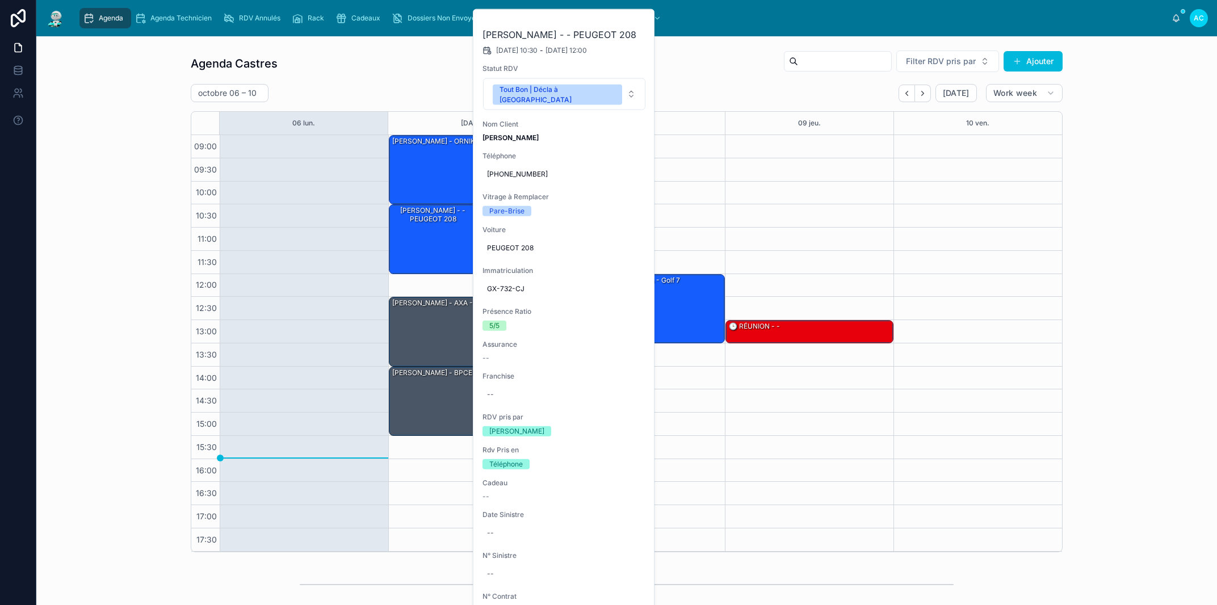
click at [0, 0] on button at bounding box center [0, 0] width 0 height 0
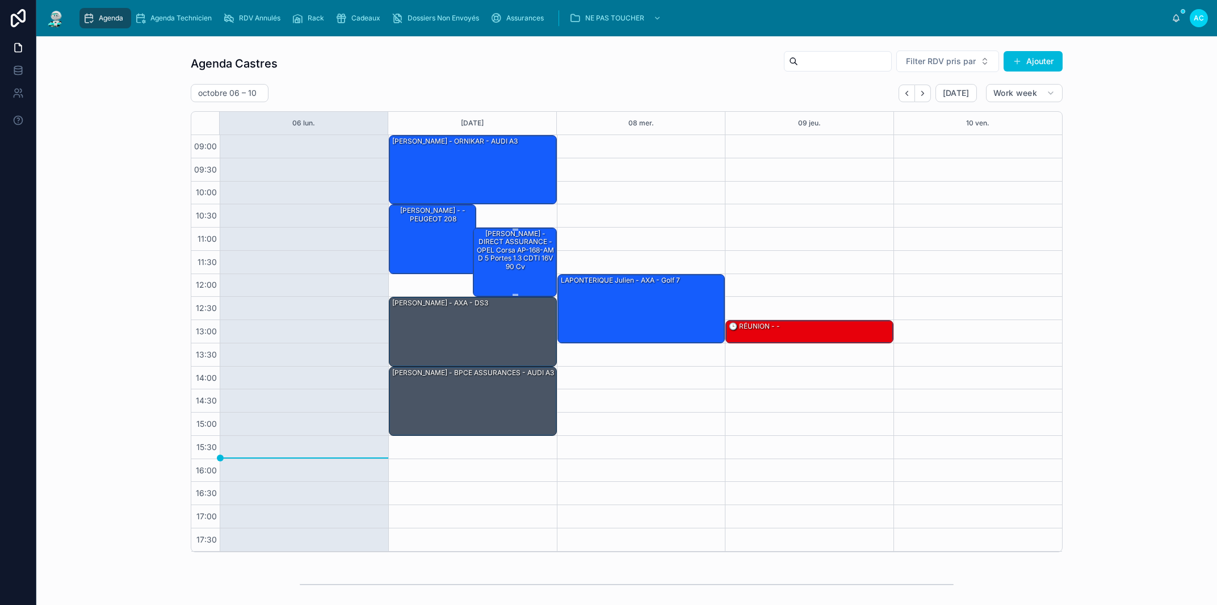
click at [496, 268] on div "[PERSON_NAME] - DIRECT ASSURANCE - OPEL Corsa AP-168-AM D 5 portes 1.3 CDTI 16V…" at bounding box center [515, 250] width 81 height 43
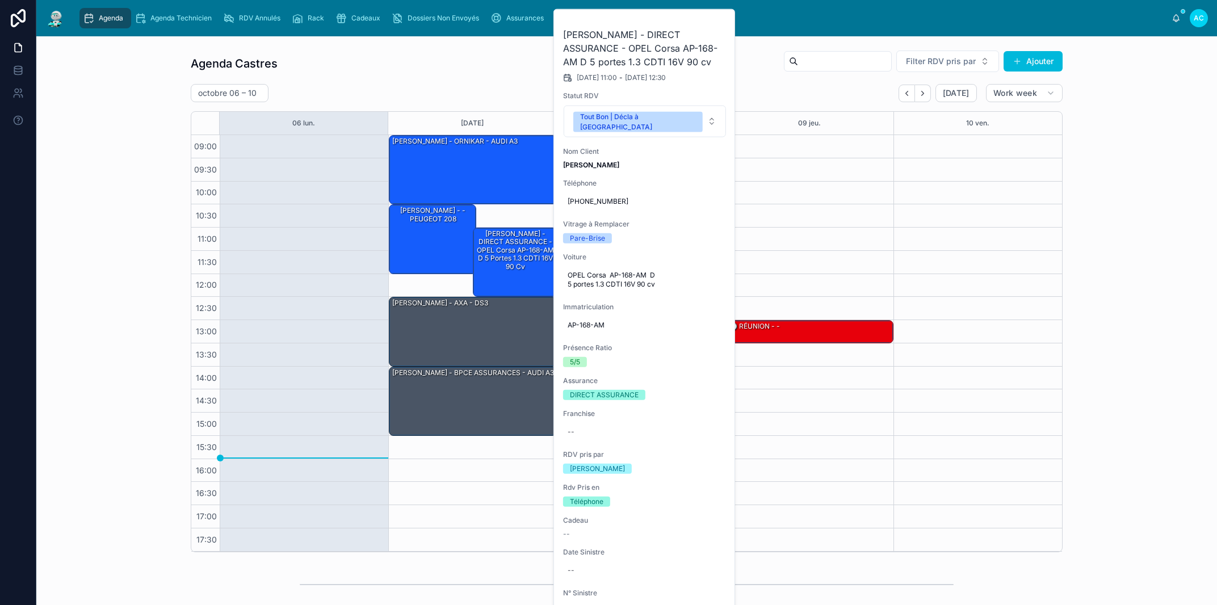
click at [0, 0] on button at bounding box center [0, 0] width 0 height 0
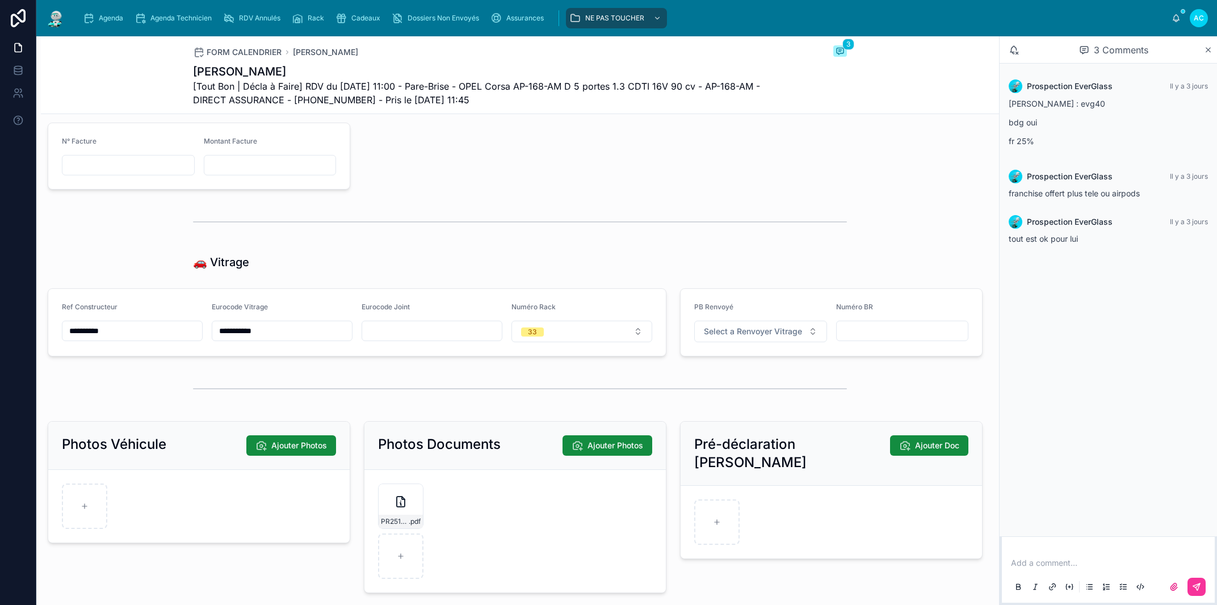
scroll to position [1293, 0]
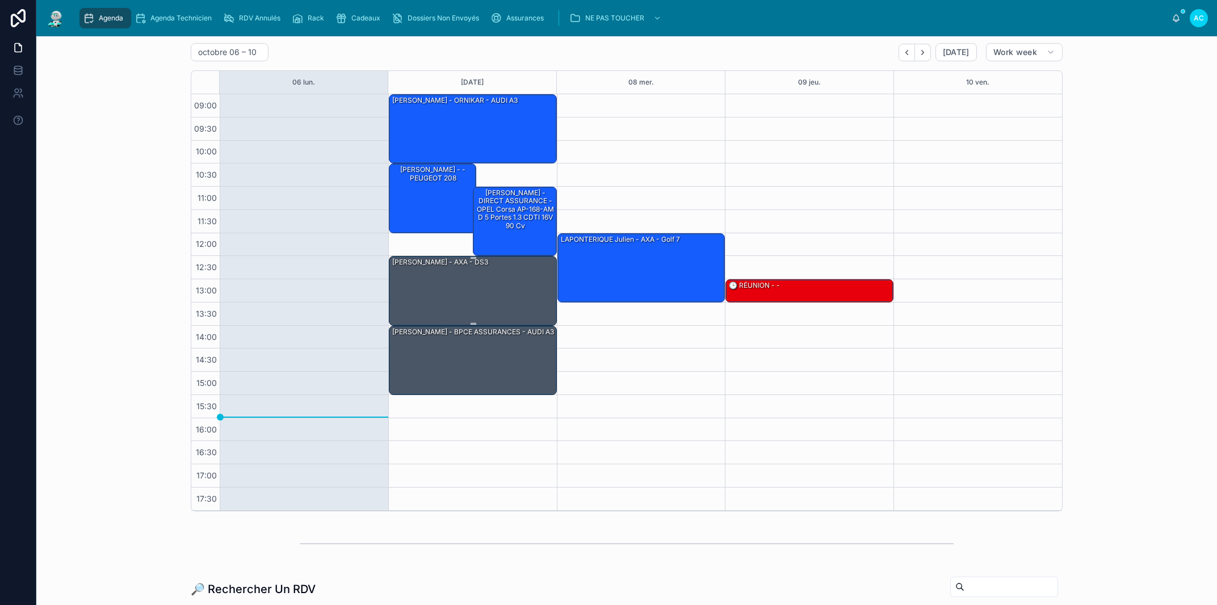
scroll to position [31, 0]
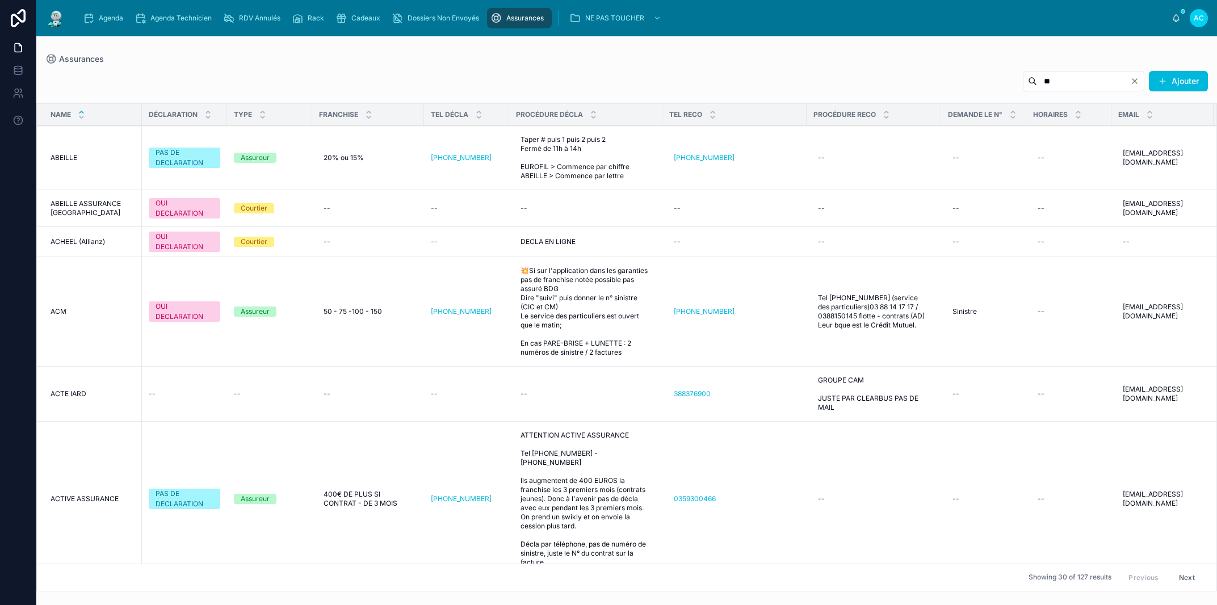
type input "***"
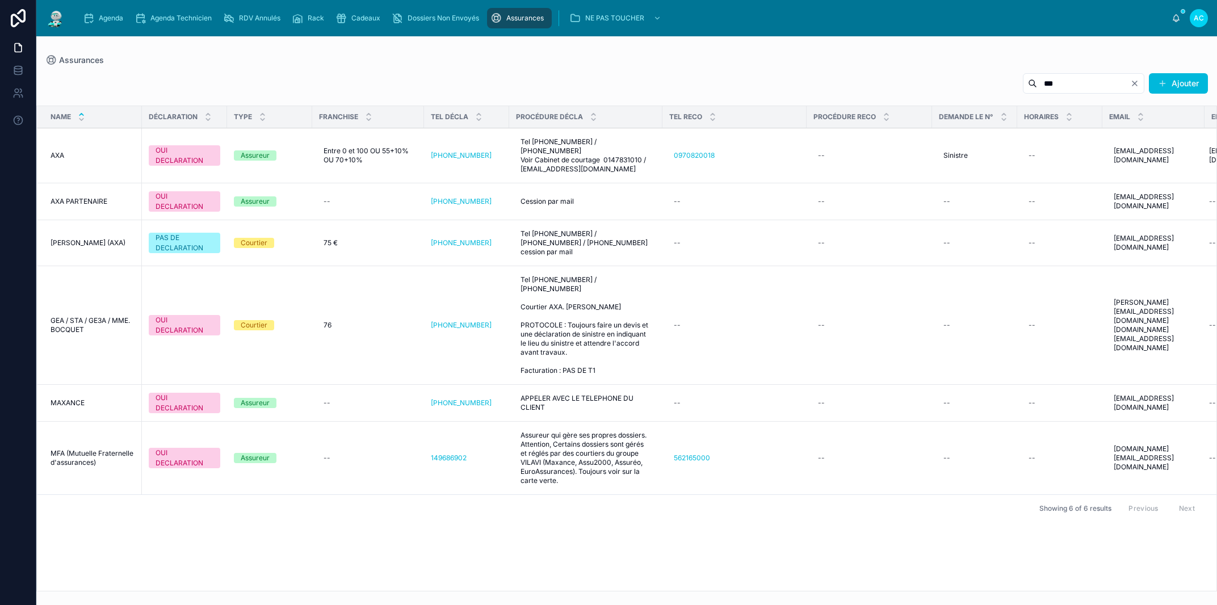
drag, startPoint x: 1034, startPoint y: 82, endPoint x: 984, endPoint y: 83, distance: 49.4
click at [1037, 83] on input "***" at bounding box center [1083, 83] width 93 height 16
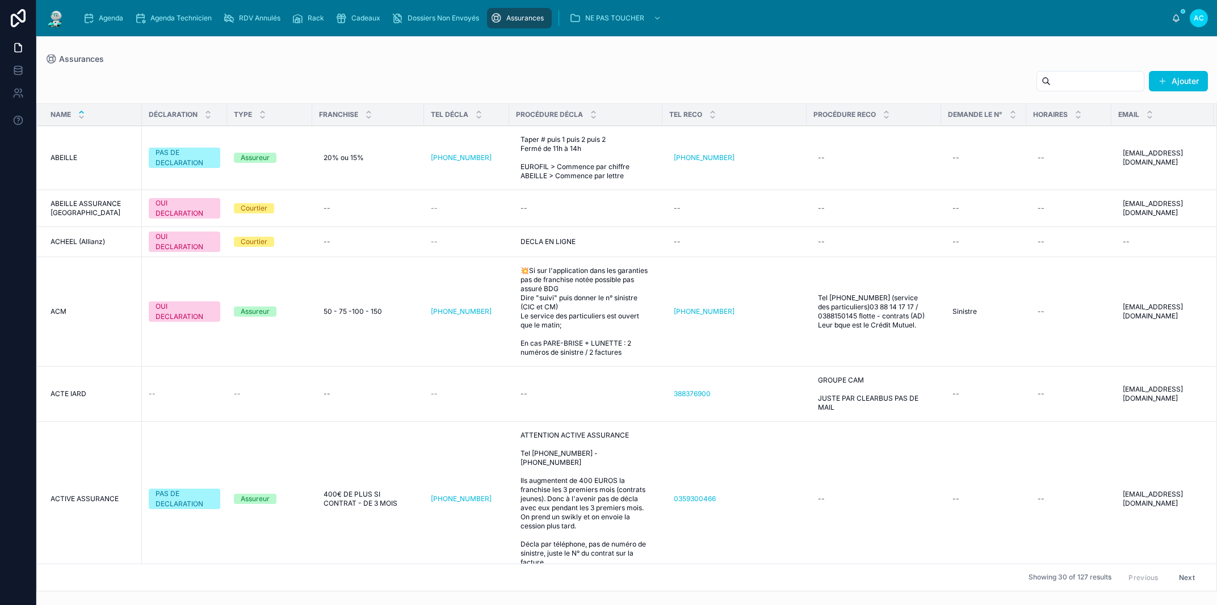
click at [1051, 82] on input "text" at bounding box center [1097, 81] width 93 height 16
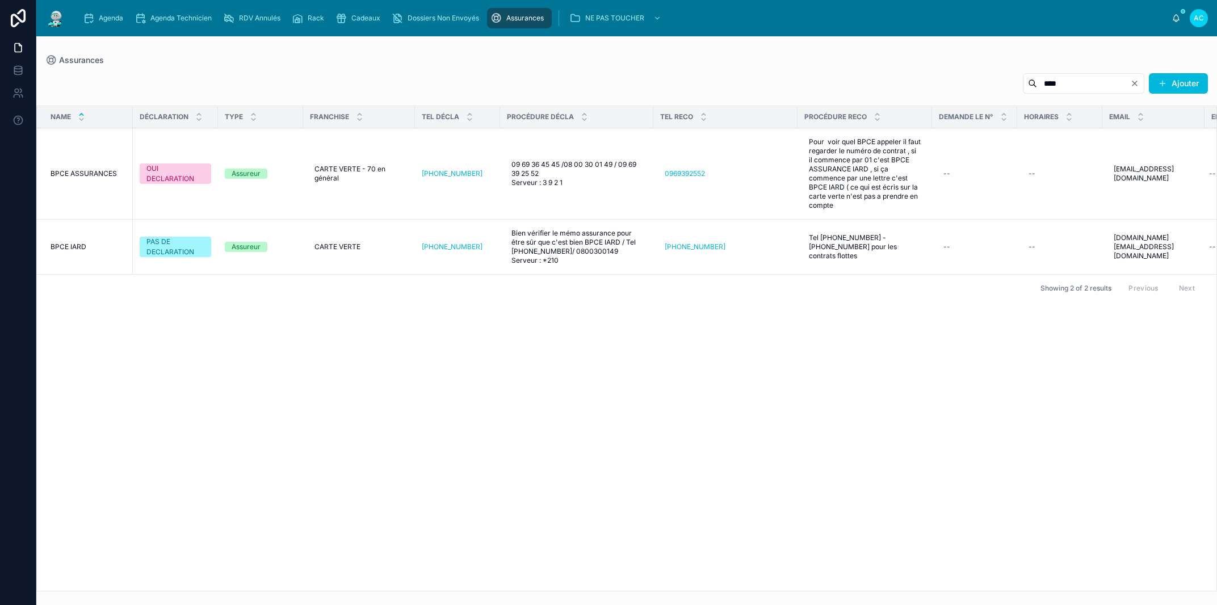
type input "****"
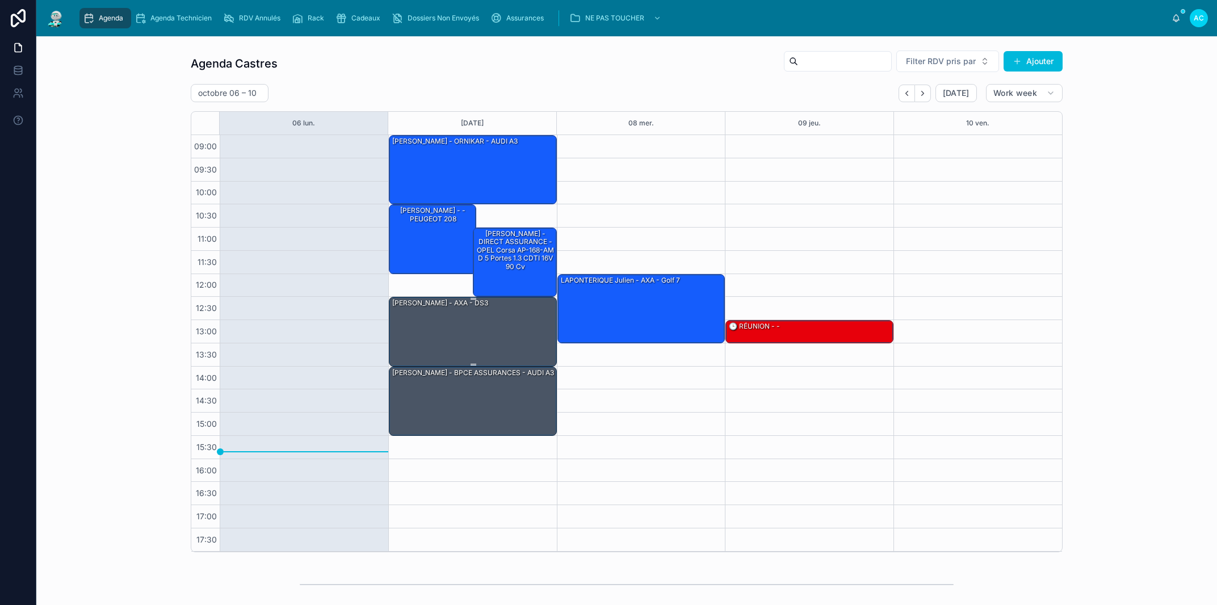
click at [473, 346] on div "[PERSON_NAME] - AXA - DS3" at bounding box center [473, 330] width 165 height 67
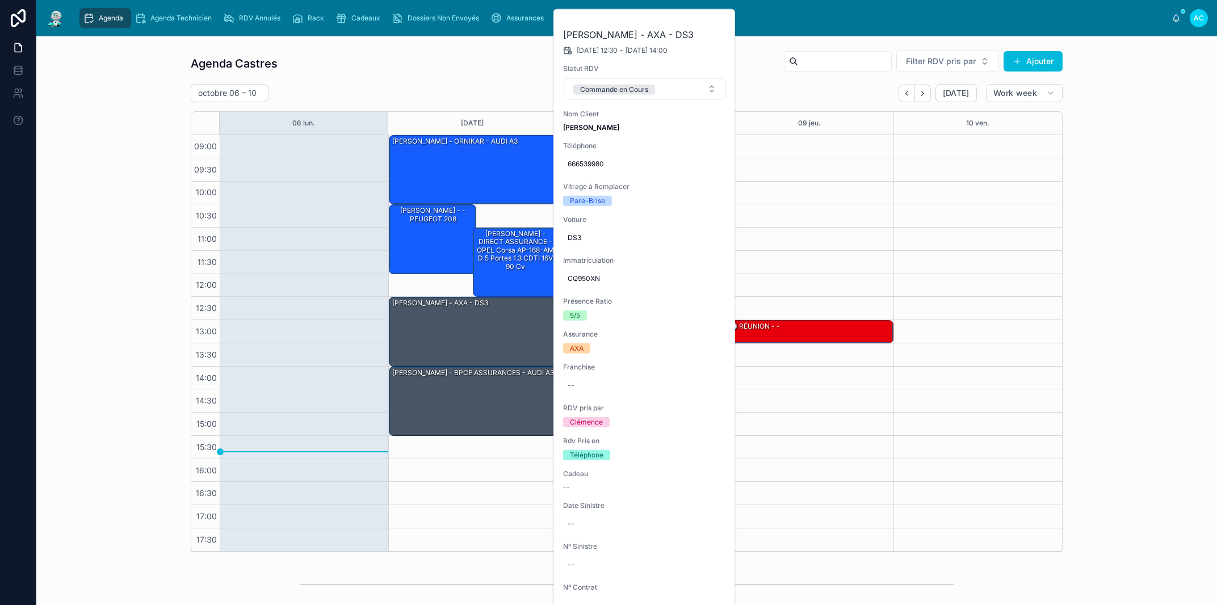
drag, startPoint x: 933, startPoint y: 213, endPoint x: 863, endPoint y: 272, distance: 91.1
click at [934, 213] on div at bounding box center [977, 343] width 169 height 417
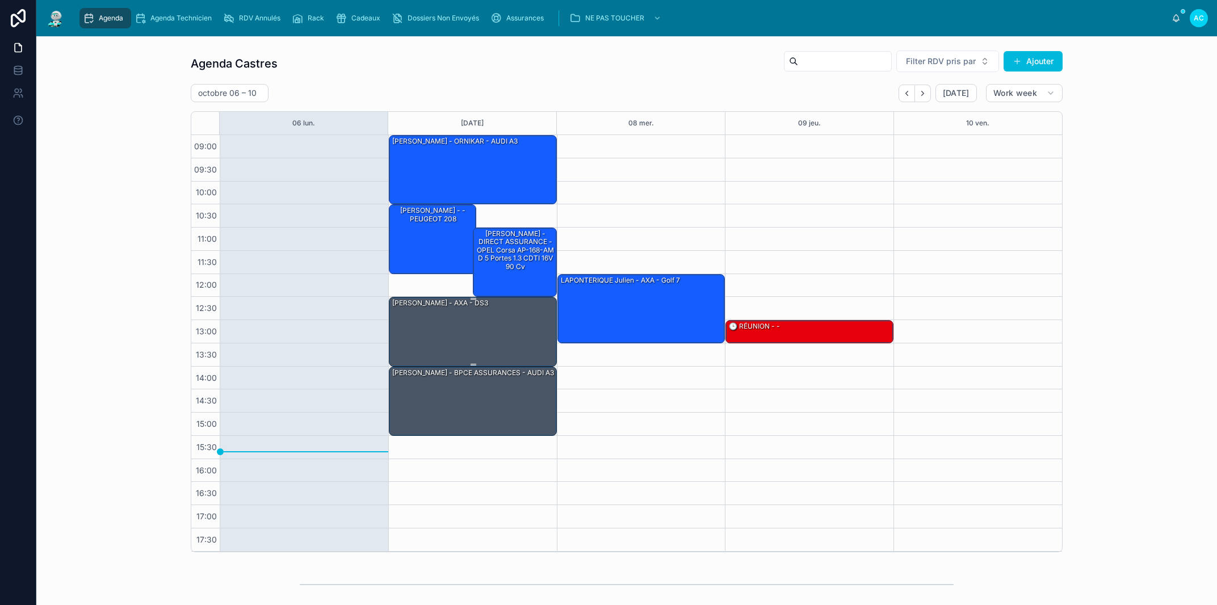
click at [510, 341] on div "[PERSON_NAME] - AXA - DS3" at bounding box center [473, 330] width 165 height 67
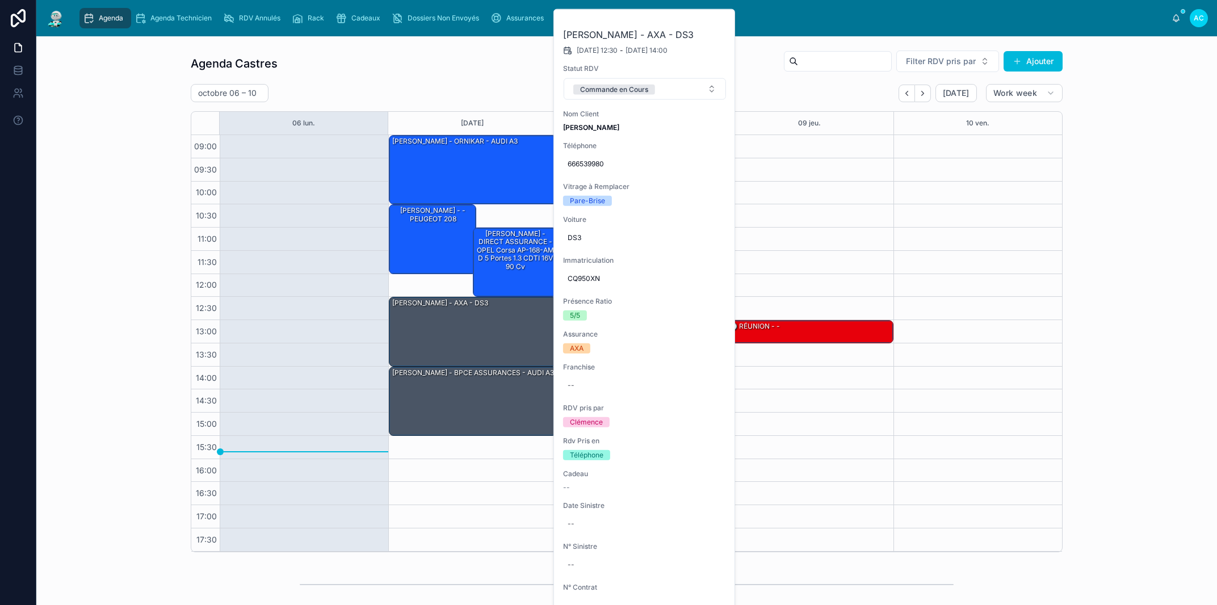
click at [0, 0] on icon at bounding box center [0, 0] width 0 height 0
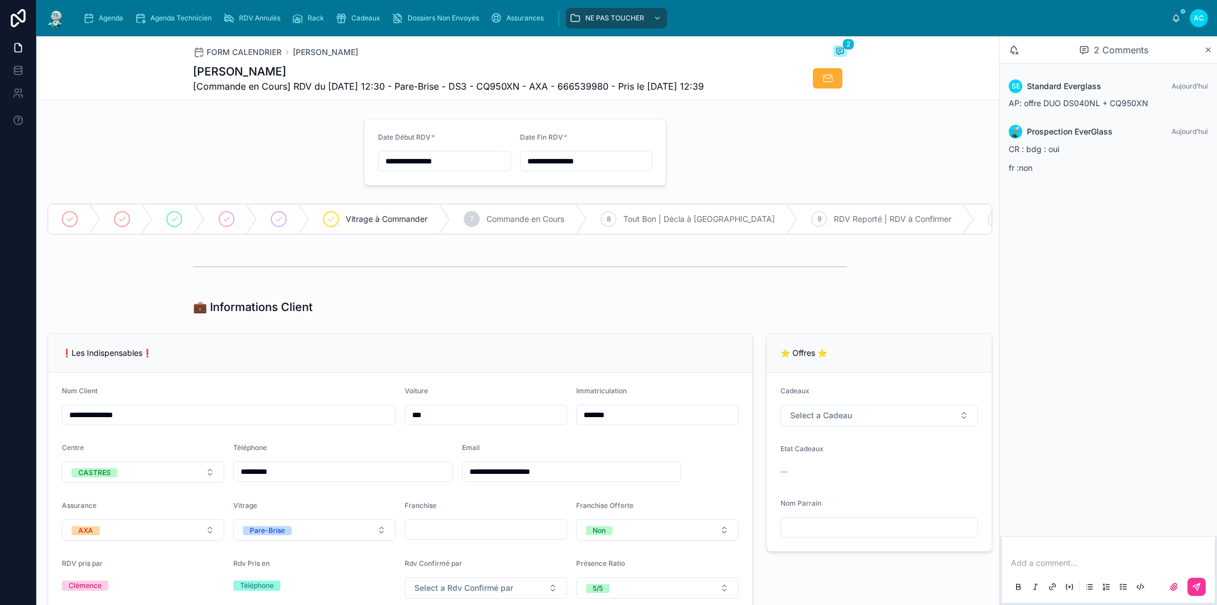
click at [814, 534] on input "text" at bounding box center [879, 527] width 196 height 16
paste input "**********"
type input "**********"
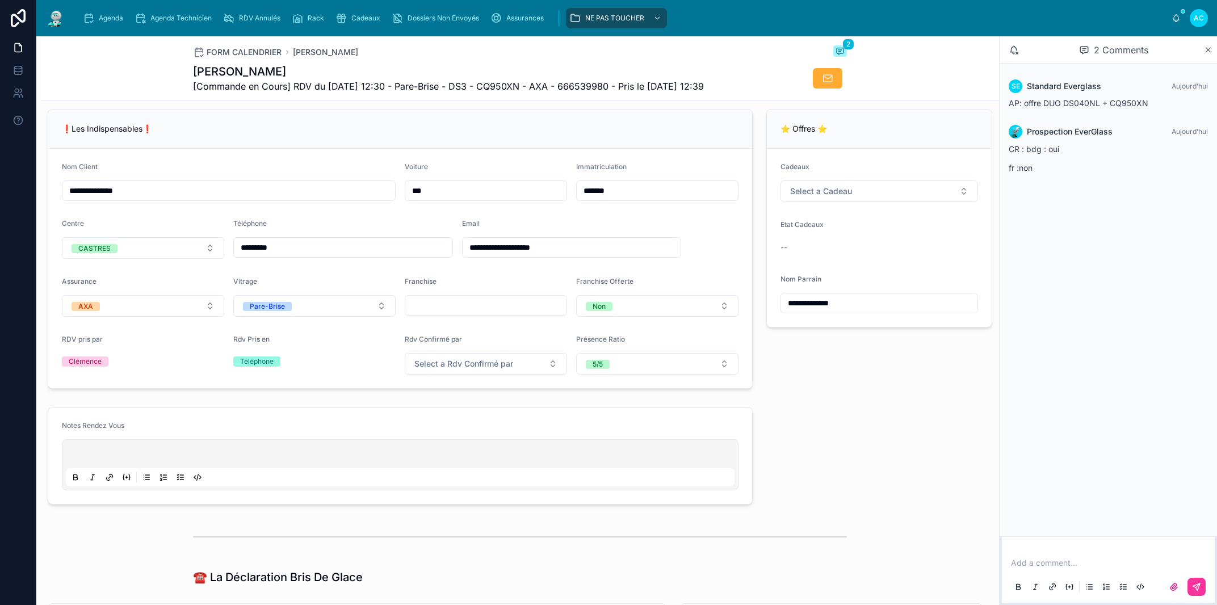
scroll to position [129, 0]
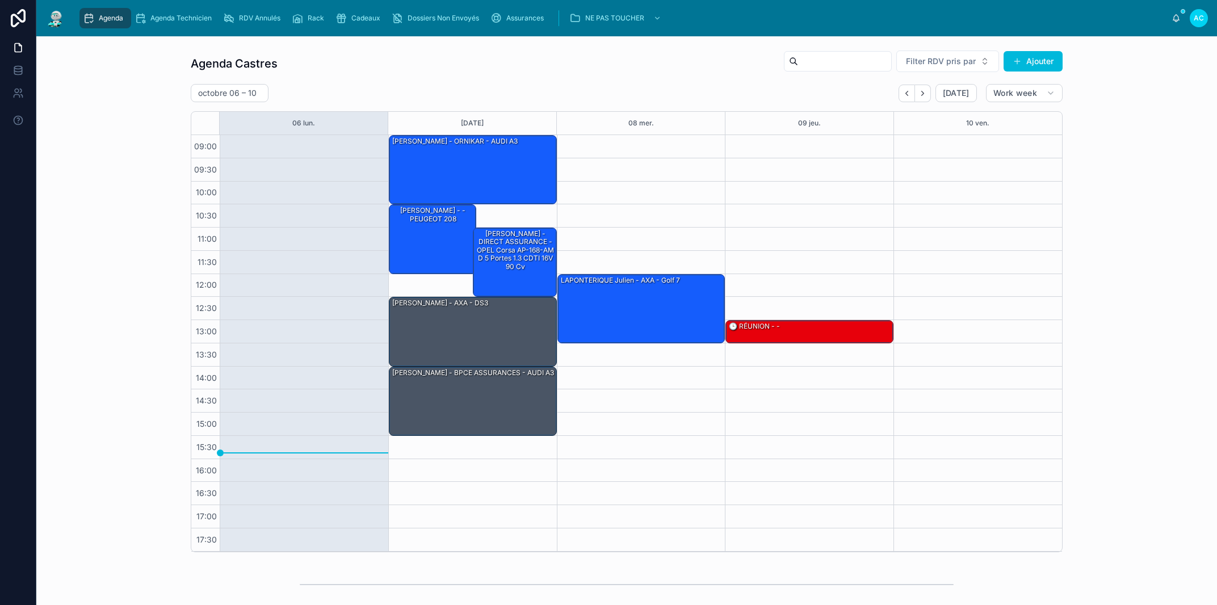
scroll to position [290, 0]
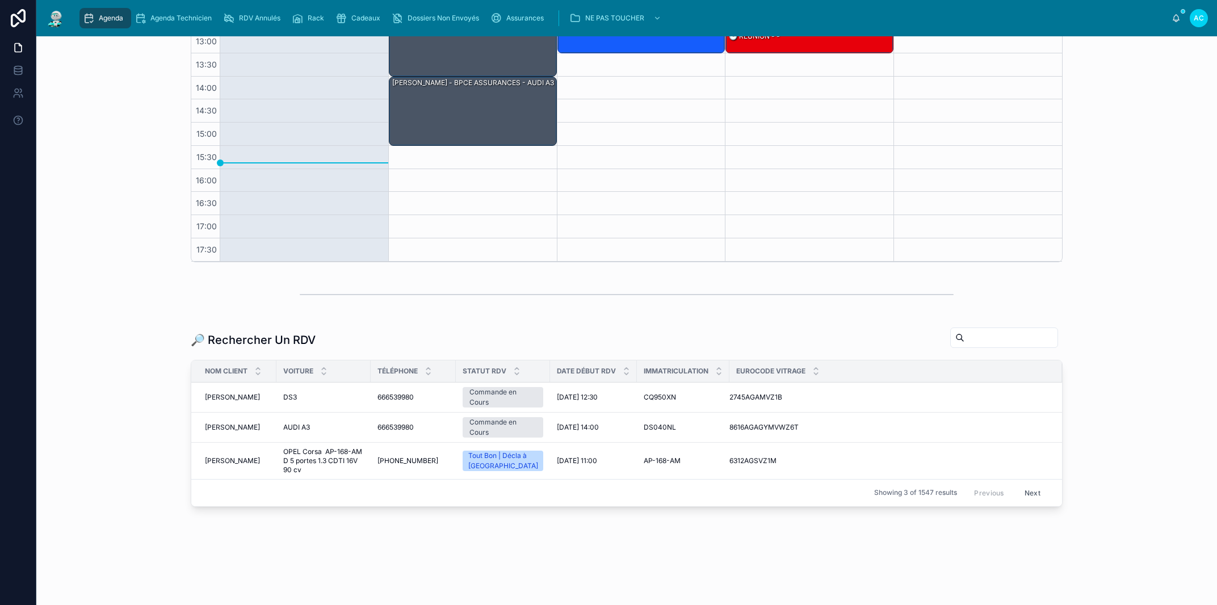
click at [964, 338] on input "text" at bounding box center [1010, 338] width 93 height 16
paste input "*******"
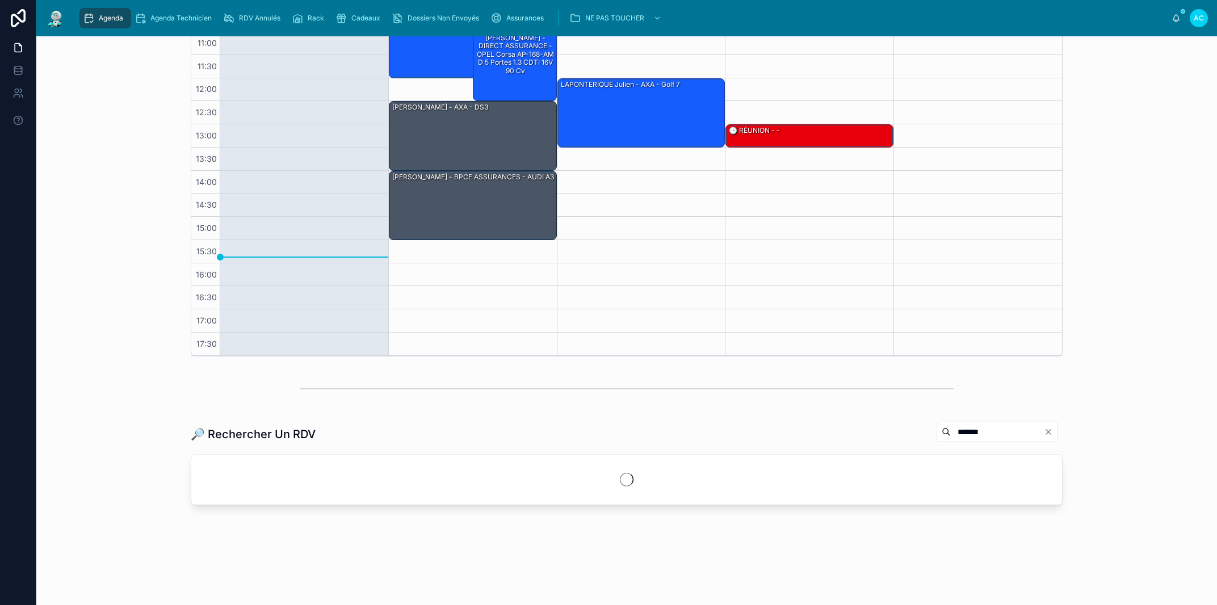
scroll to position [195, 0]
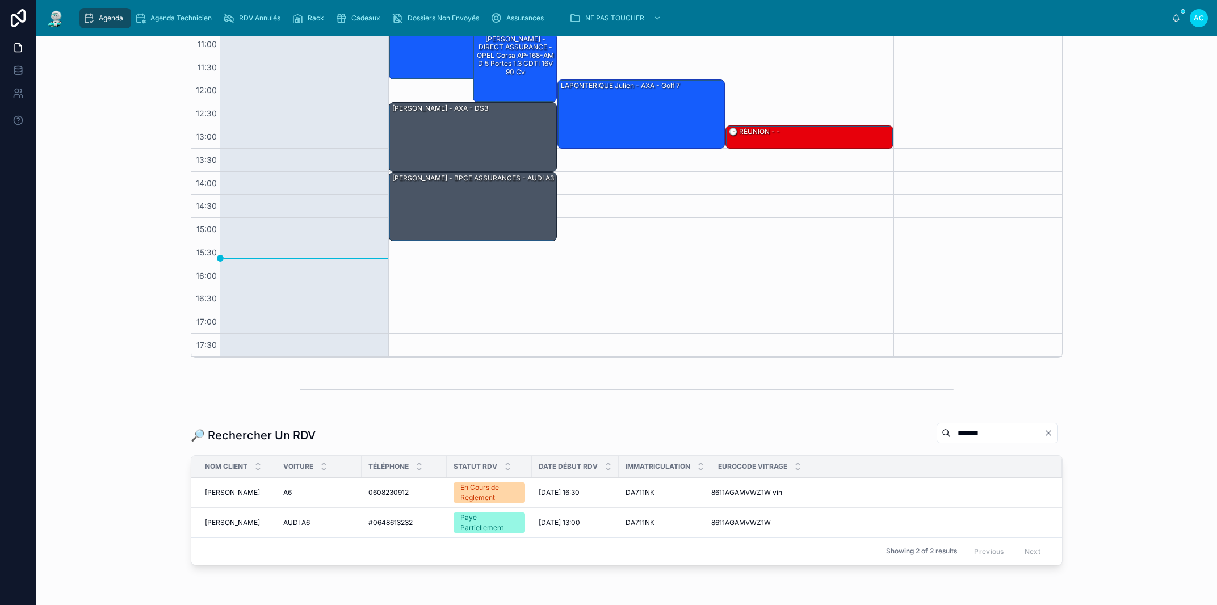
type input "*******"
click at [380, 489] on span "0608230912" at bounding box center [388, 492] width 40 height 9
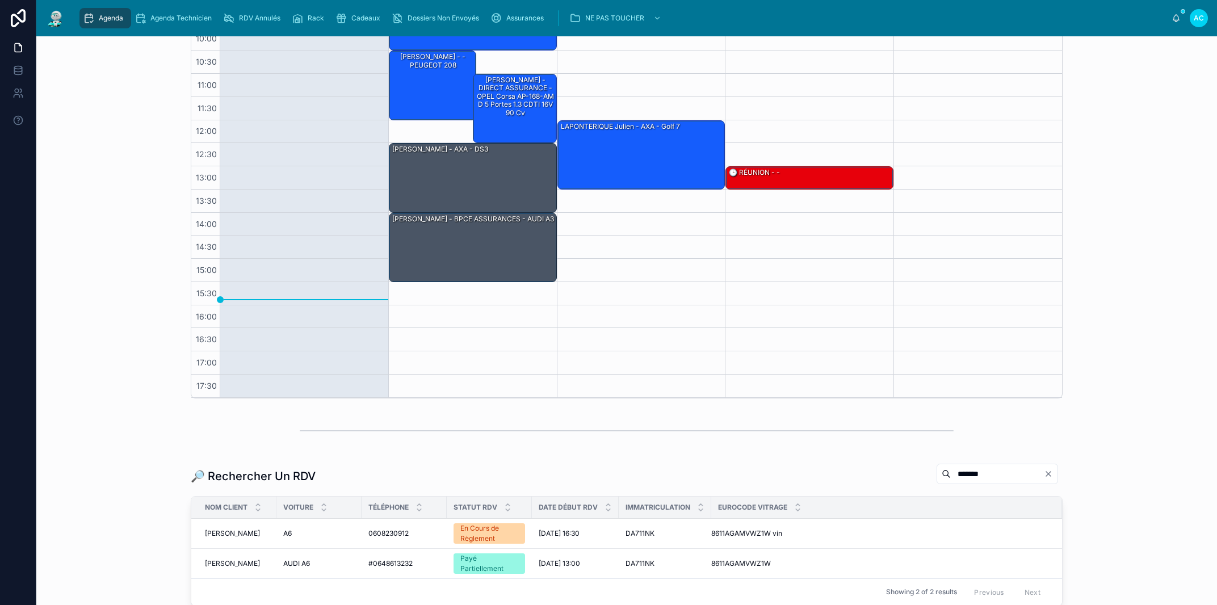
scroll to position [253, 0]
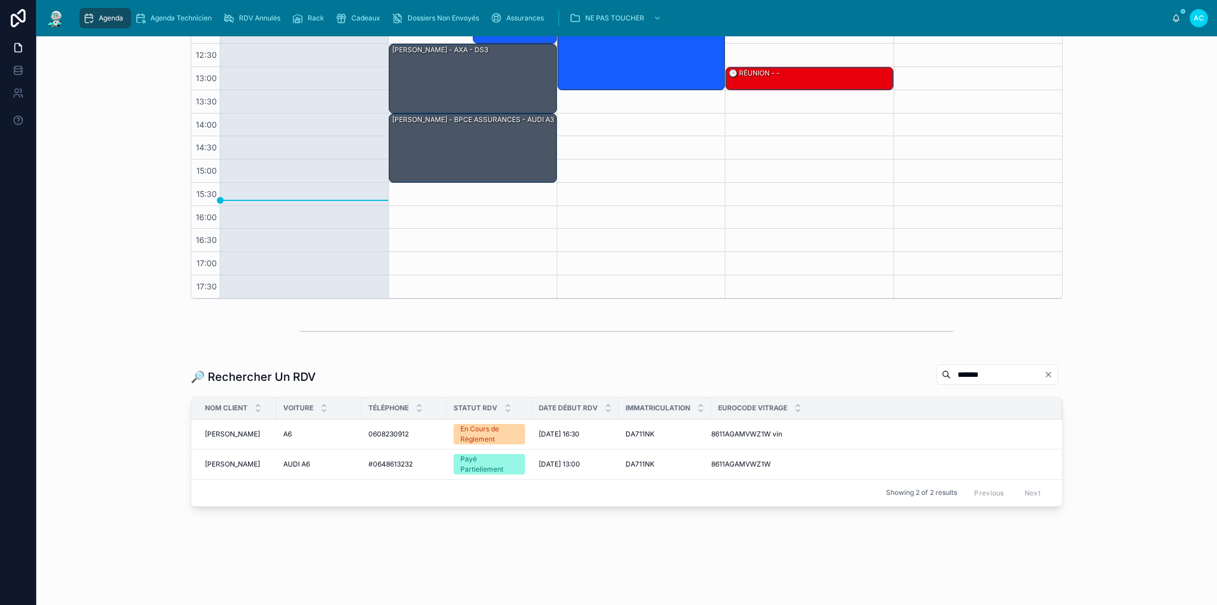
click at [389, 464] on span "#0648613232" at bounding box center [390, 464] width 44 height 9
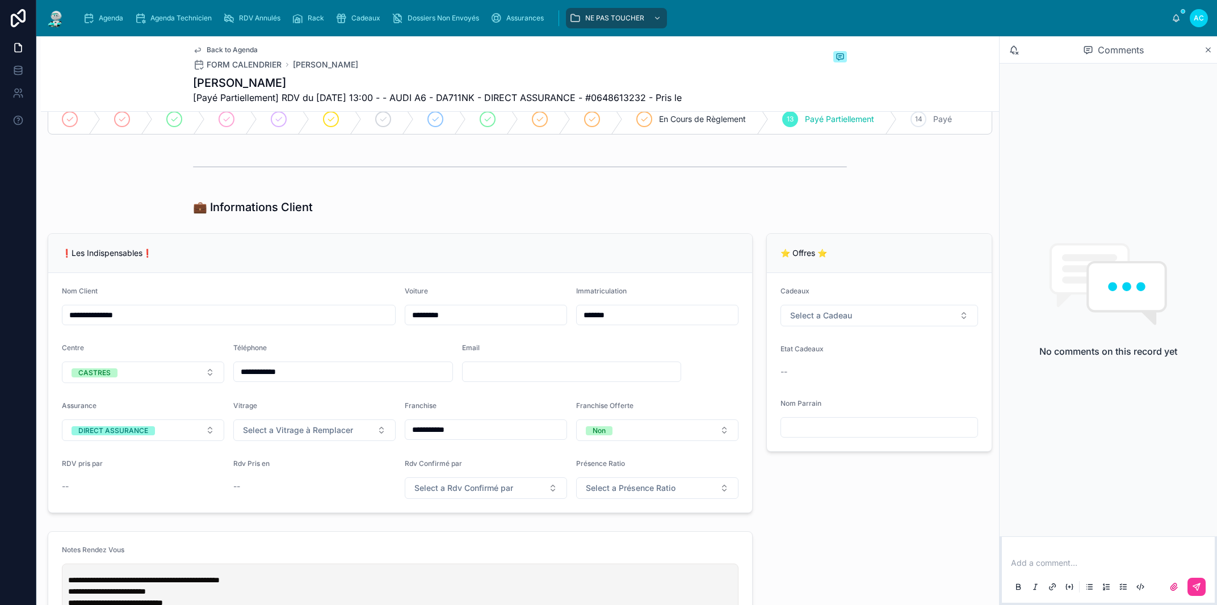
scroll to position [64, 0]
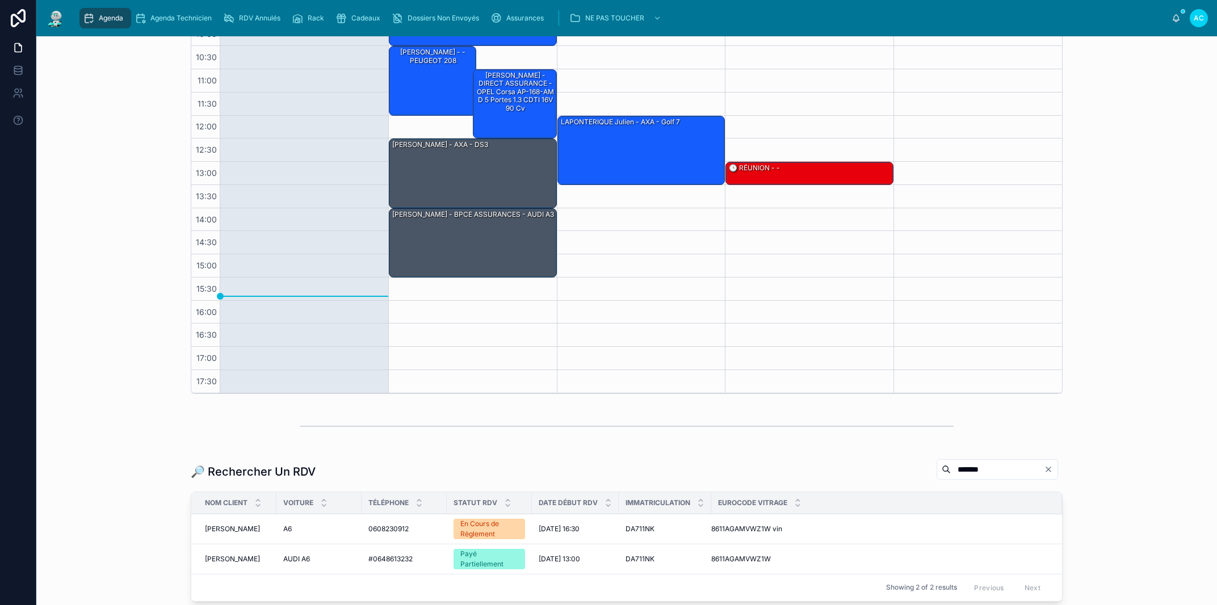
scroll to position [253, 0]
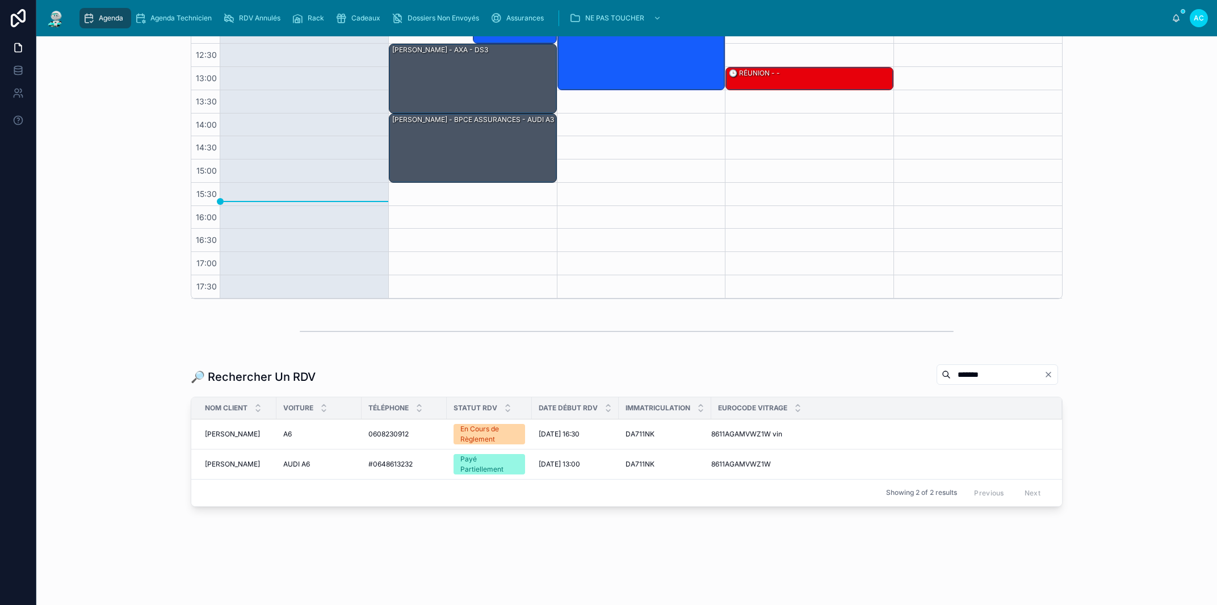
click at [397, 434] on span "0608230912" at bounding box center [388, 434] width 40 height 9
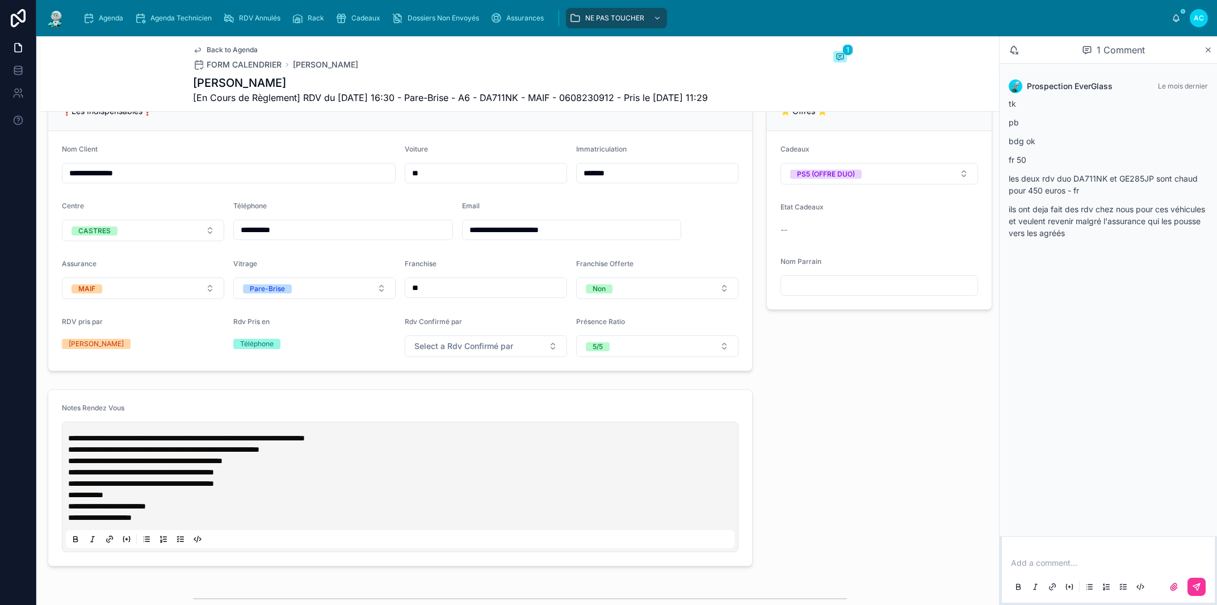
drag, startPoint x: 284, startPoint y: 83, endPoint x: 188, endPoint y: 79, distance: 95.4
click at [193, 79] on h1 "[PERSON_NAME]" at bounding box center [450, 83] width 515 height 16
copy h1 "[PERSON_NAME]"
